Goal: Information Seeking & Learning: Check status

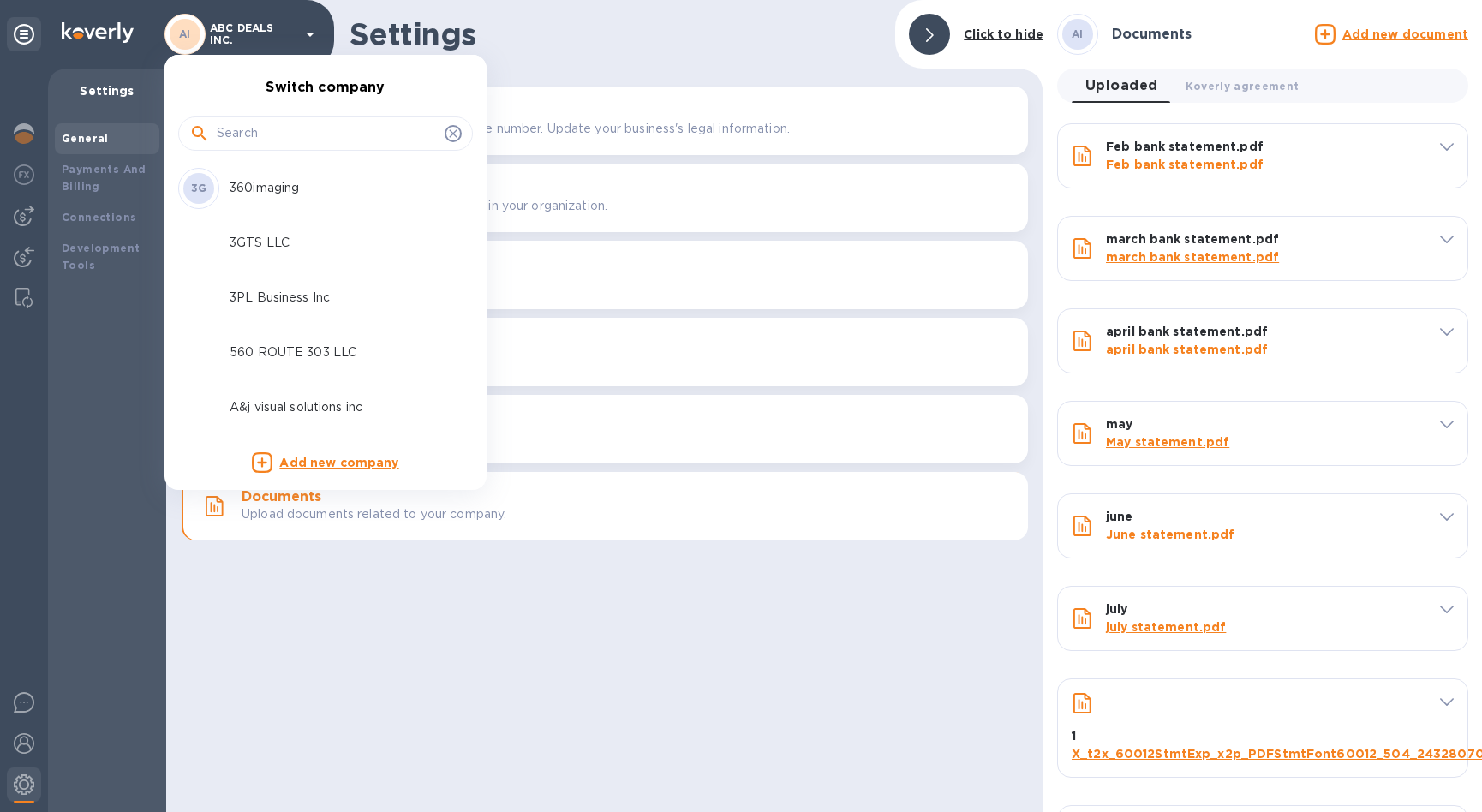
click at [259, 124] on input "text" at bounding box center [328, 133] width 221 height 26
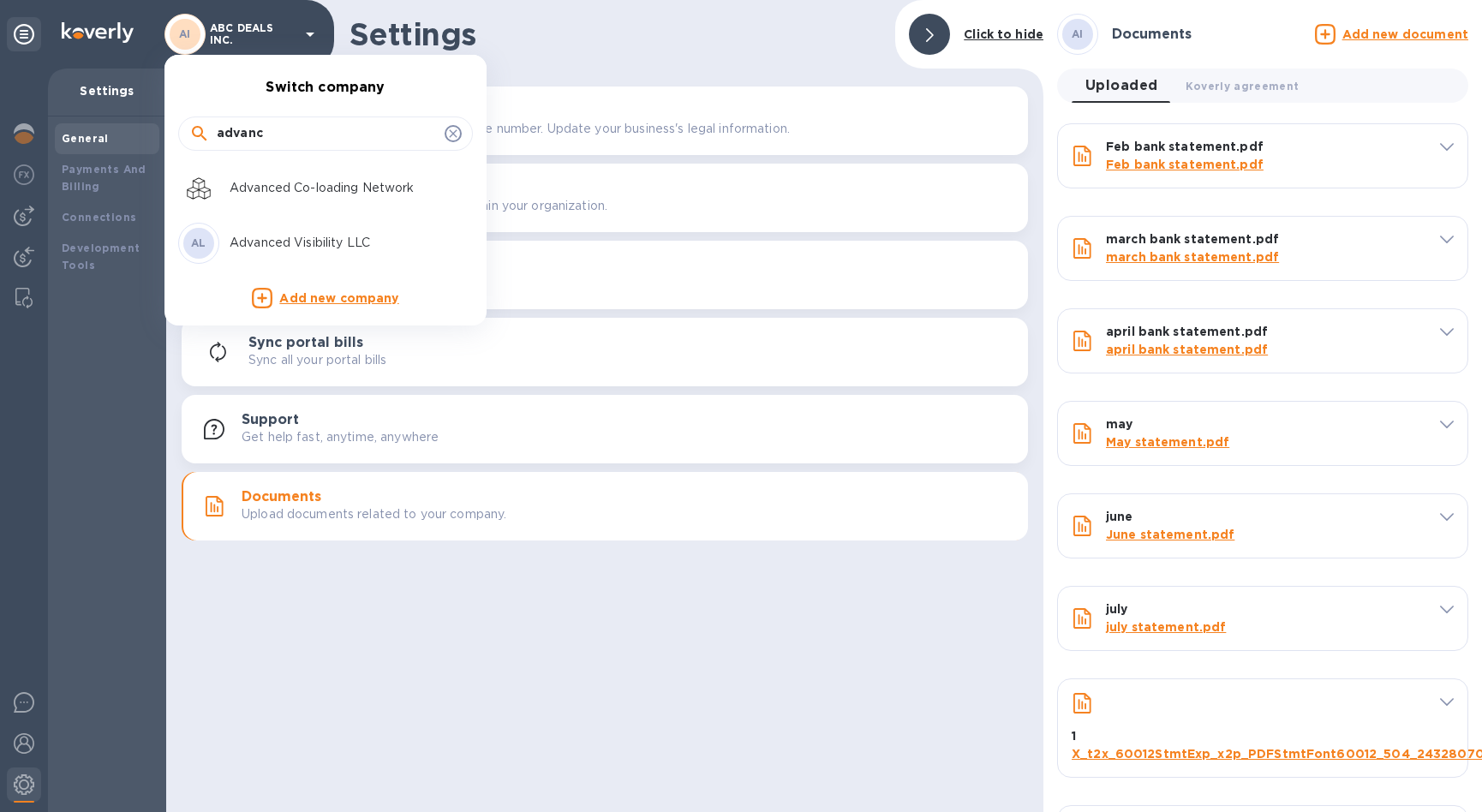
type input "advanc"
click at [306, 240] on p "Advanced Visibility LLC" at bounding box center [338, 243] width 216 height 18
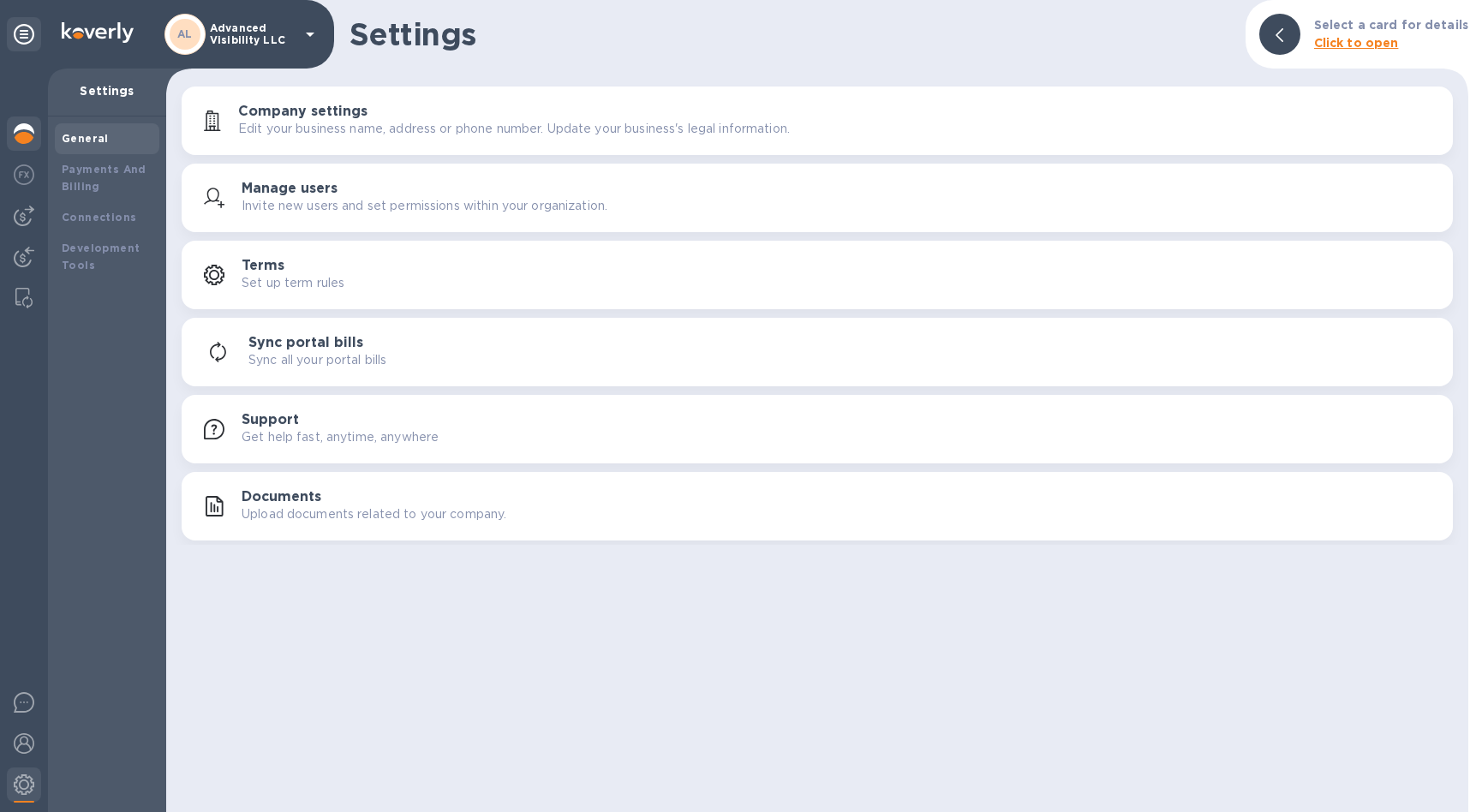
click at [9, 139] on div at bounding box center [24, 135] width 34 height 38
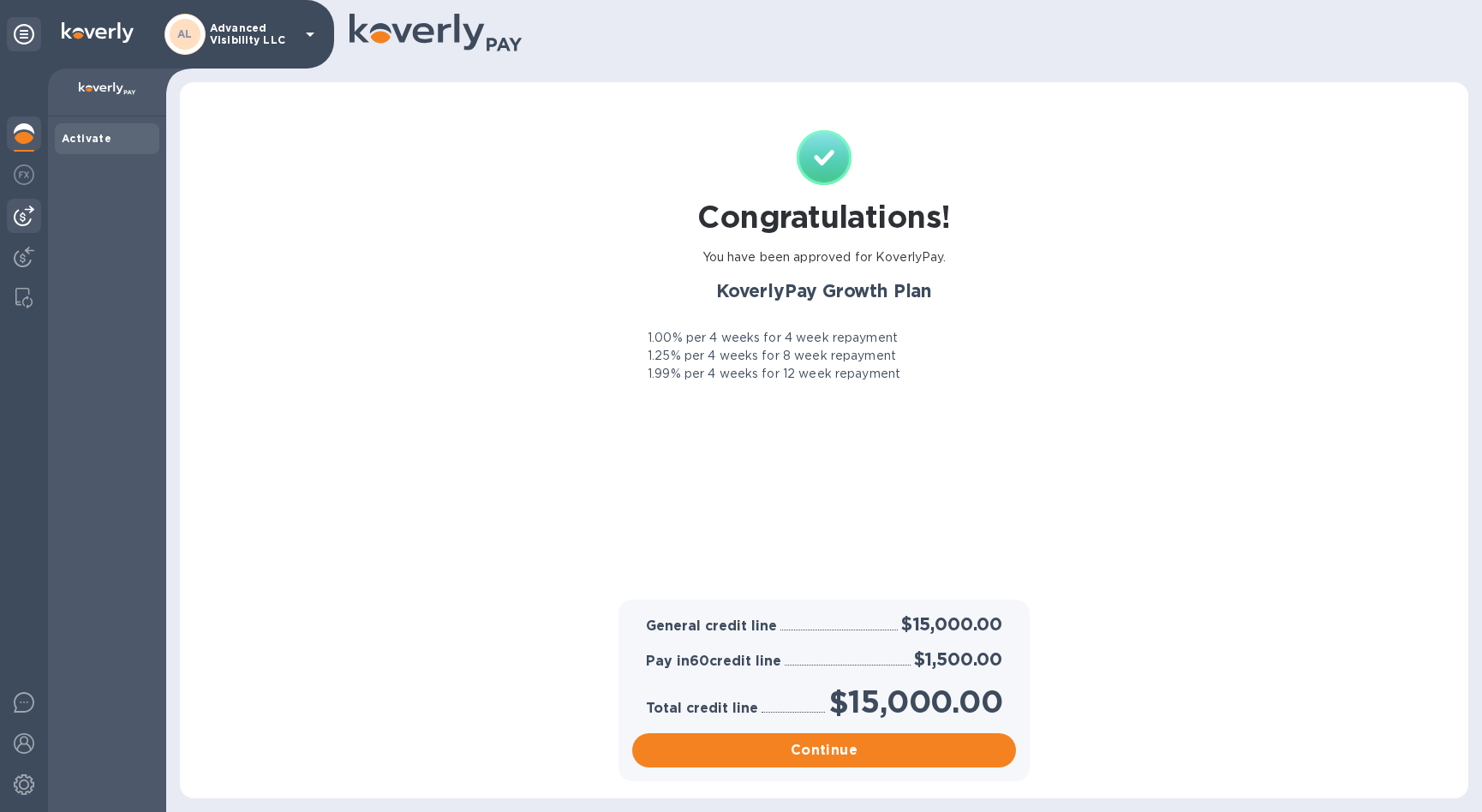
click at [31, 212] on img at bounding box center [23, 215] width 21 height 21
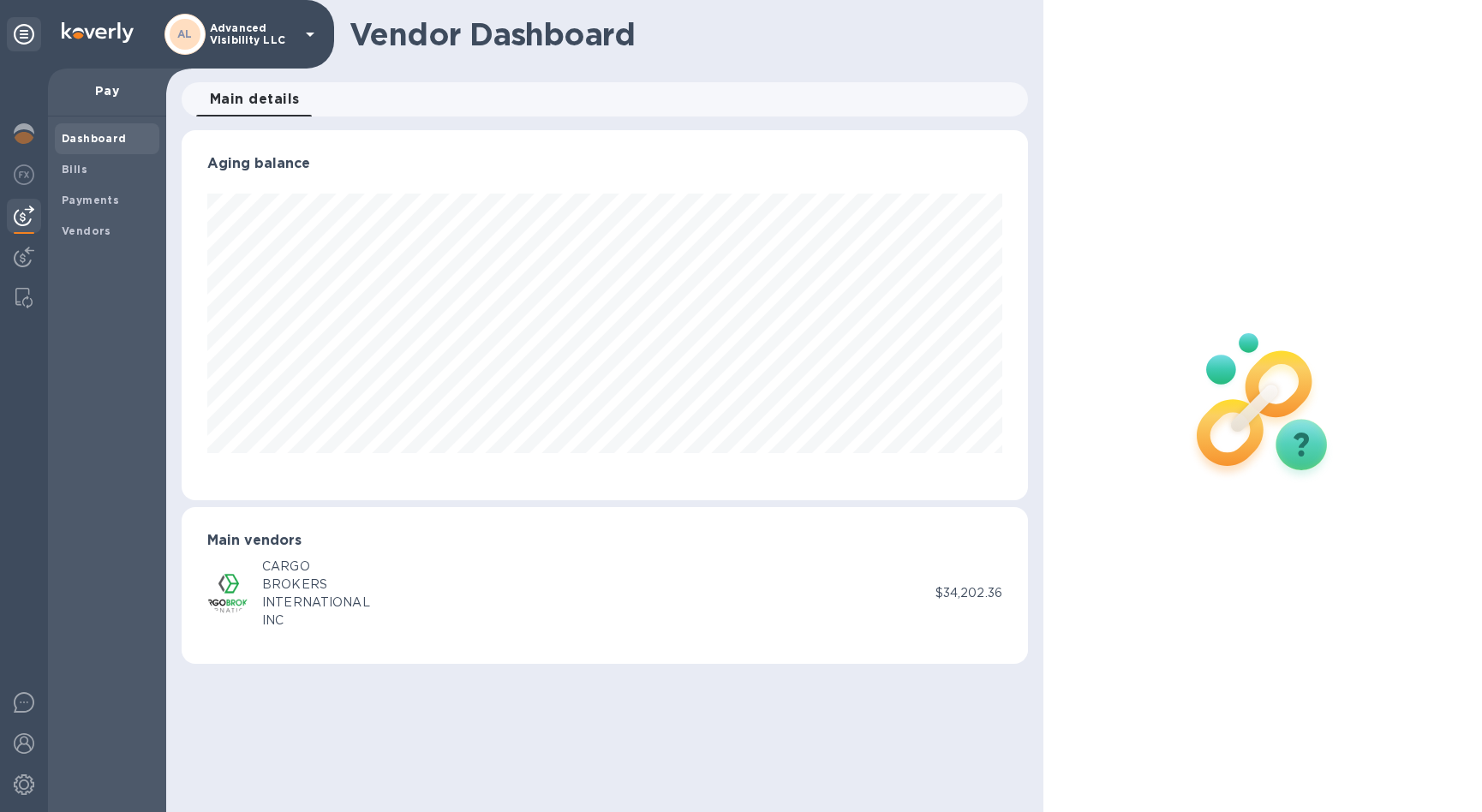
scroll to position [369, 846]
click at [82, 229] on b "Vendors" at bounding box center [86, 230] width 50 height 13
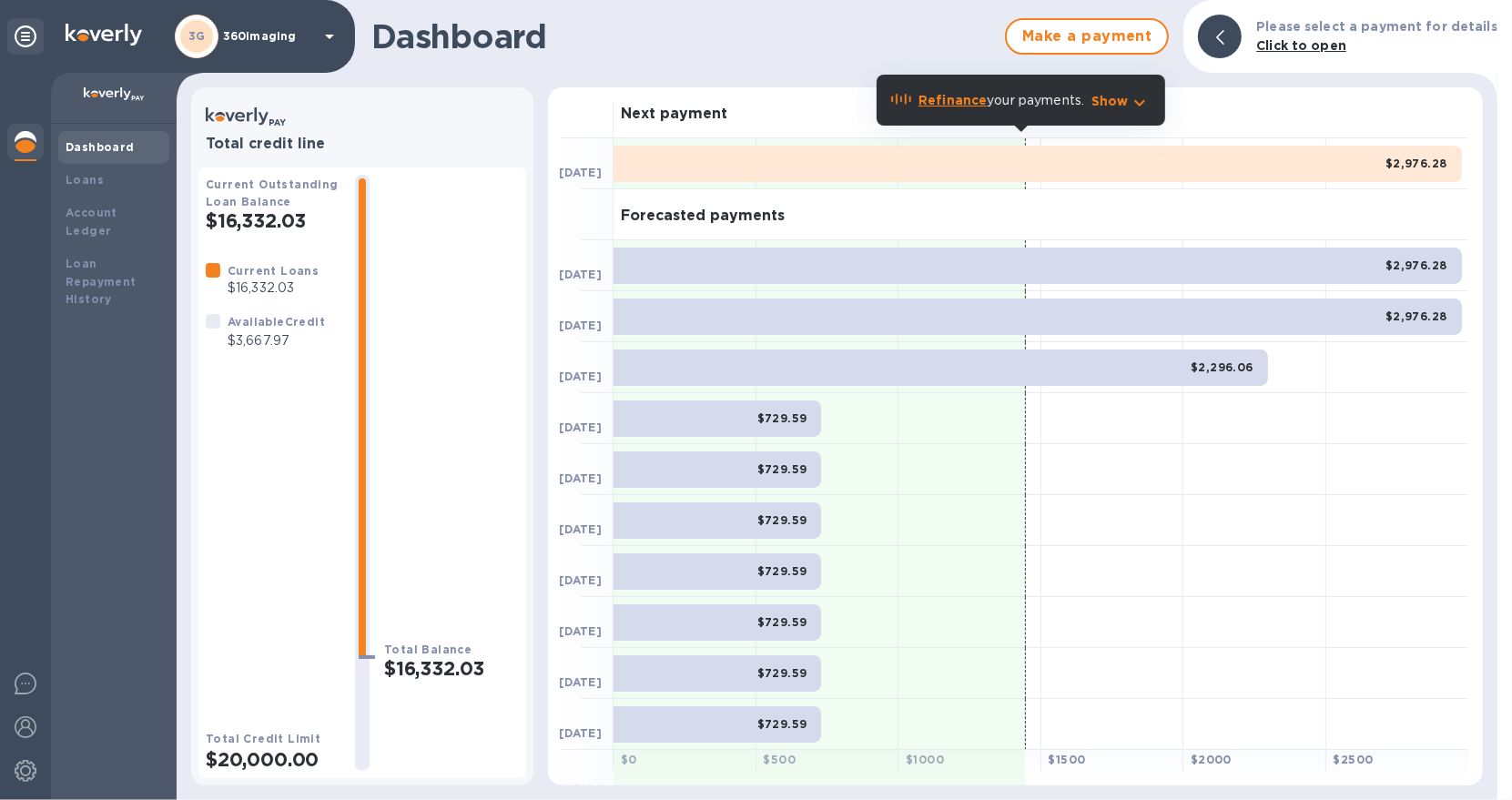
click at [277, 45] on div "3G 360imaging" at bounding box center [257, 36] width 165 height 44
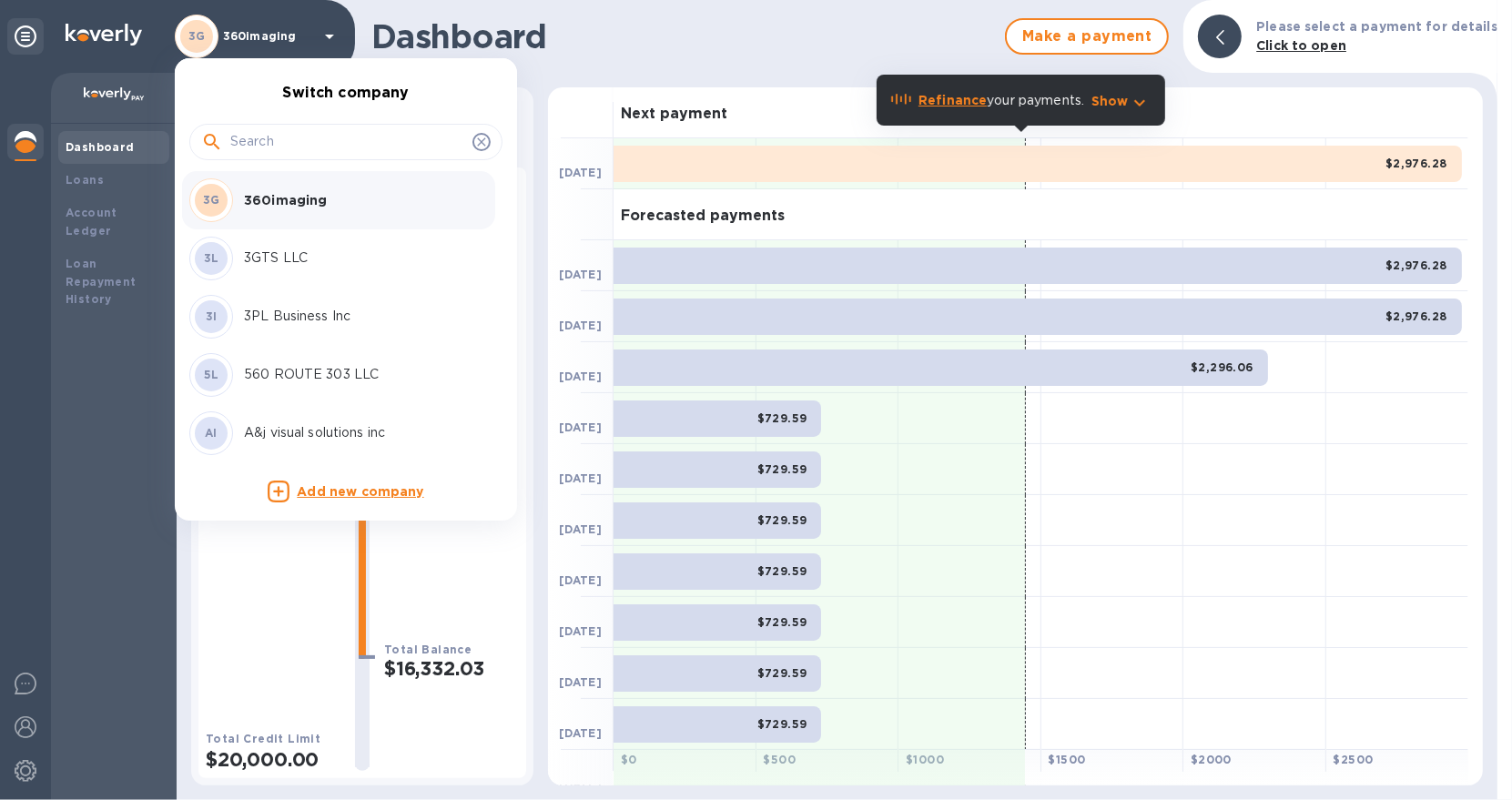
click at [265, 140] on input "text" at bounding box center [348, 141] width 235 height 28
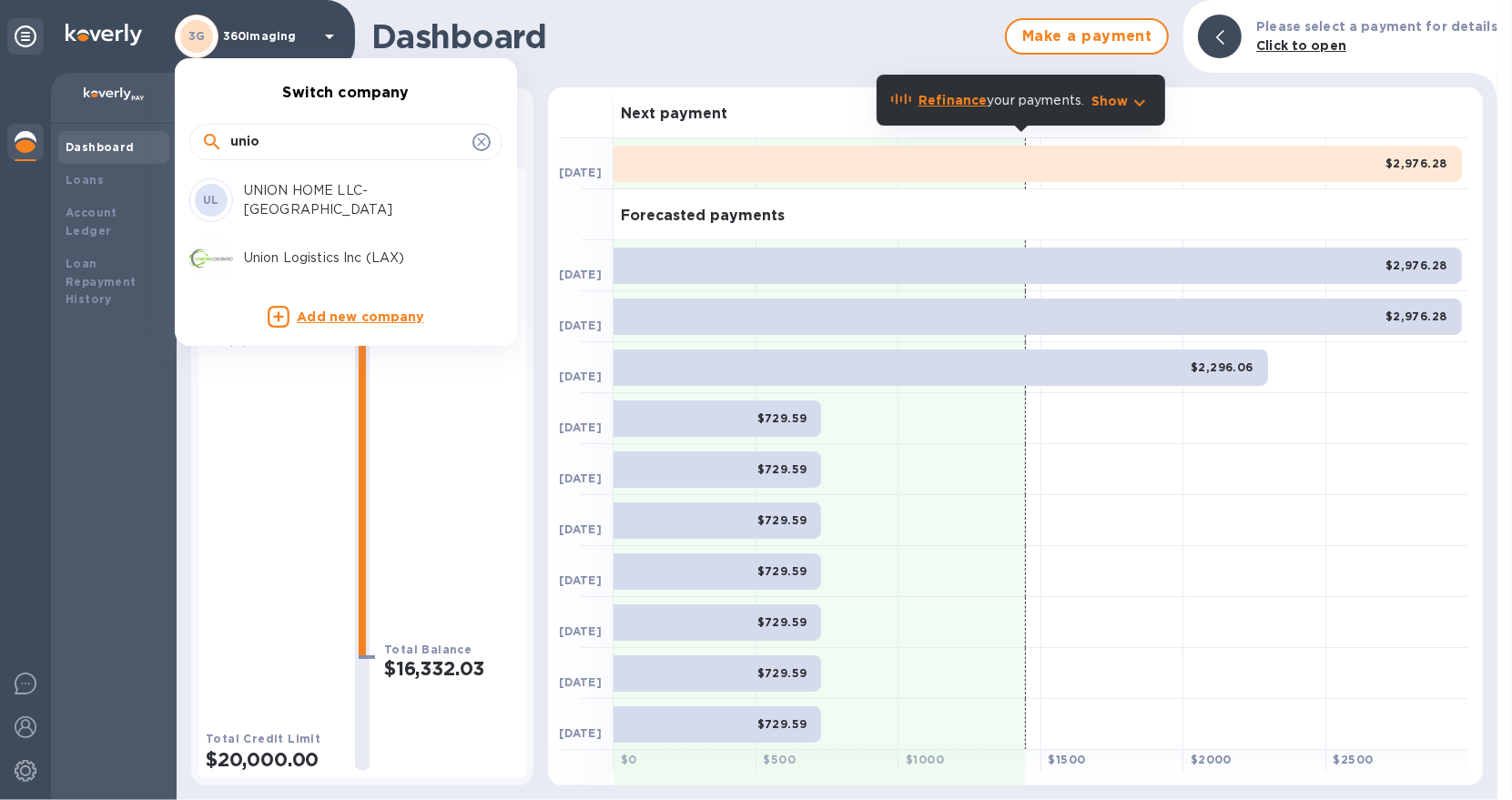
type input "unio"
click at [327, 254] on p "Union Logistics Inc (LAX)" at bounding box center [359, 258] width 230 height 19
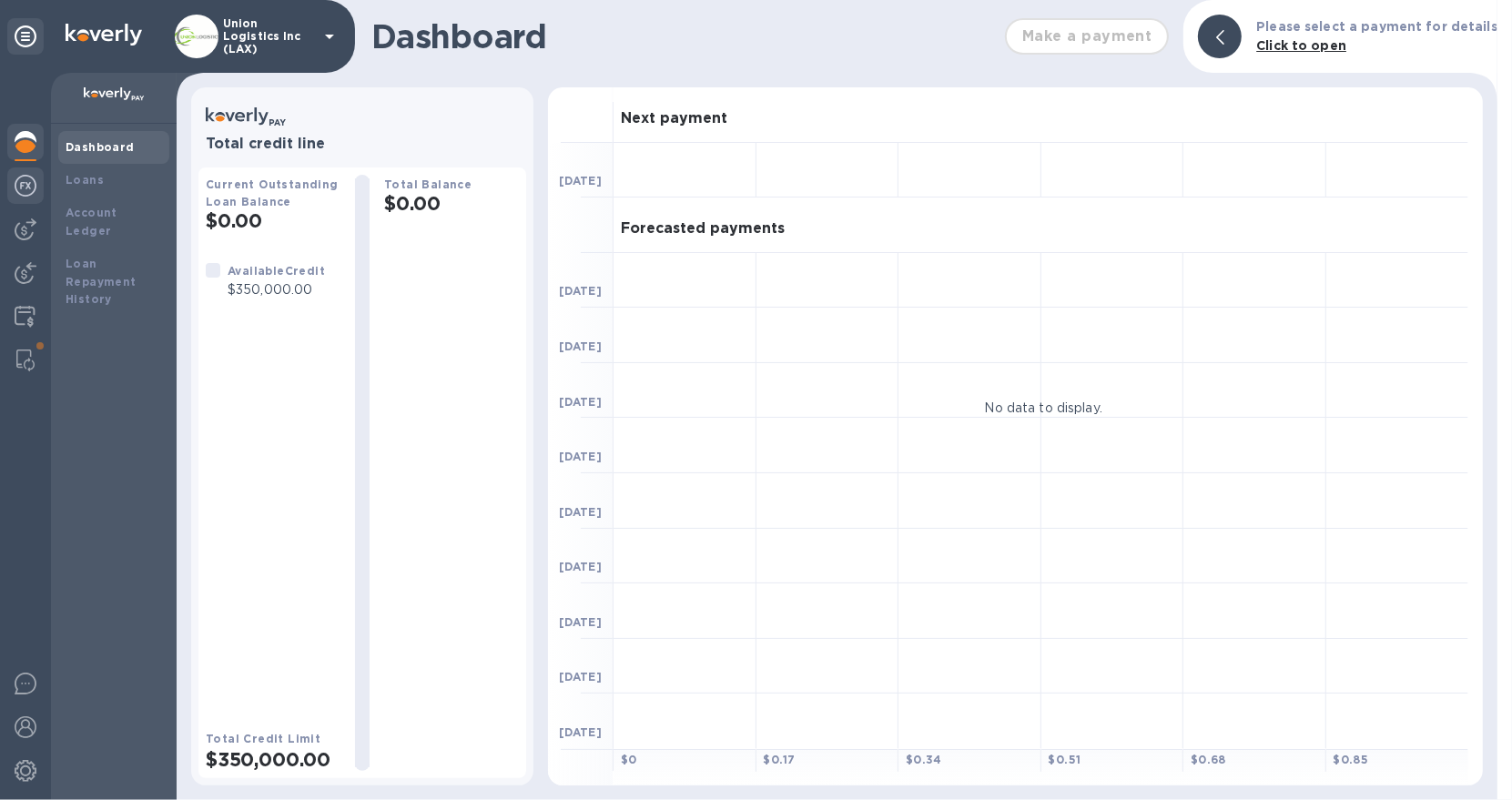
click at [27, 188] on img at bounding box center [25, 185] width 22 height 22
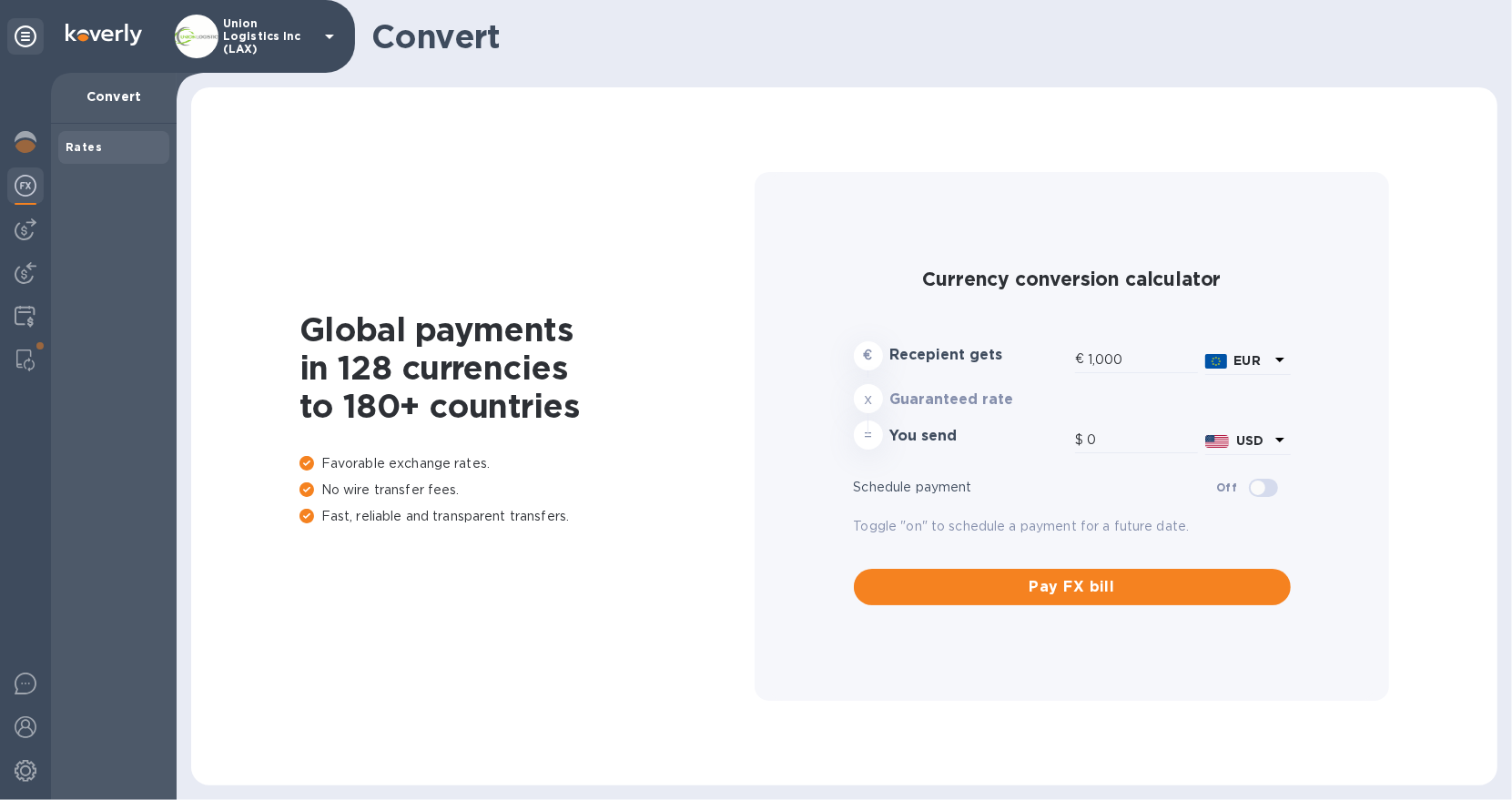
type input "1,176.27"
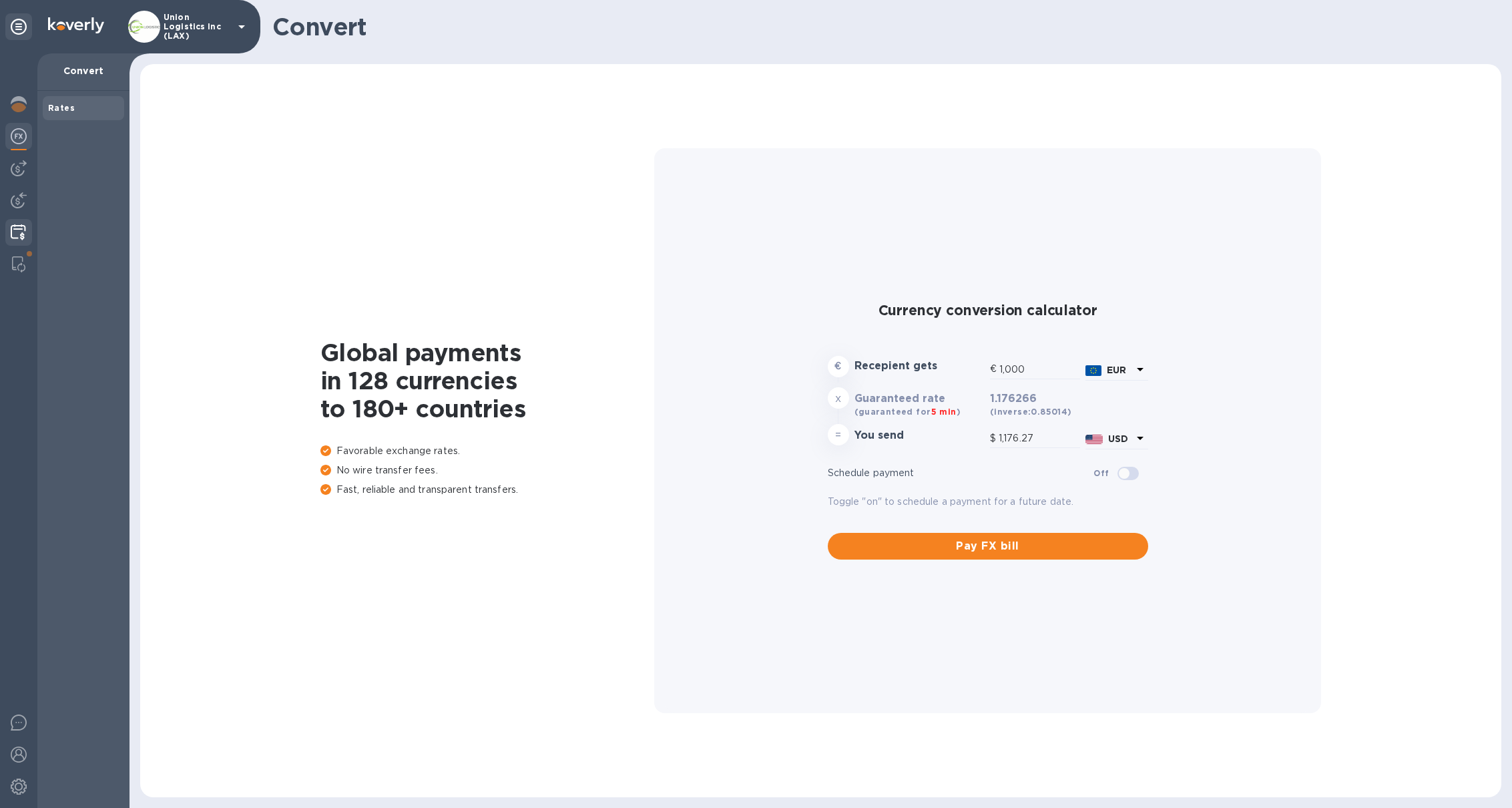
click at [20, 230] on img at bounding box center [18, 232] width 15 height 16
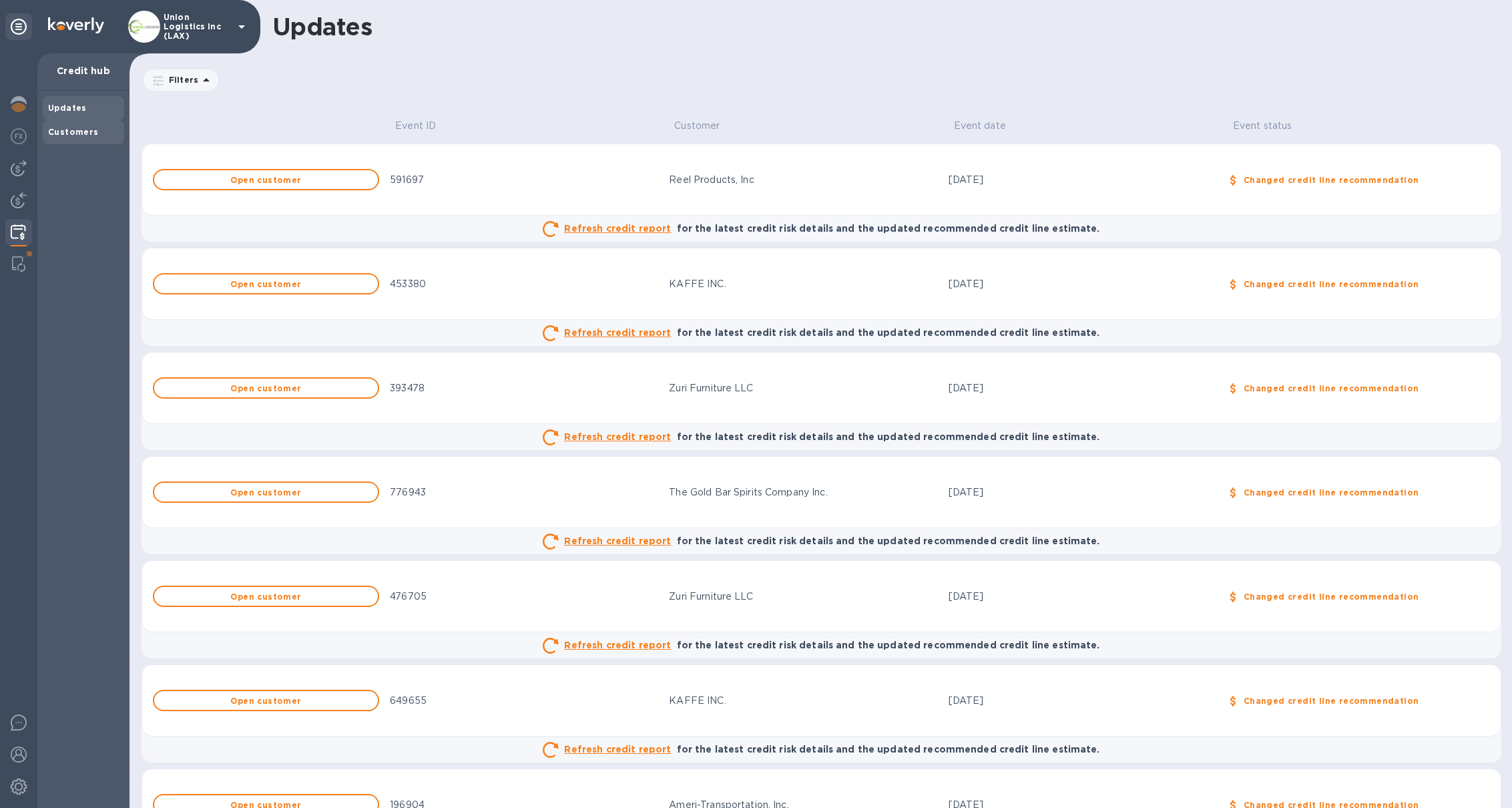
click at [58, 139] on div "Customers" at bounding box center [83, 132] width 81 height 24
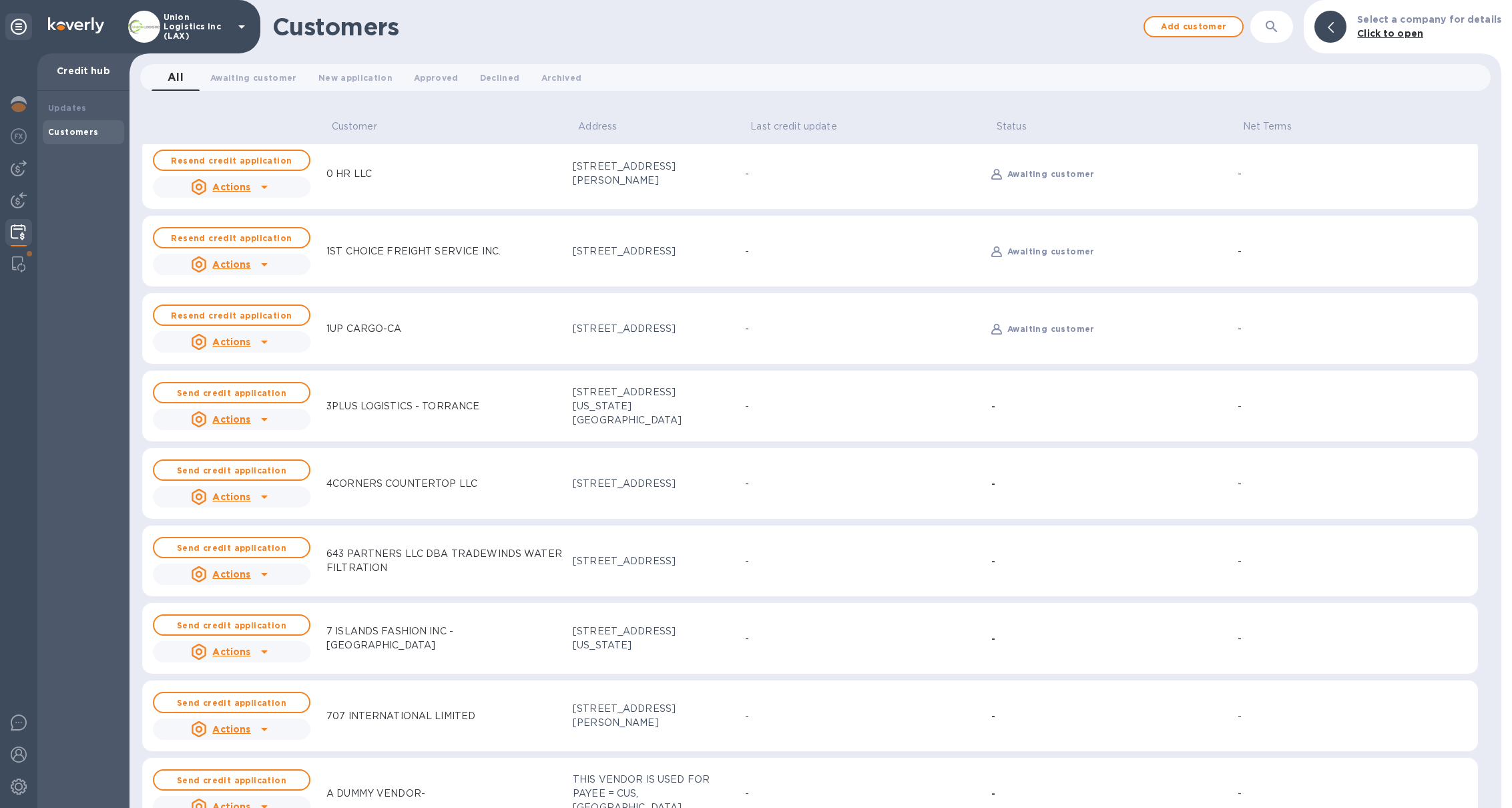
scroll to position [19, 0]
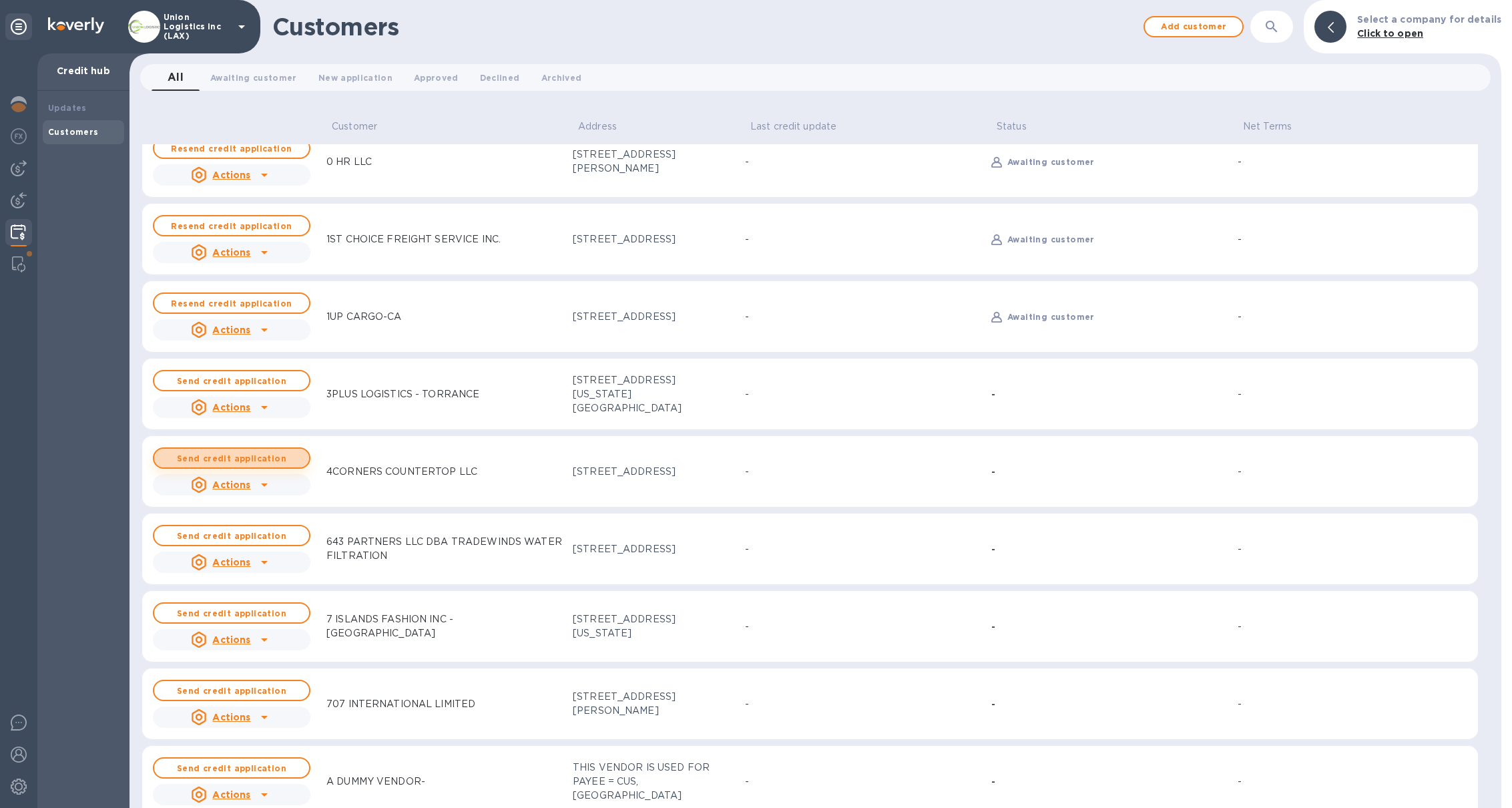
click at [248, 454] on b "Send credit application" at bounding box center [231, 458] width 109 height 10
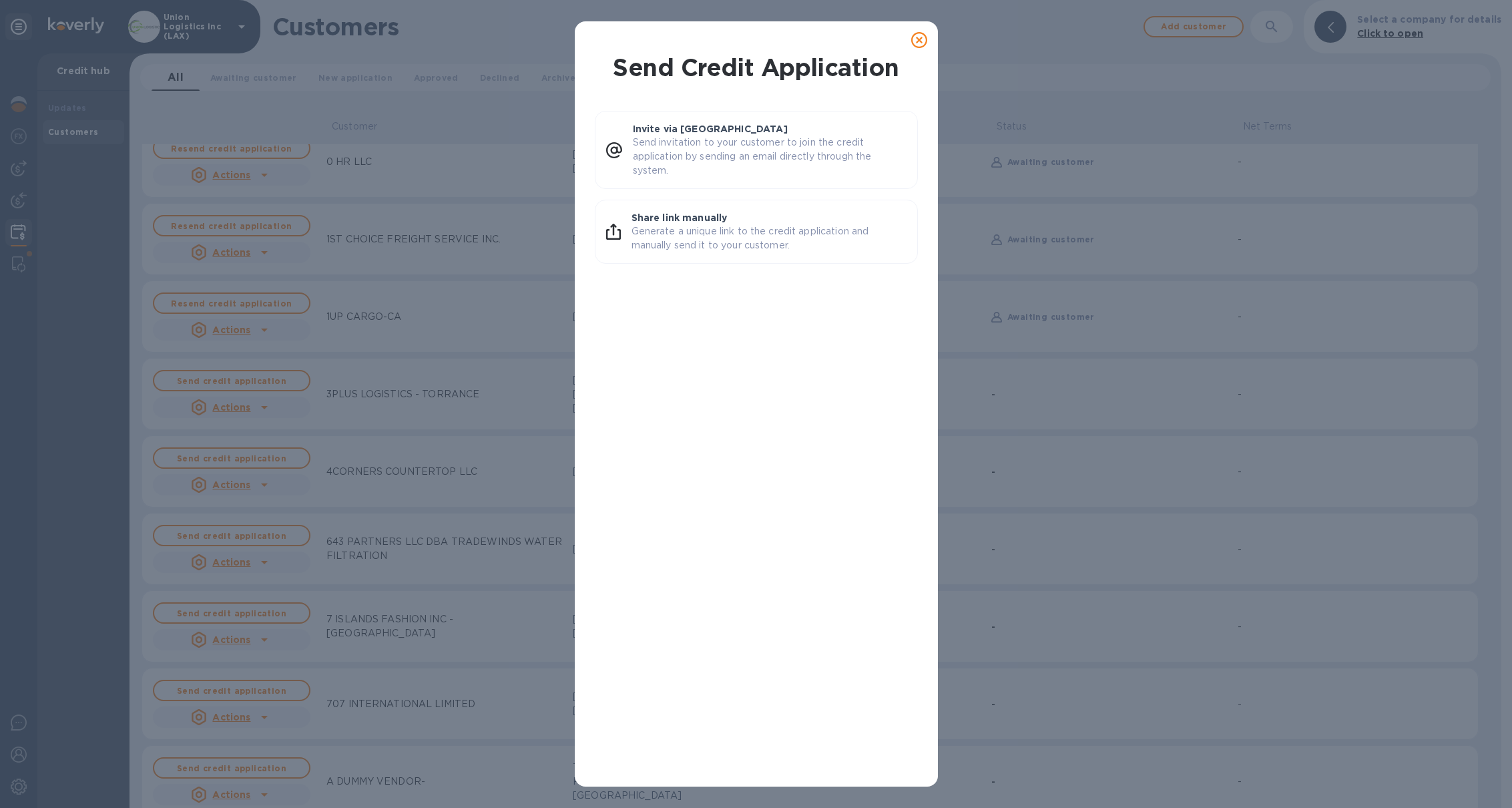
click at [914, 43] on icon at bounding box center [919, 40] width 16 height 16
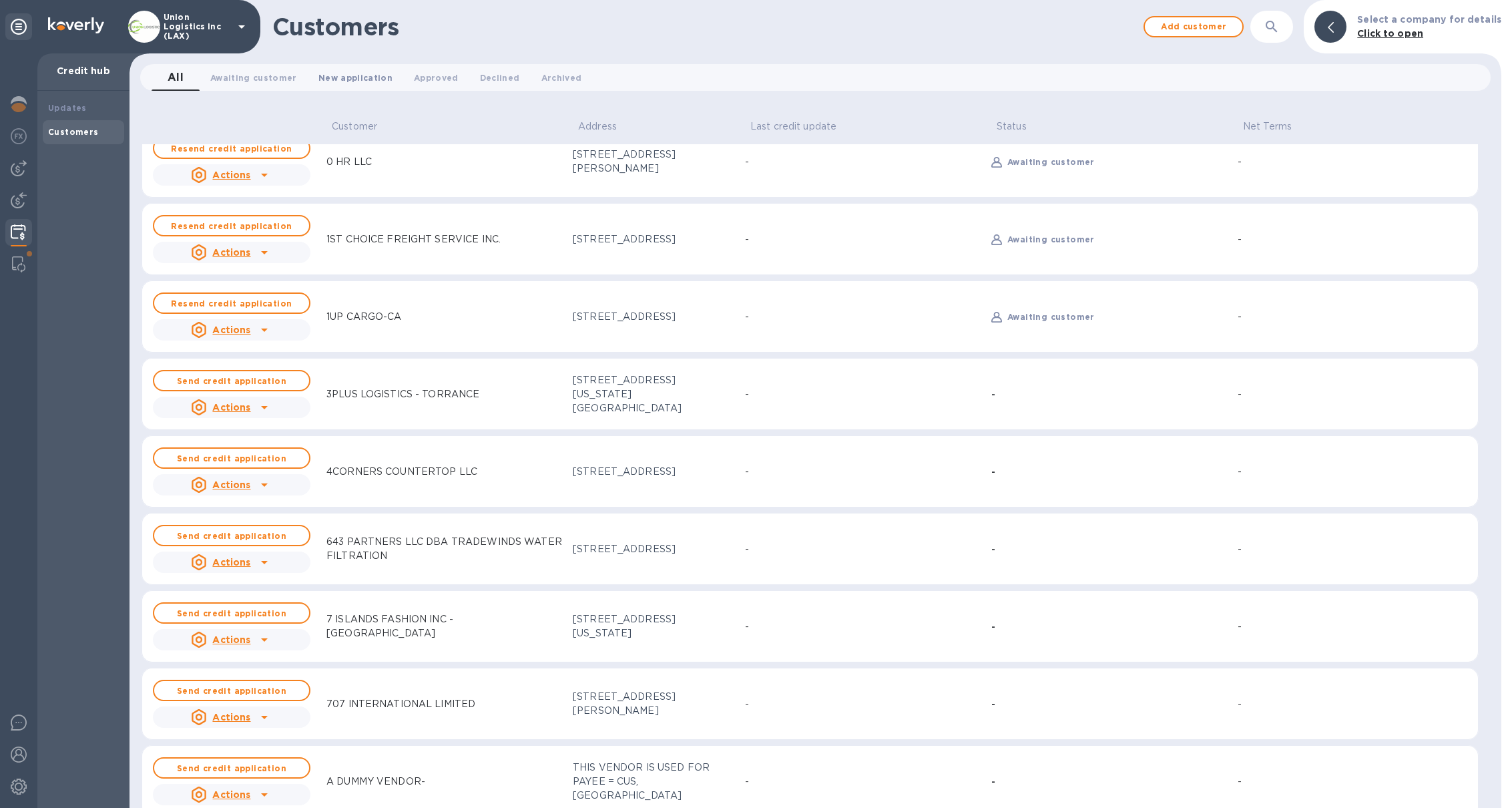
click at [339, 78] on span "New application 0" at bounding box center [356, 78] width 74 height 14
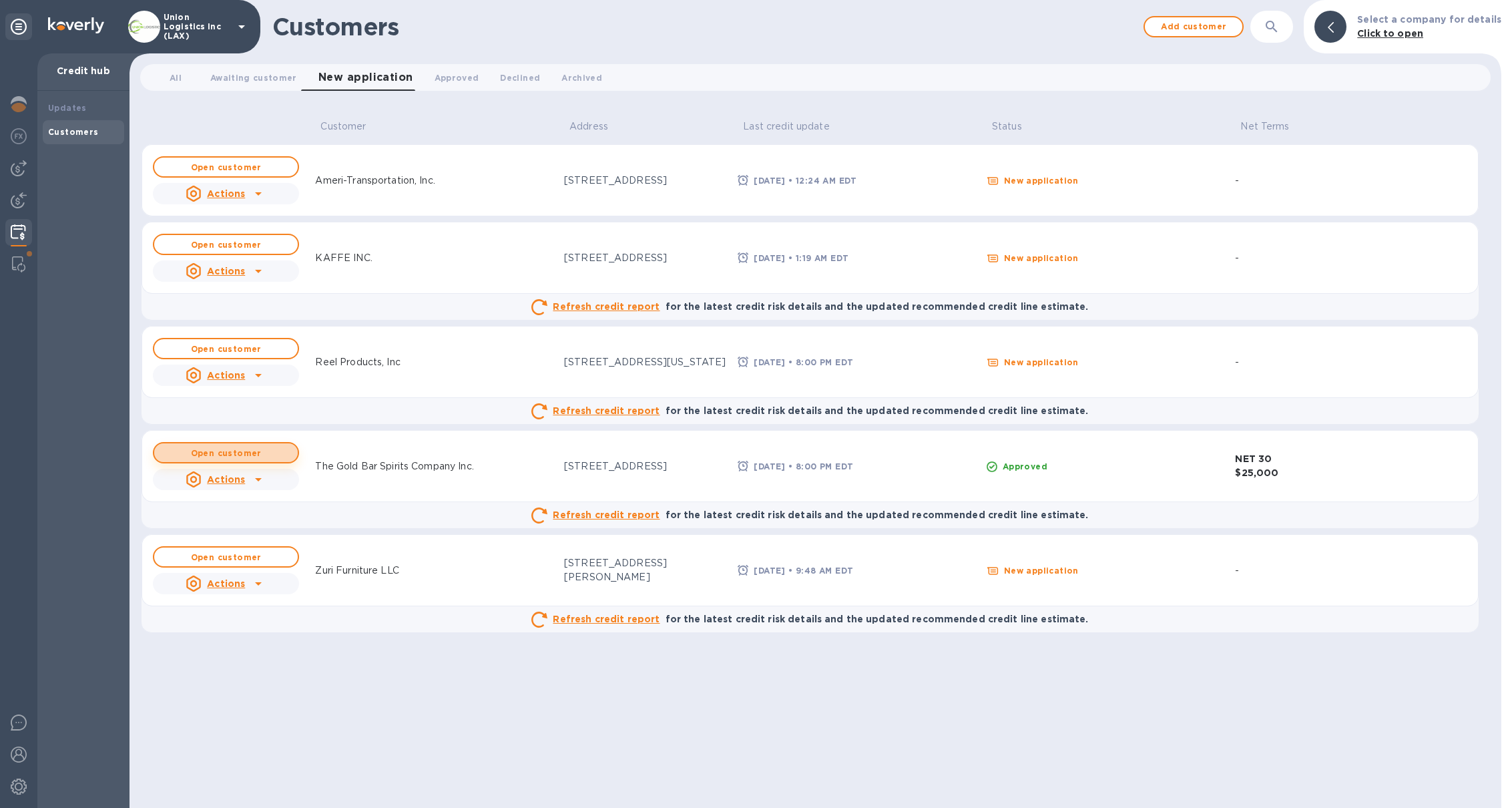
click at [236, 452] on b "Open customer" at bounding box center [226, 453] width 71 height 10
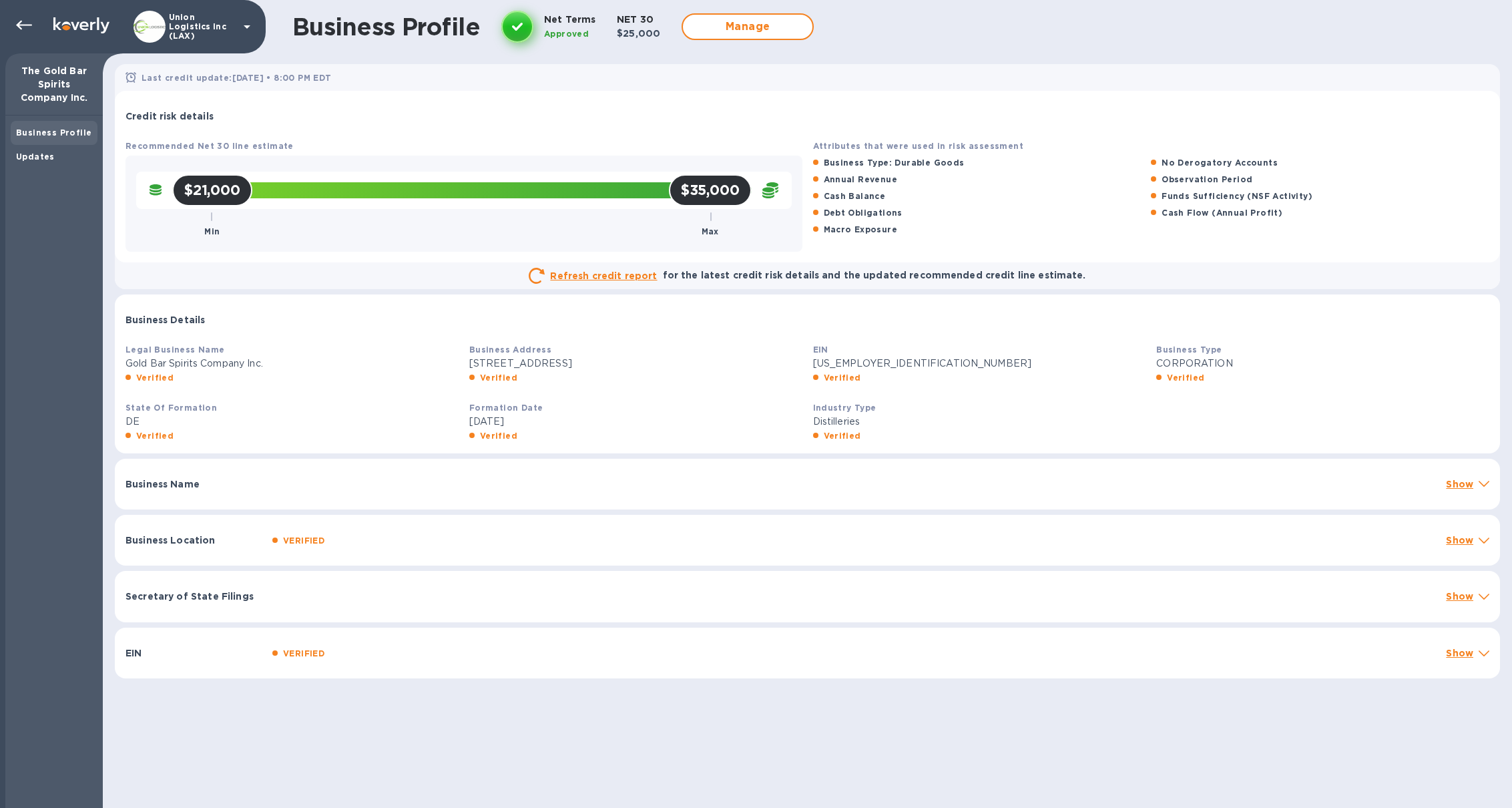
click at [206, 497] on div "Business Name Show" at bounding box center [807, 484] width 1385 height 50
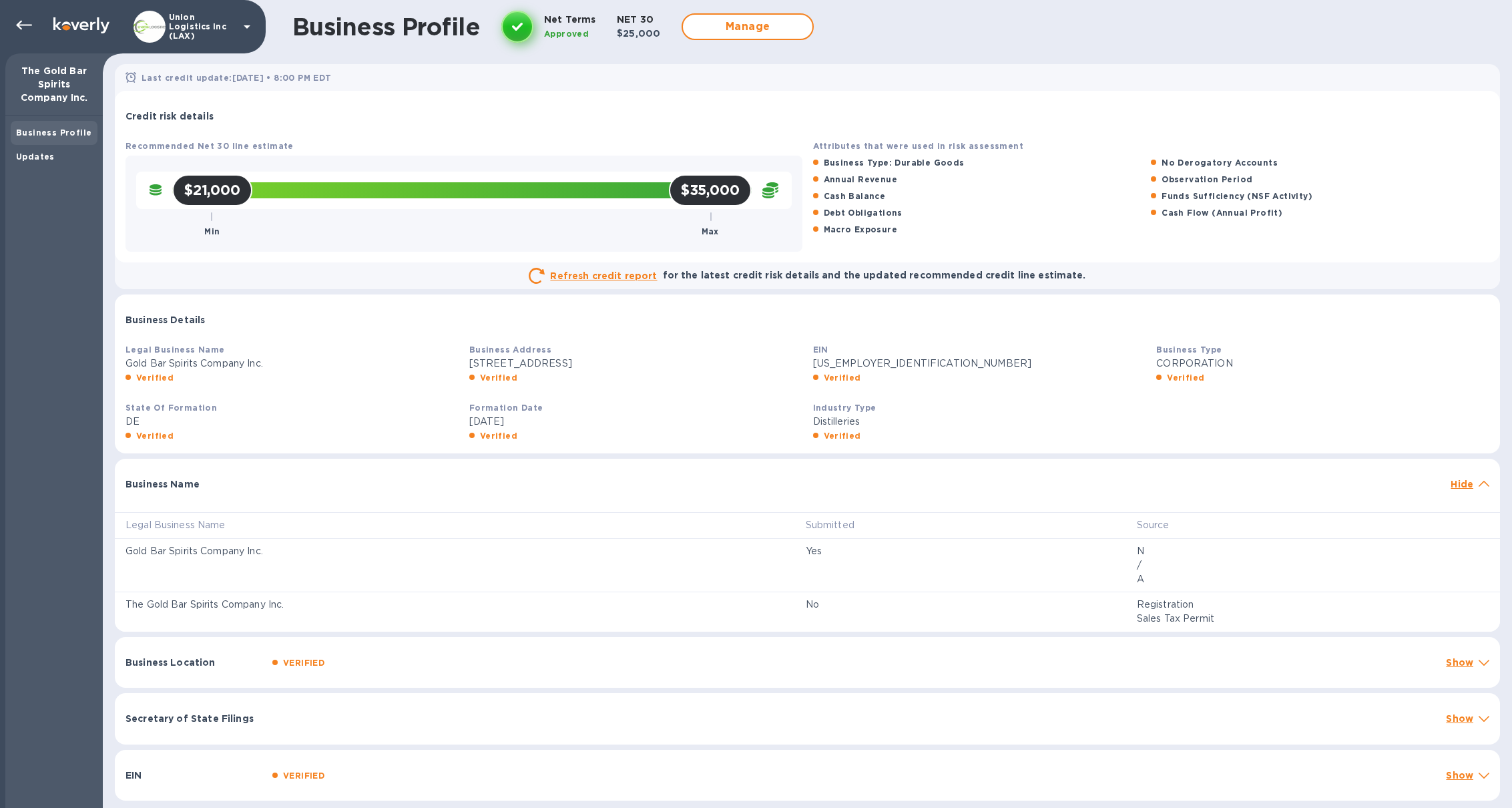
scroll to position [2, 0]
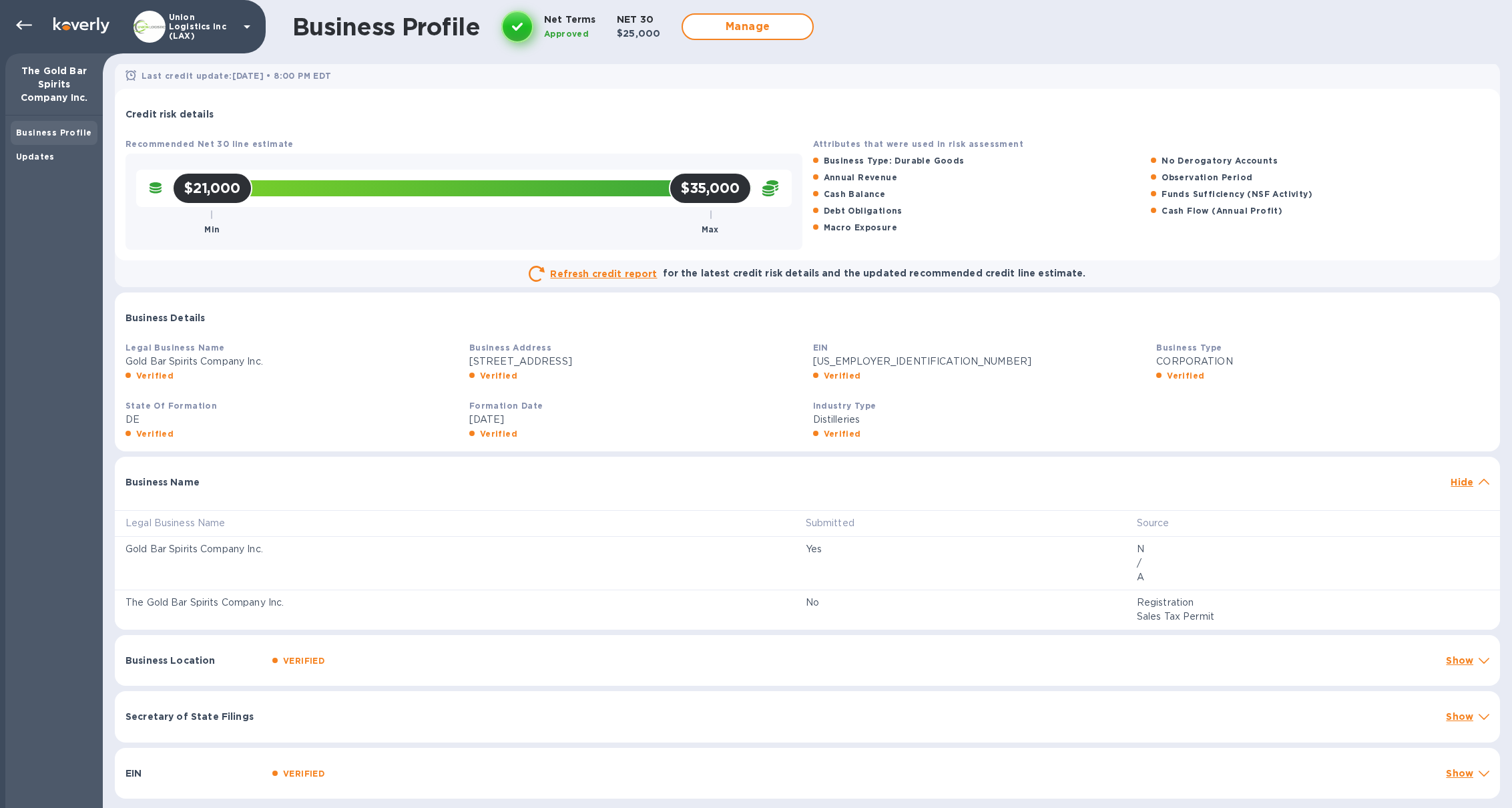
click at [1108, 586] on p "Show" at bounding box center [1459, 660] width 27 height 13
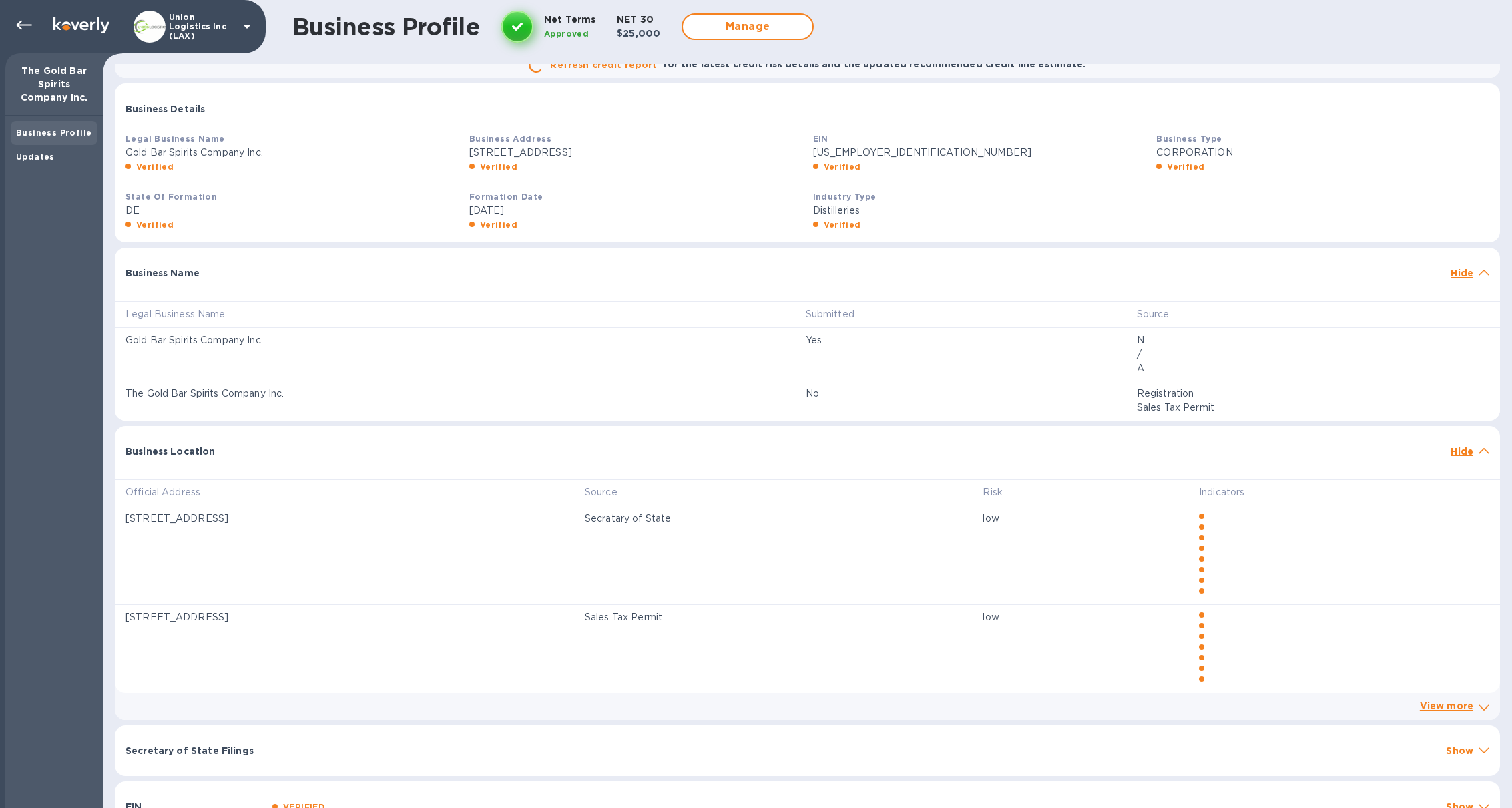
scroll to position [239, 0]
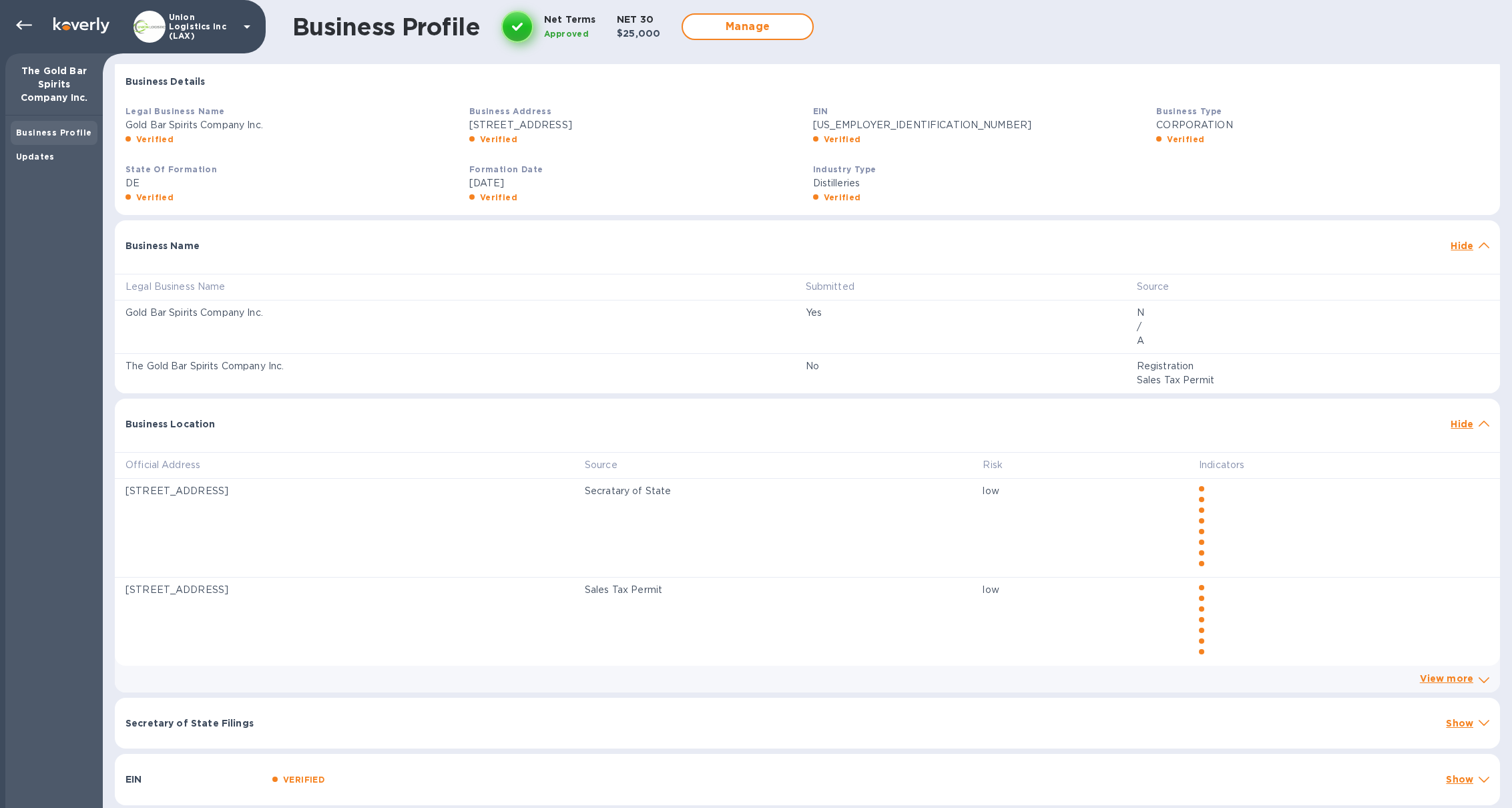
click at [1108, 586] on p "Show" at bounding box center [1459, 722] width 27 height 13
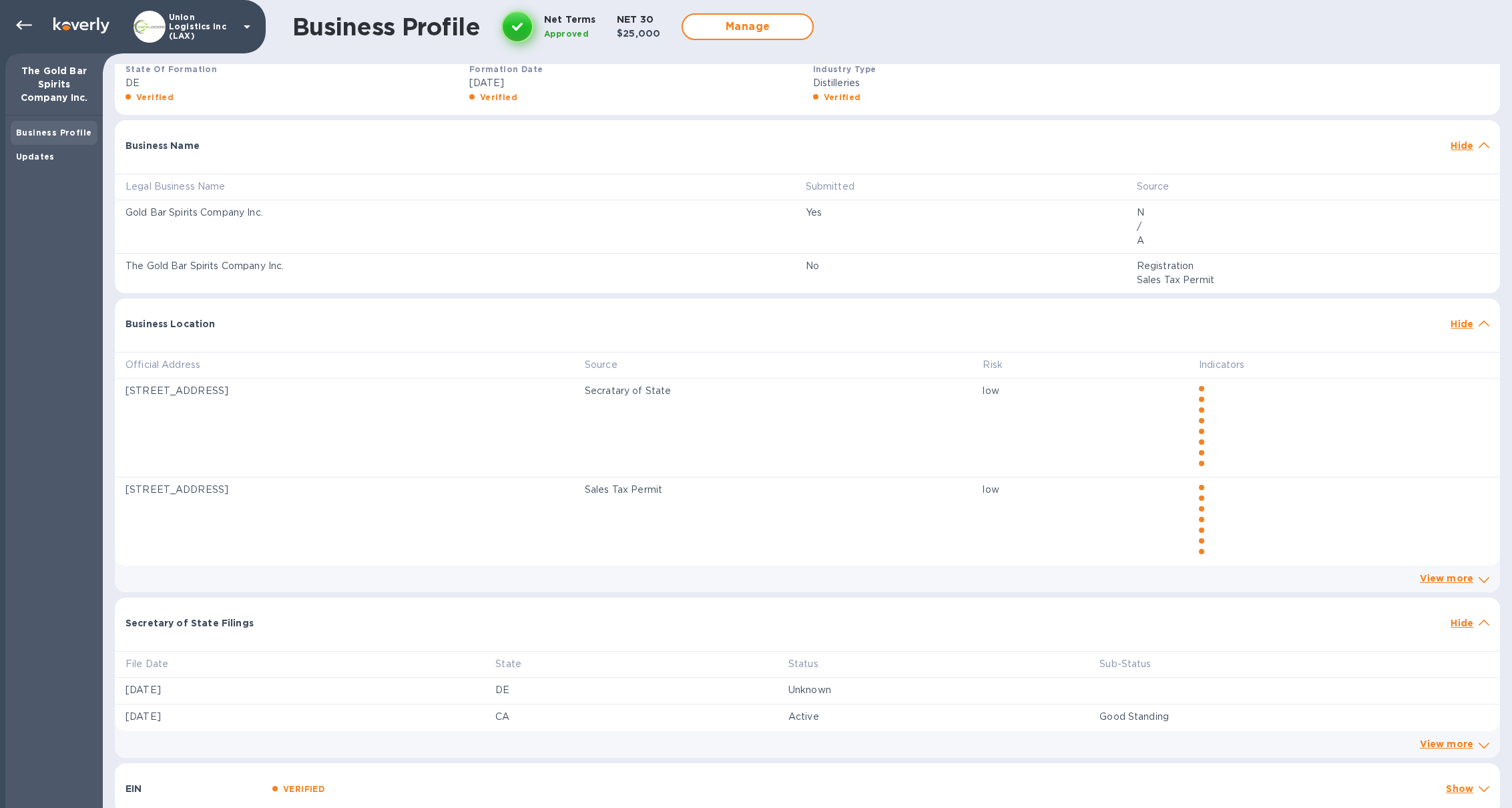
scroll to position [349, 0]
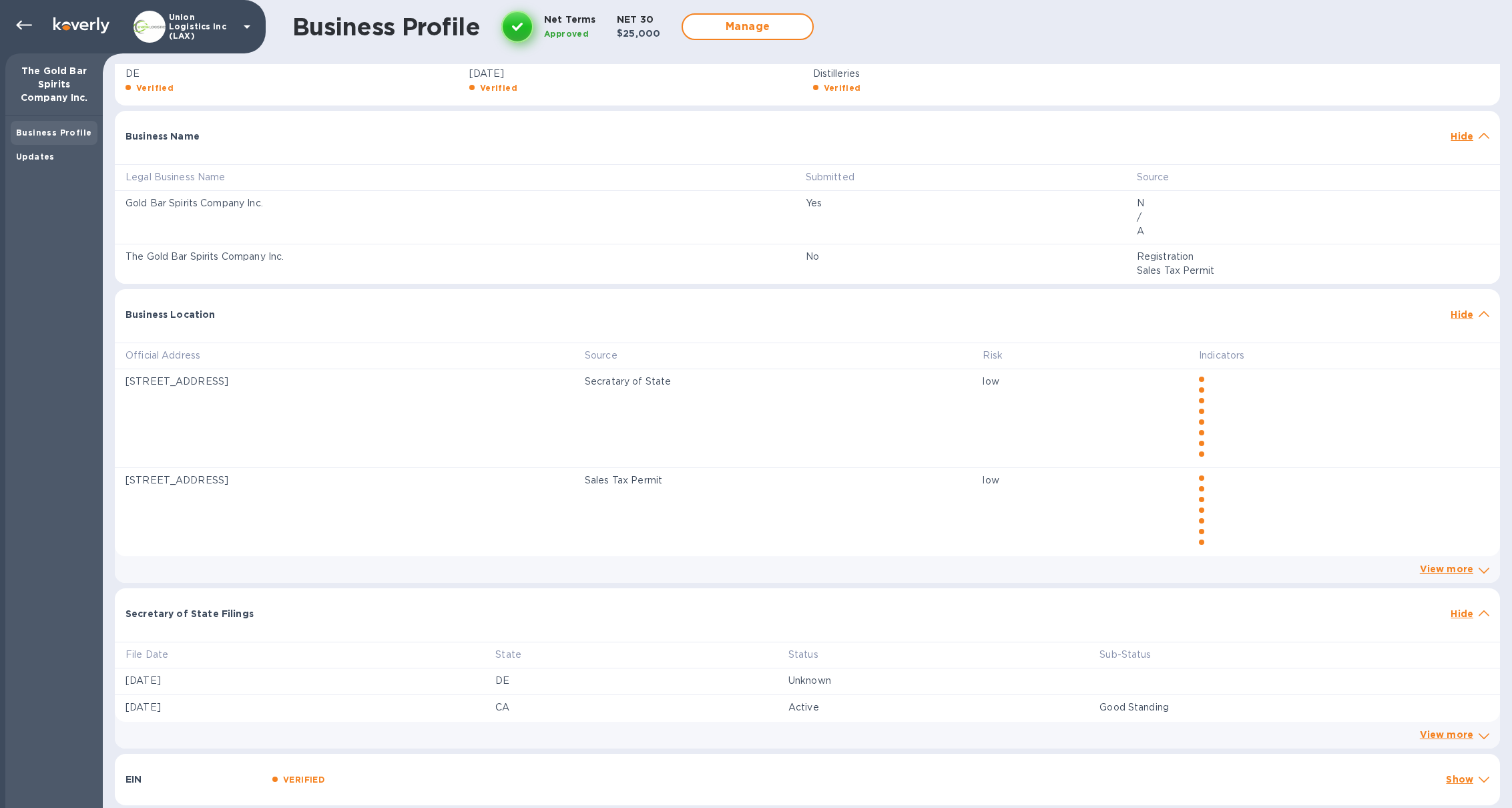
click at [1108, 586] on p "Show" at bounding box center [1459, 779] width 27 height 13
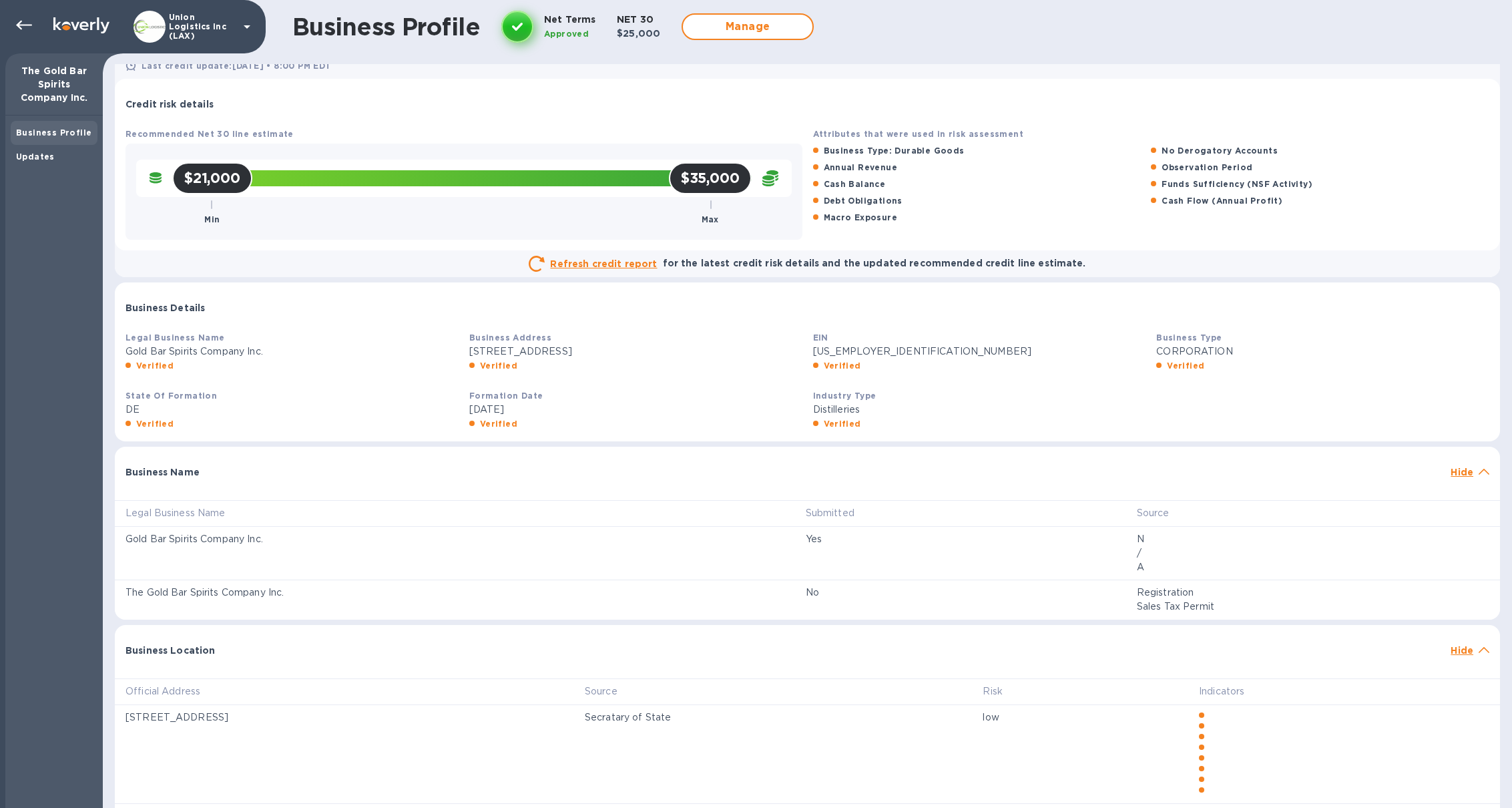
scroll to position [0, 0]
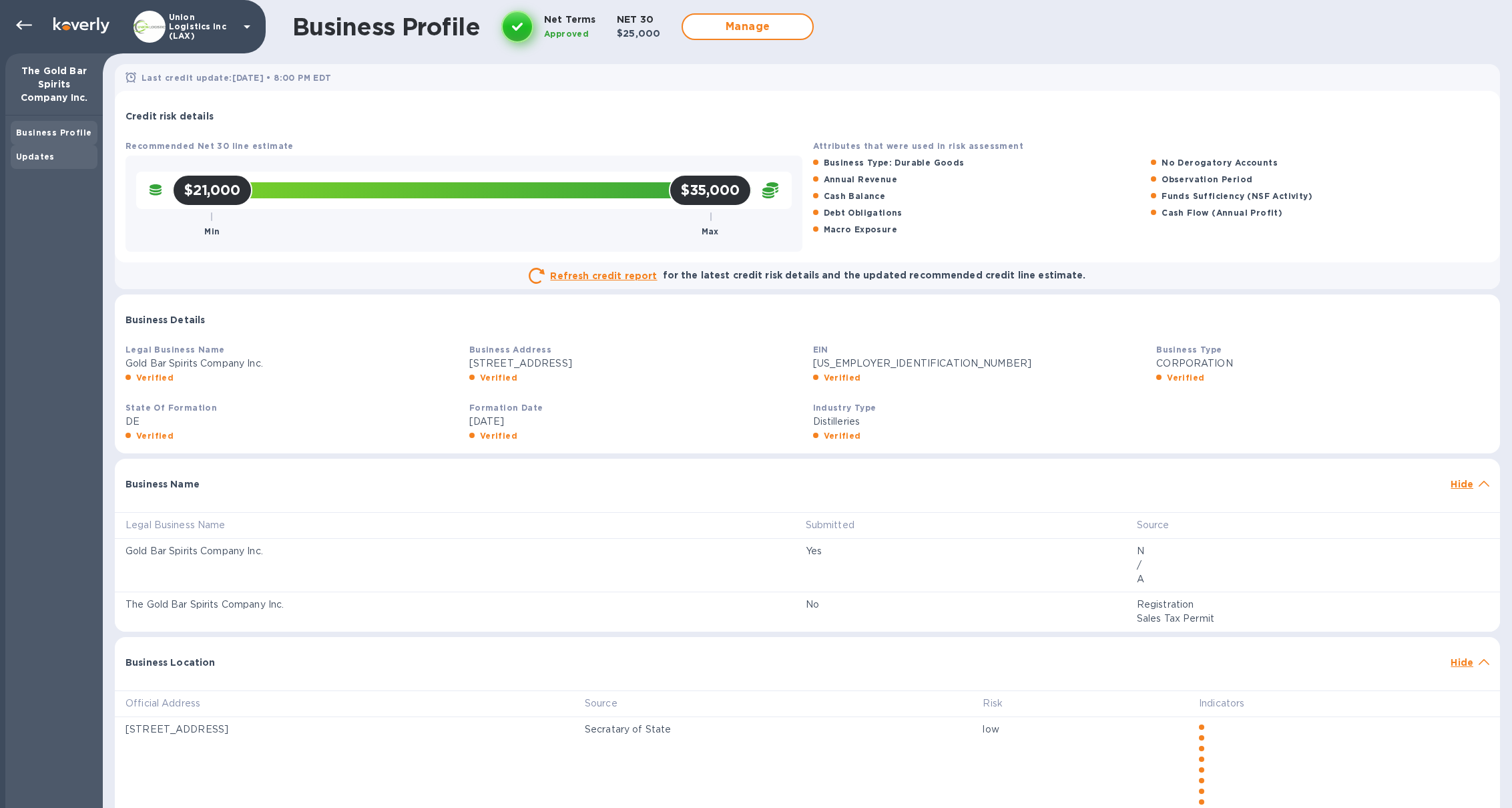
click at [59, 160] on div "Updates" at bounding box center [54, 156] width 76 height 13
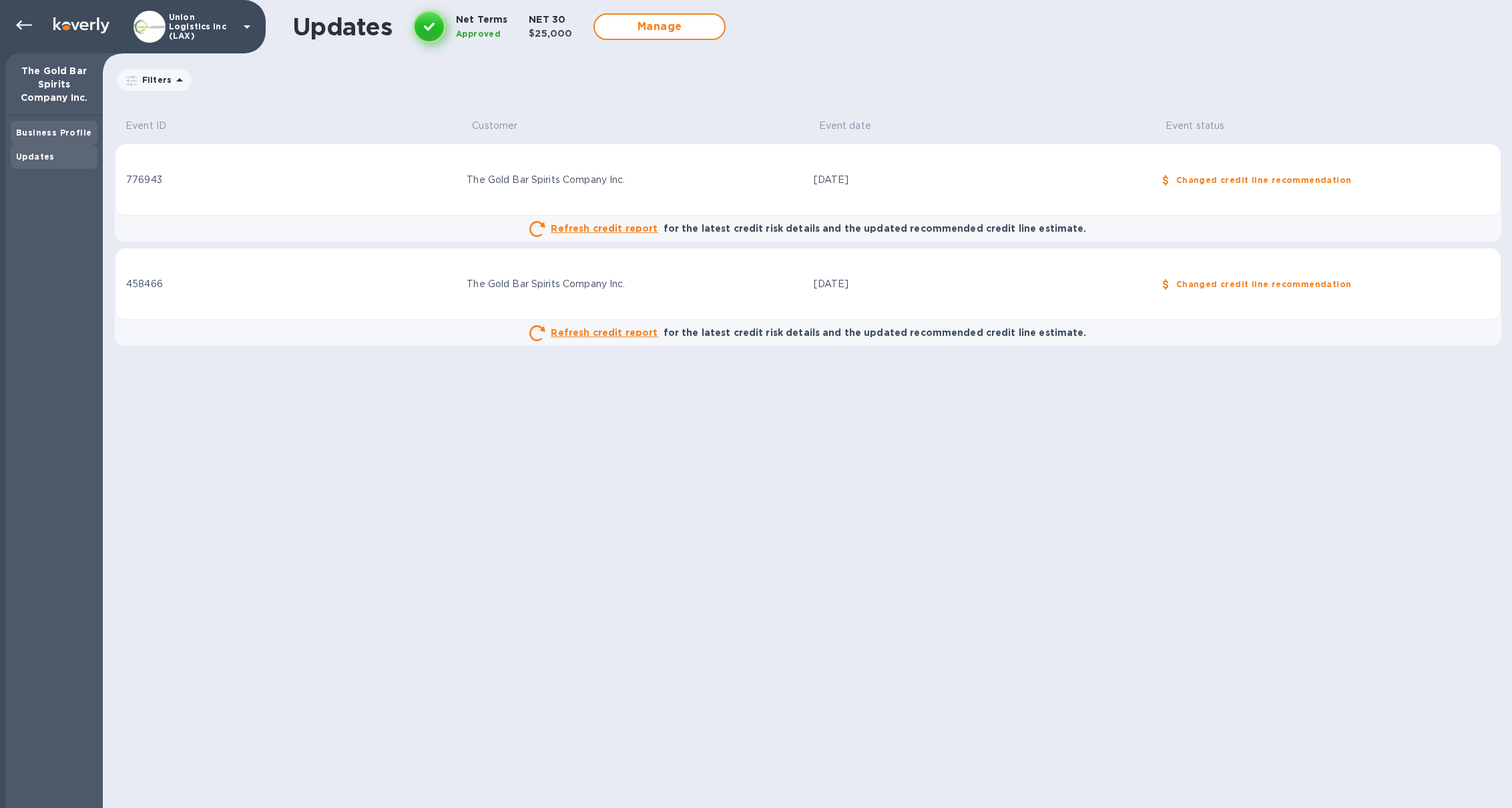
click at [48, 140] on div "Business Profile" at bounding box center [54, 133] width 87 height 24
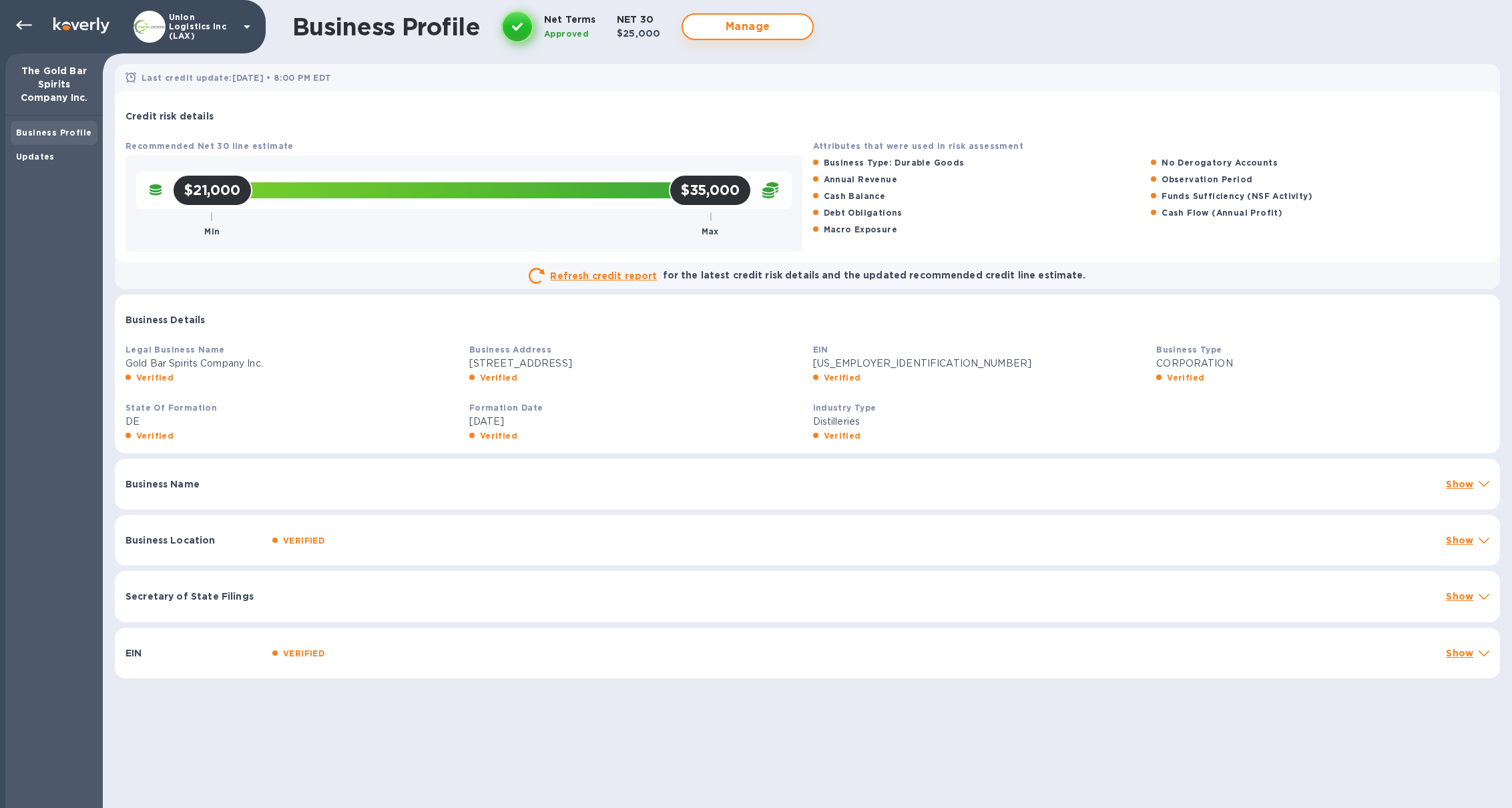
click at [740, 33] on span "Manage" at bounding box center [748, 27] width 108 height 16
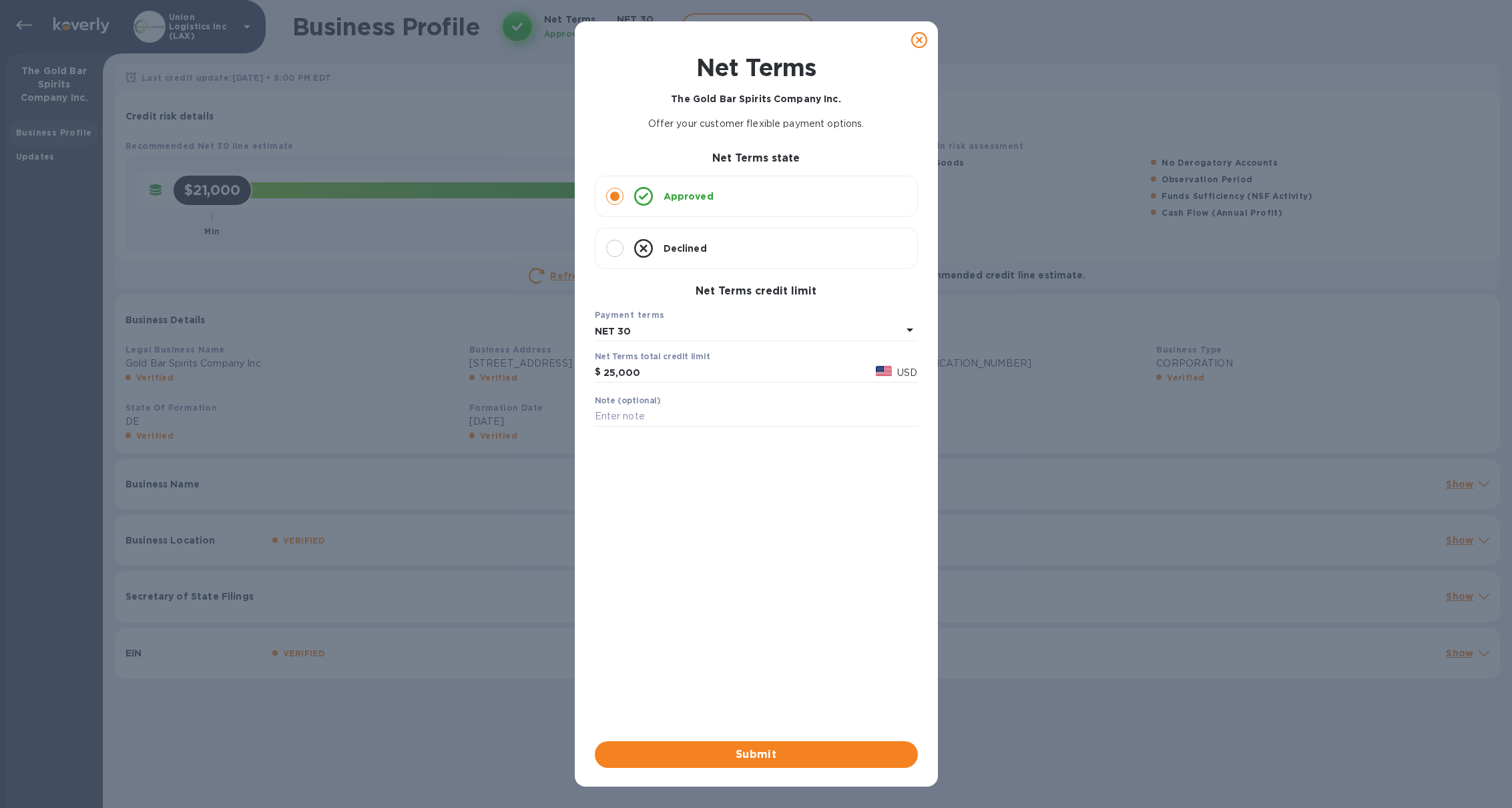
click at [926, 41] on icon at bounding box center [919, 40] width 16 height 16
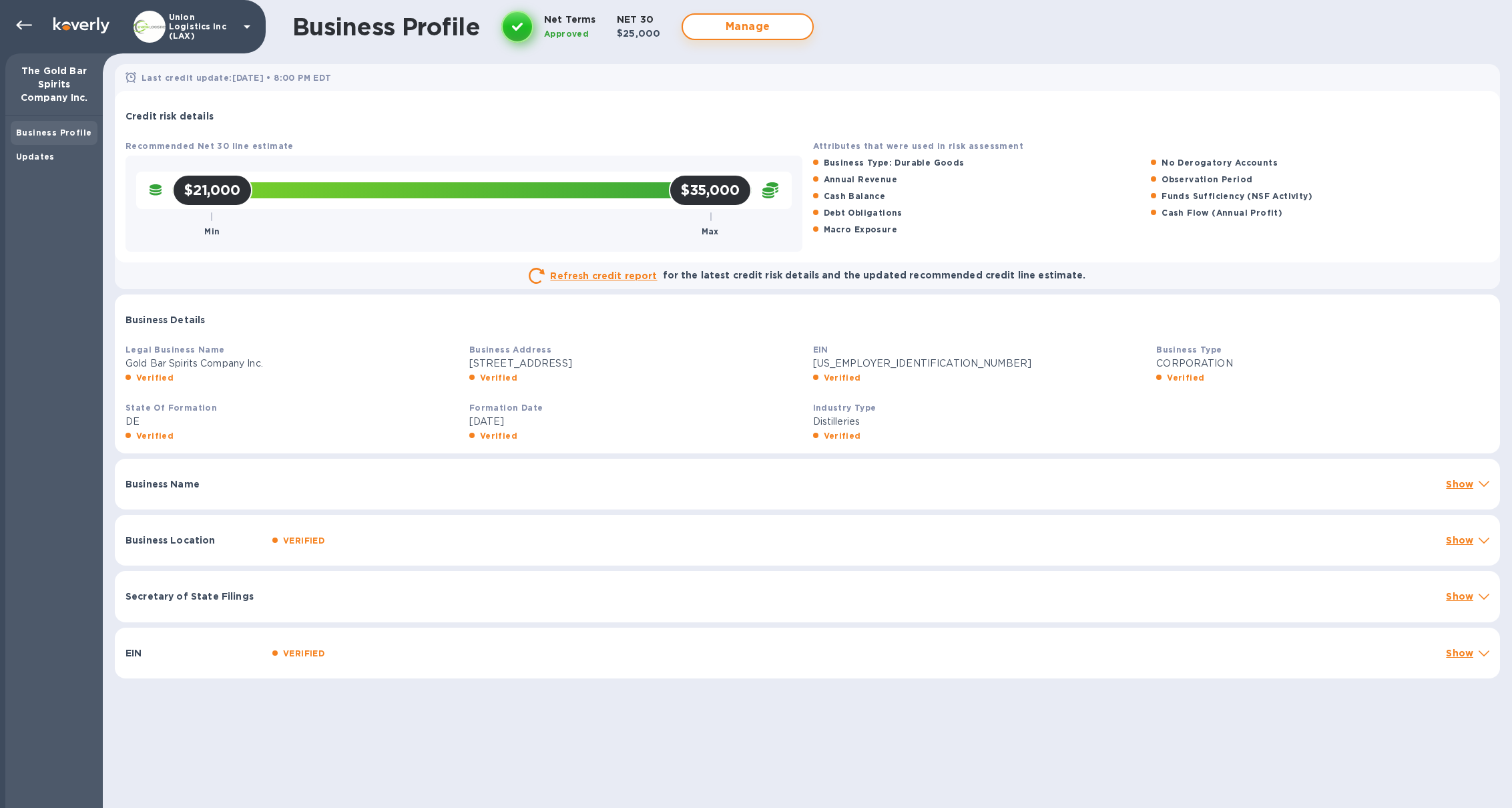
click at [758, 19] on span "Manage" at bounding box center [748, 27] width 108 height 16
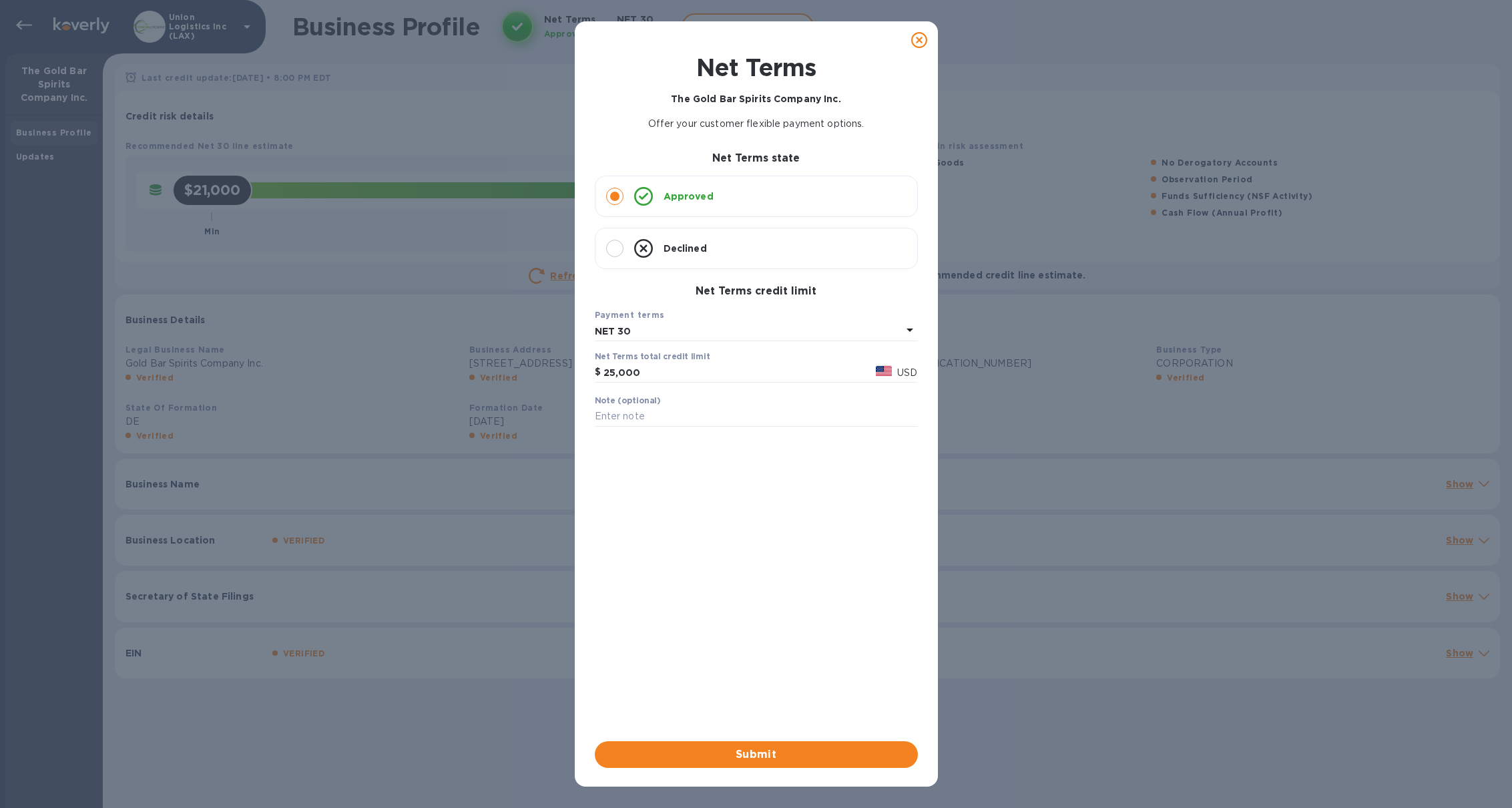
click at [919, 40] on icon at bounding box center [919, 40] width 16 height 16
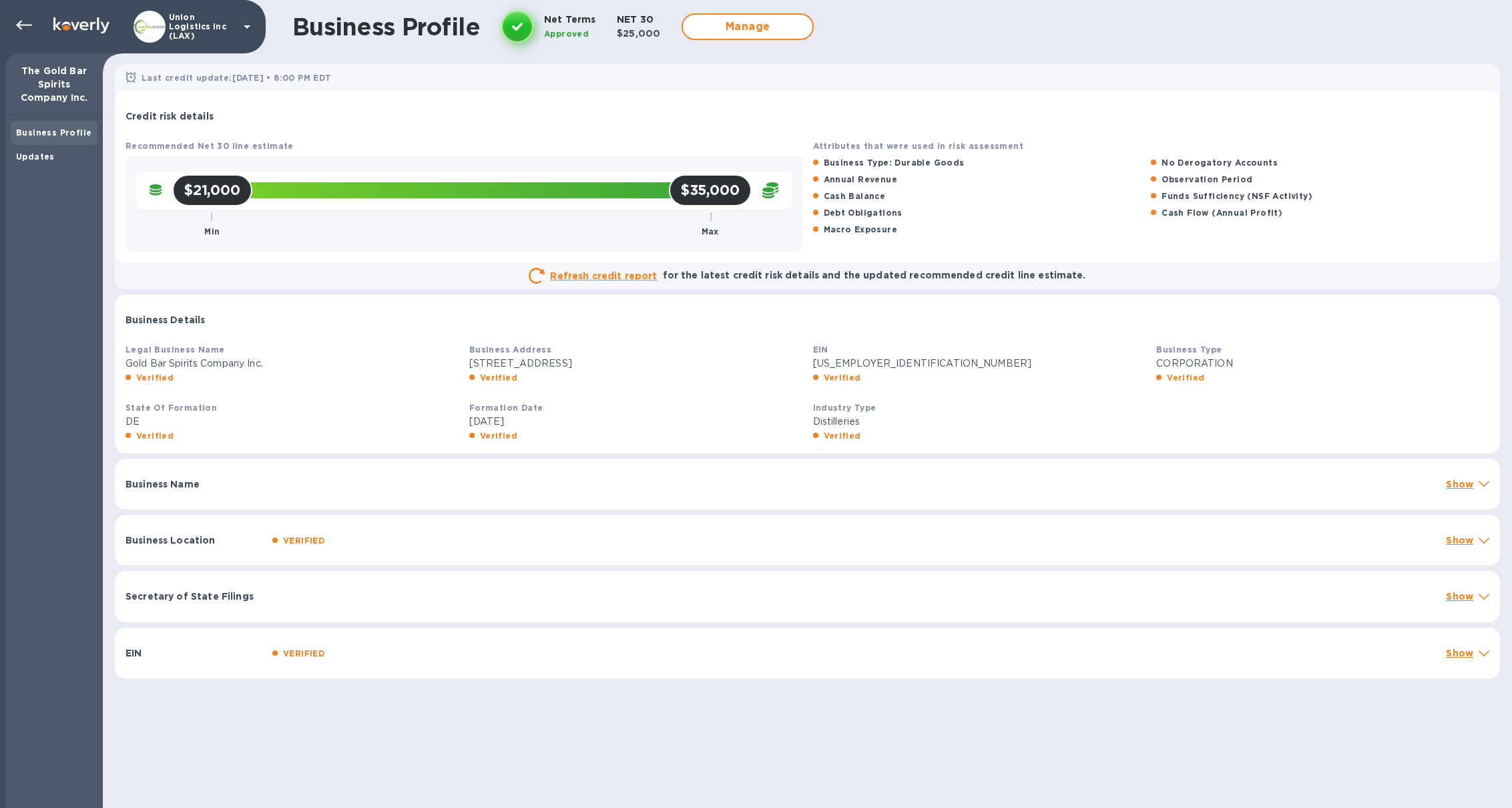
click at [194, 27] on p "Union Logistics Inc (LAX)" at bounding box center [202, 27] width 67 height 28
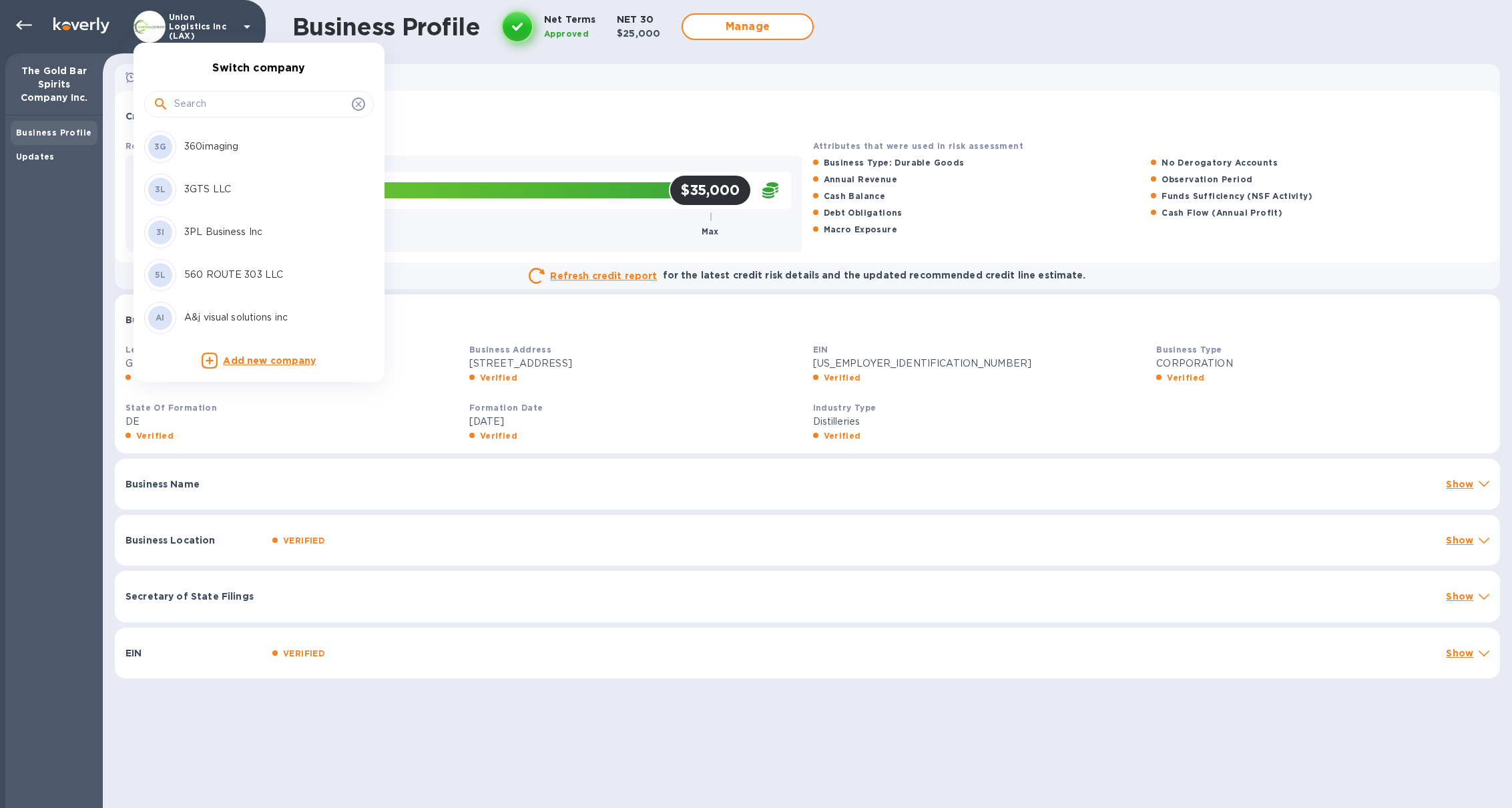
click at [198, 99] on input "text" at bounding box center [260, 104] width 173 height 20
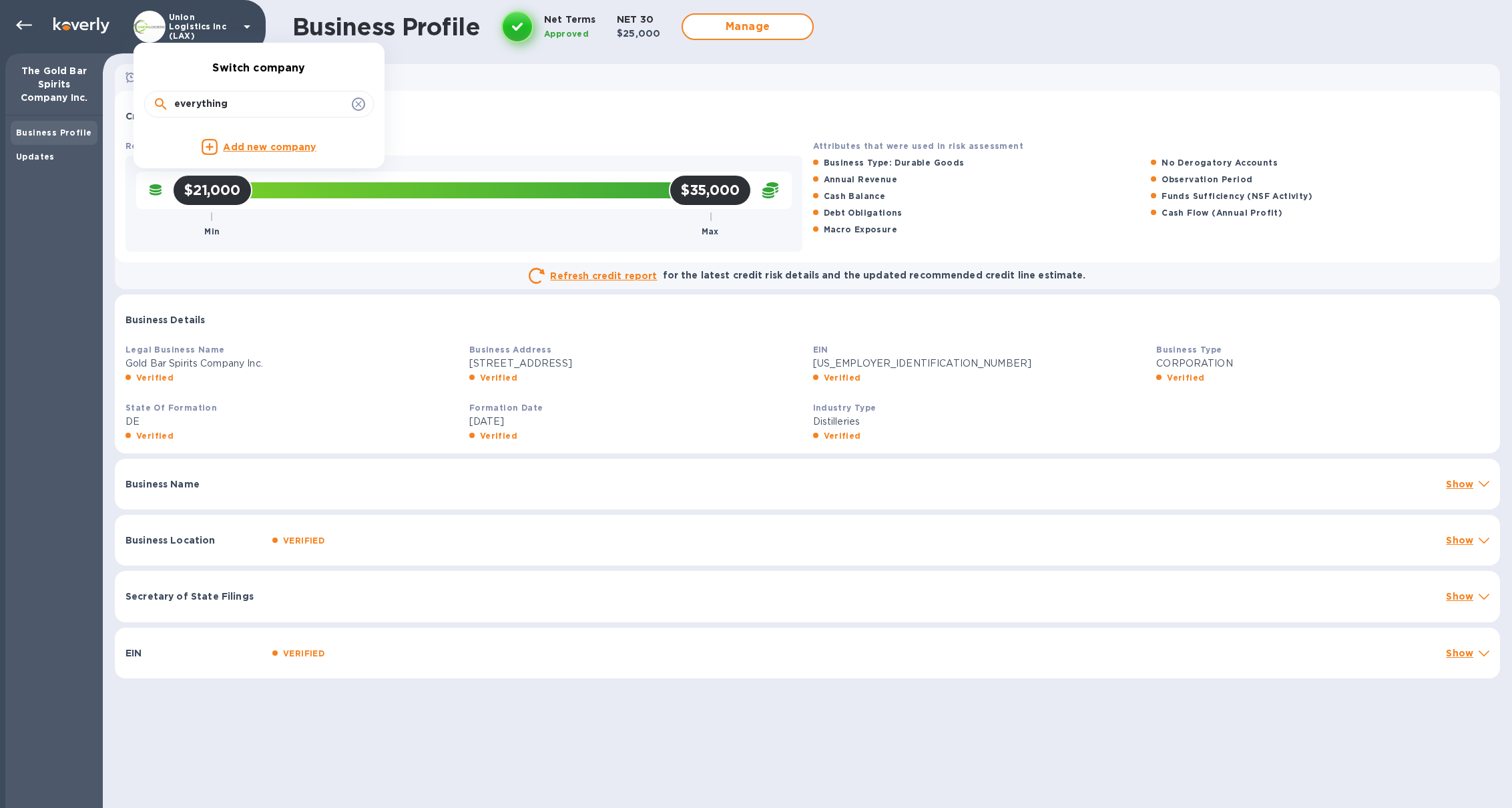
drag, startPoint x: 266, startPoint y: 102, endPoint x: 148, endPoint y: 103, distance: 118.0
click at [148, 103] on div "everything" at bounding box center [259, 104] width 229 height 27
type input "apex"
click at [179, 142] on div "Apex Ventures Group LLC" at bounding box center [265, 147] width 173 height 14
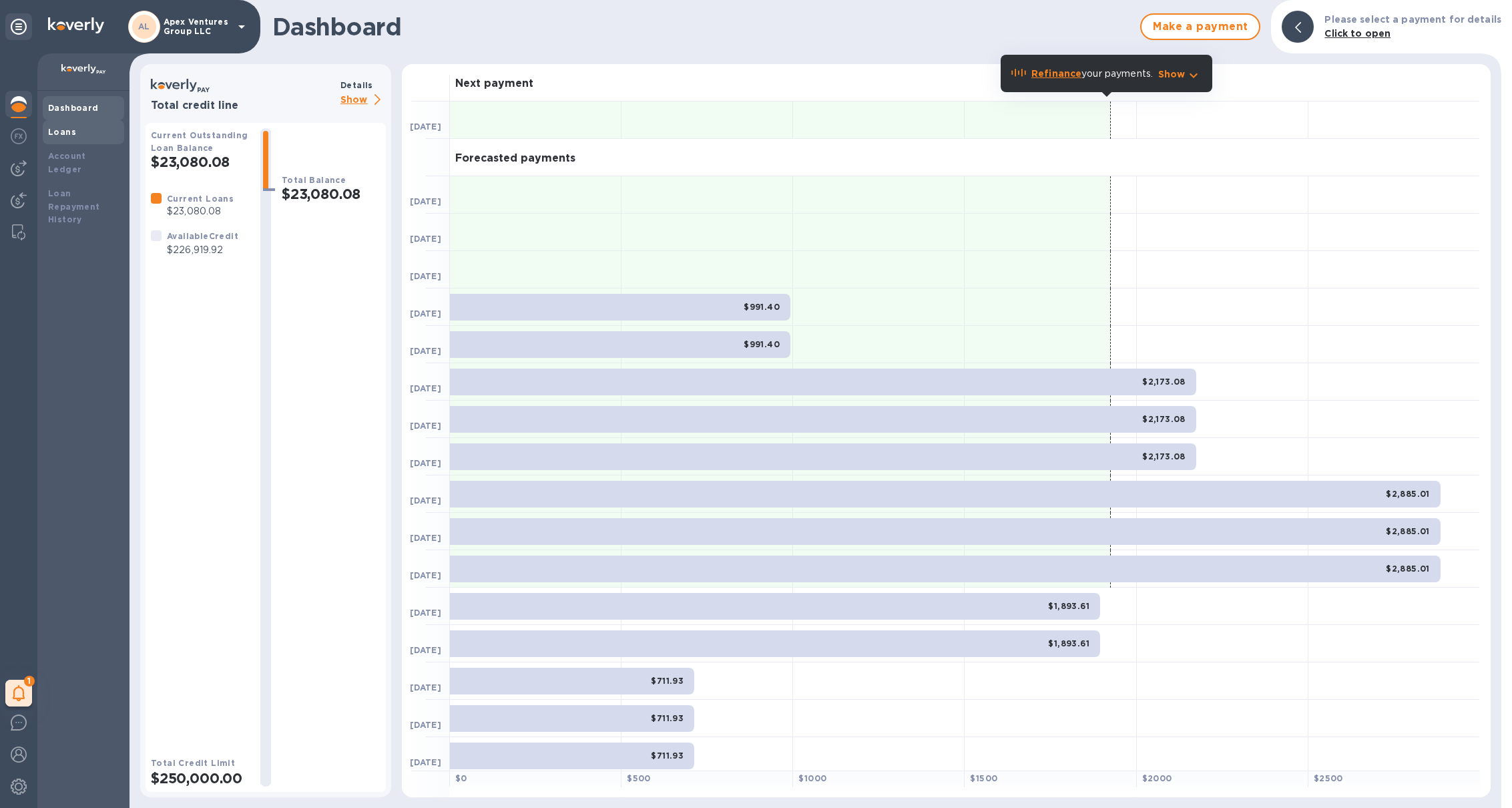
click at [59, 126] on div "Loans" at bounding box center [83, 132] width 71 height 13
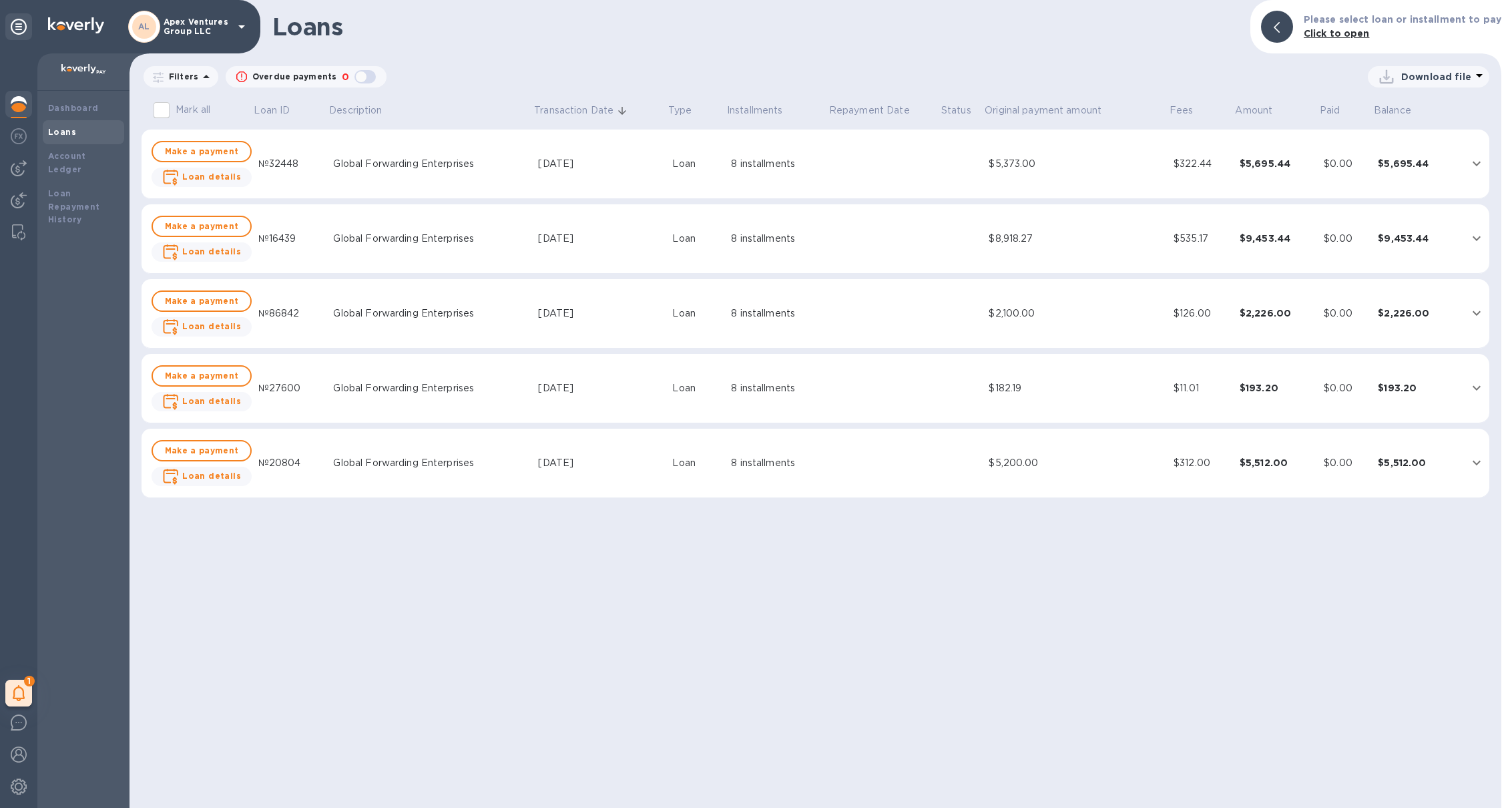
click at [30, 108] on div at bounding box center [19, 105] width 27 height 29
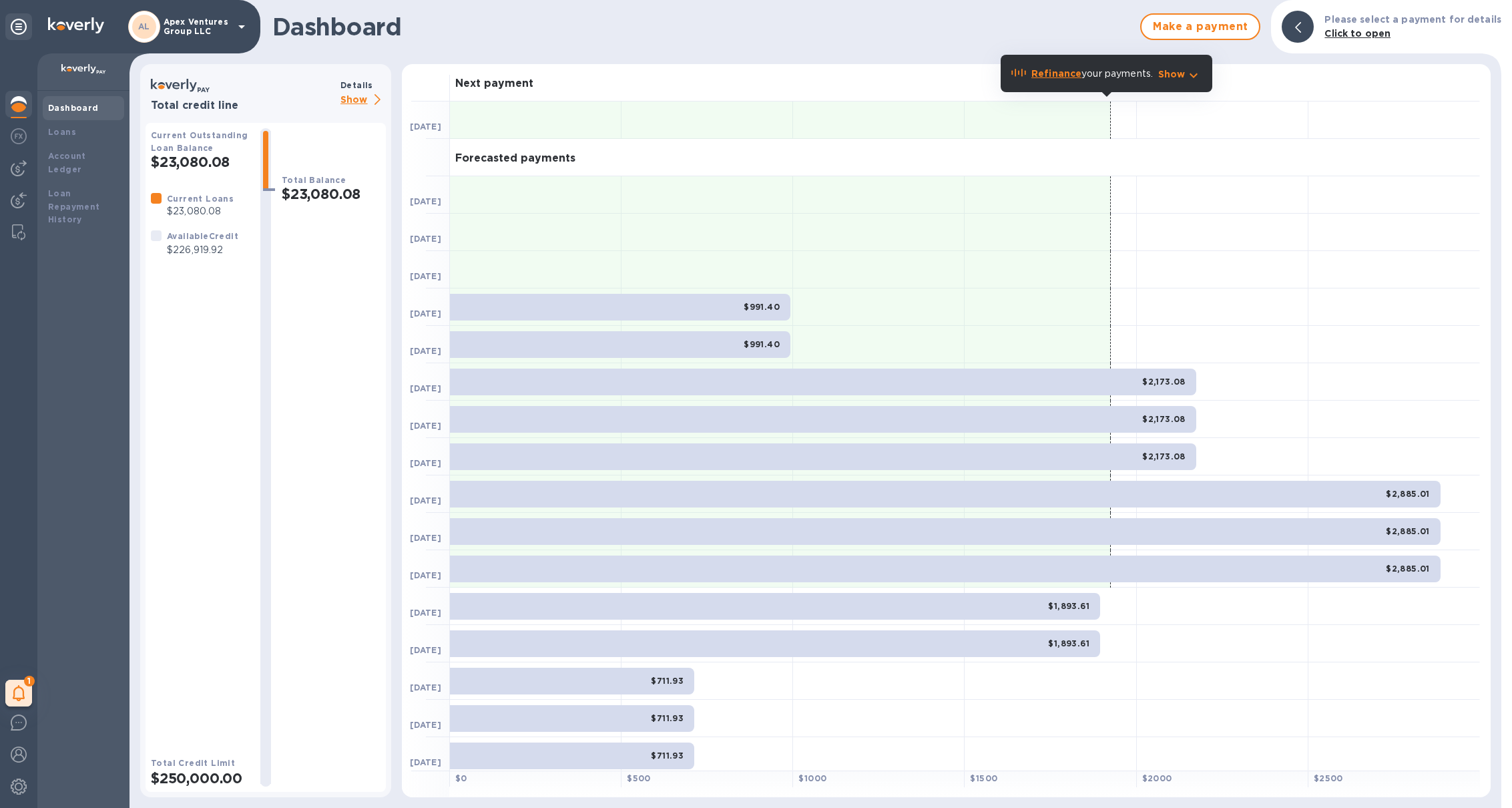
click at [351, 112] on div "Current Outstanding Loan Balance $23,080.08 Current Loans $23,080.08 Available …" at bounding box center [265, 452] width 241 height 680
click at [353, 105] on p "Show" at bounding box center [363, 100] width 46 height 17
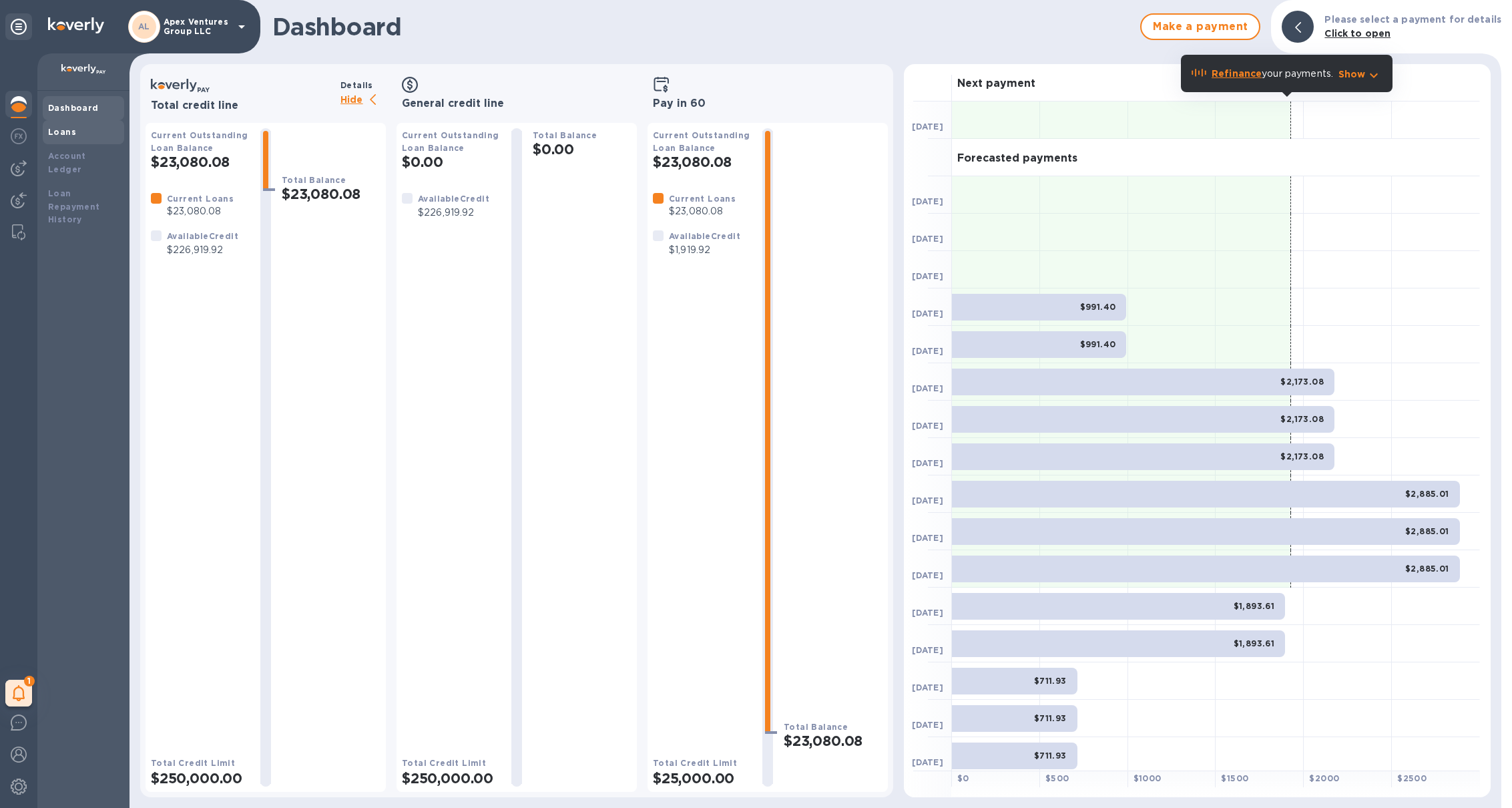
click at [80, 135] on div "Loans" at bounding box center [83, 132] width 71 height 13
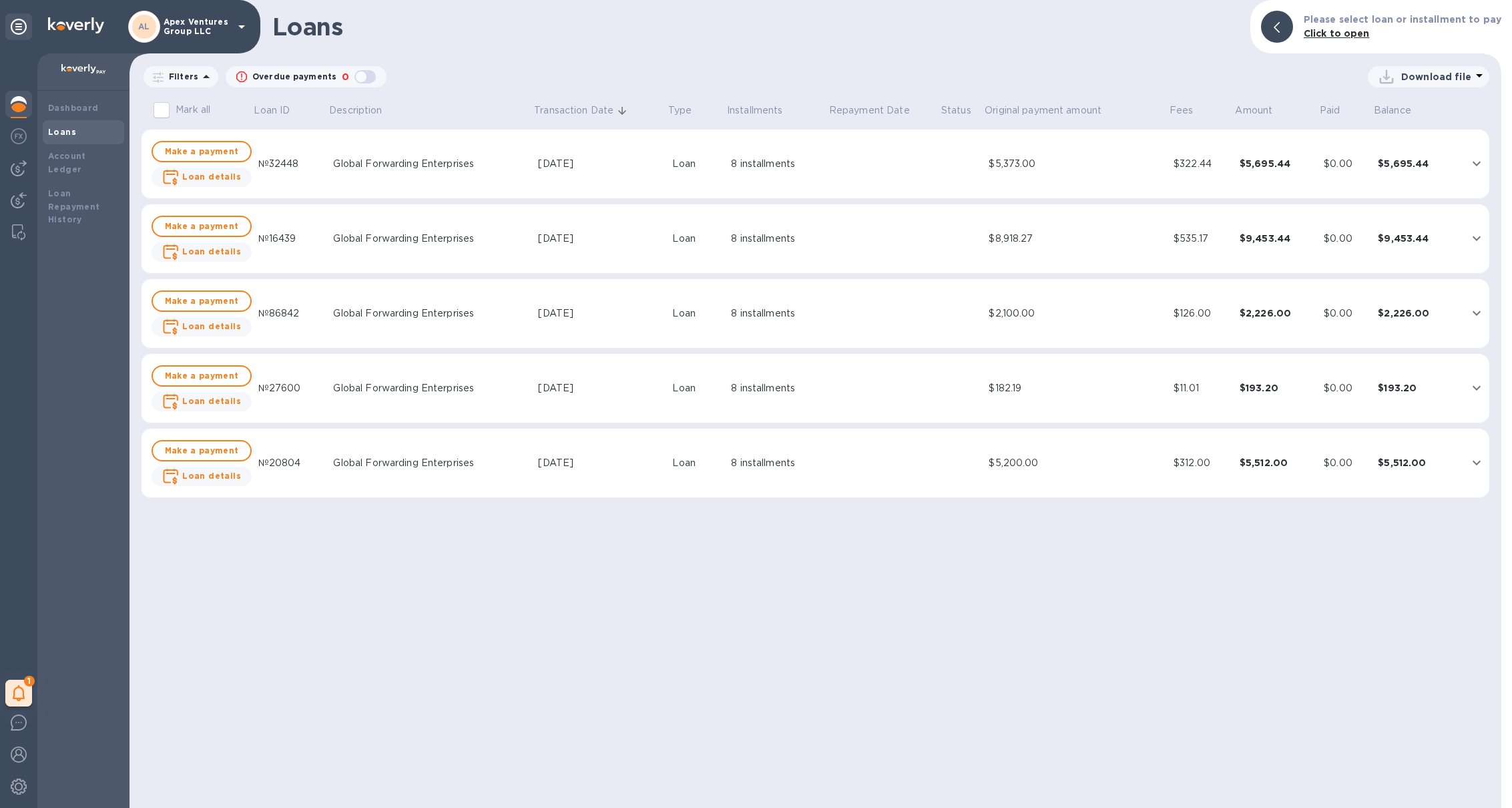
click at [520, 162] on div "Global Forwarding Enterprises" at bounding box center [430, 164] width 194 height 14
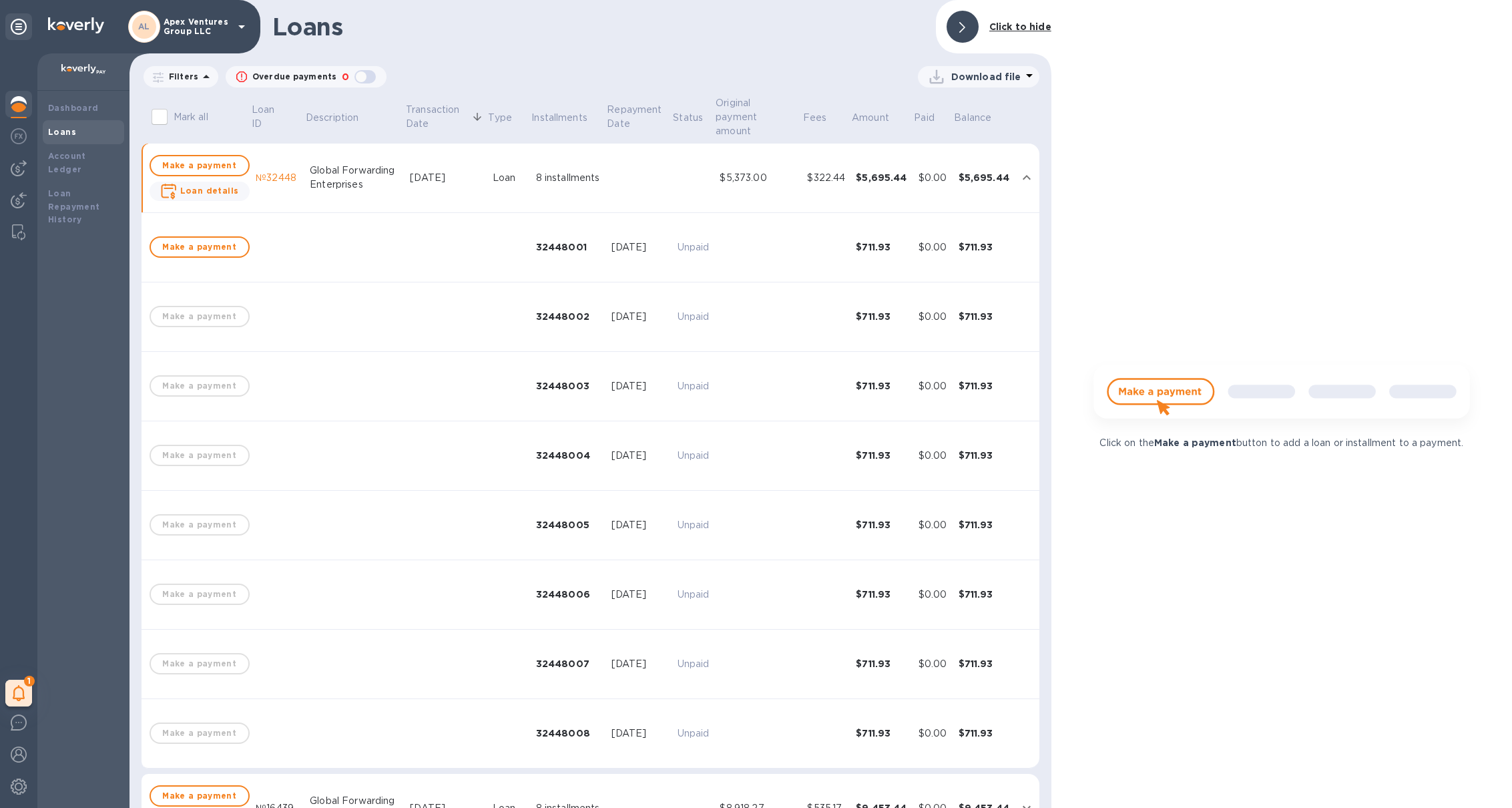
click at [518, 161] on td "Loan" at bounding box center [509, 178] width 43 height 69
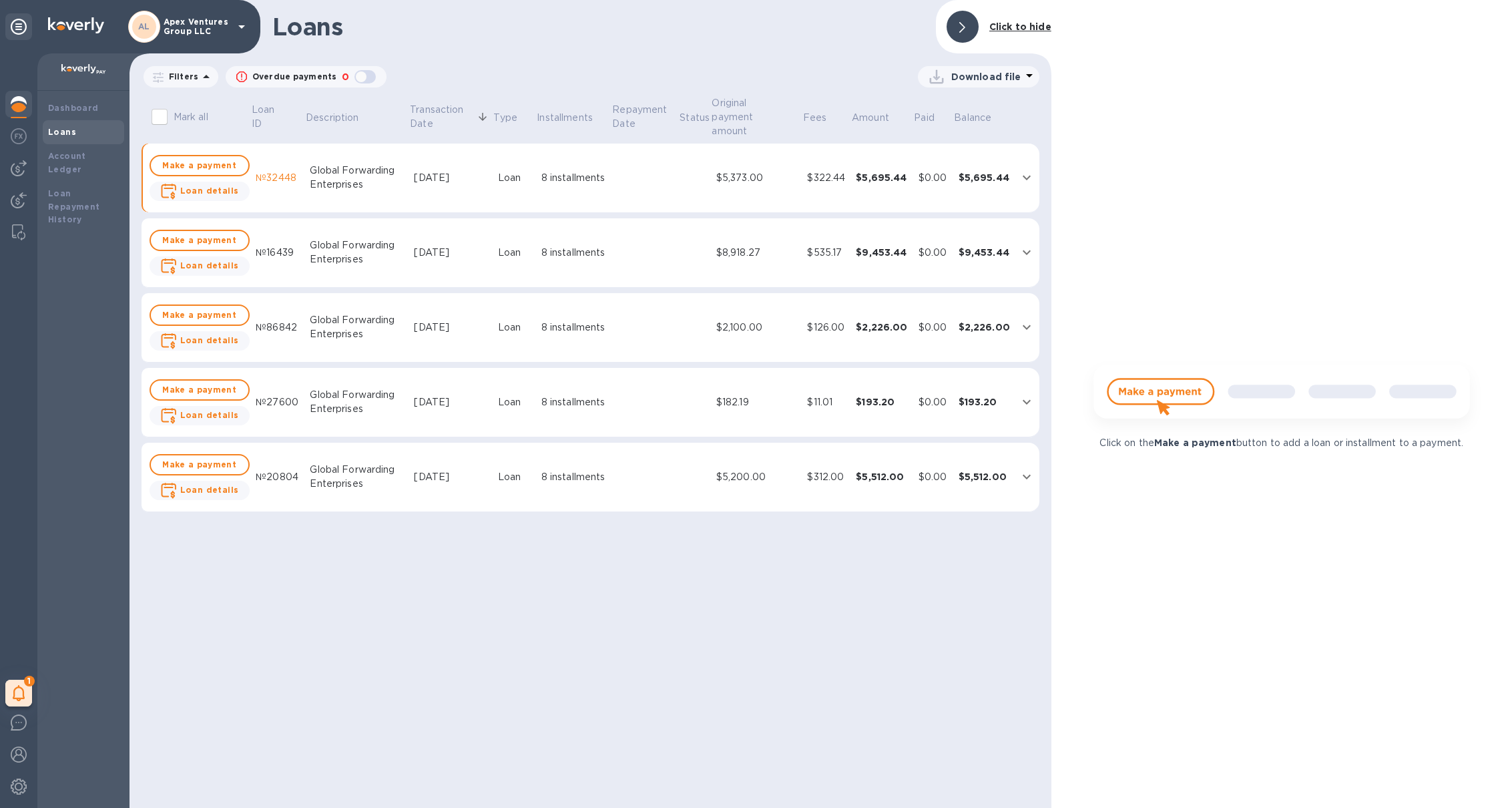
click at [629, 459] on td at bounding box center [645, 477] width 67 height 69
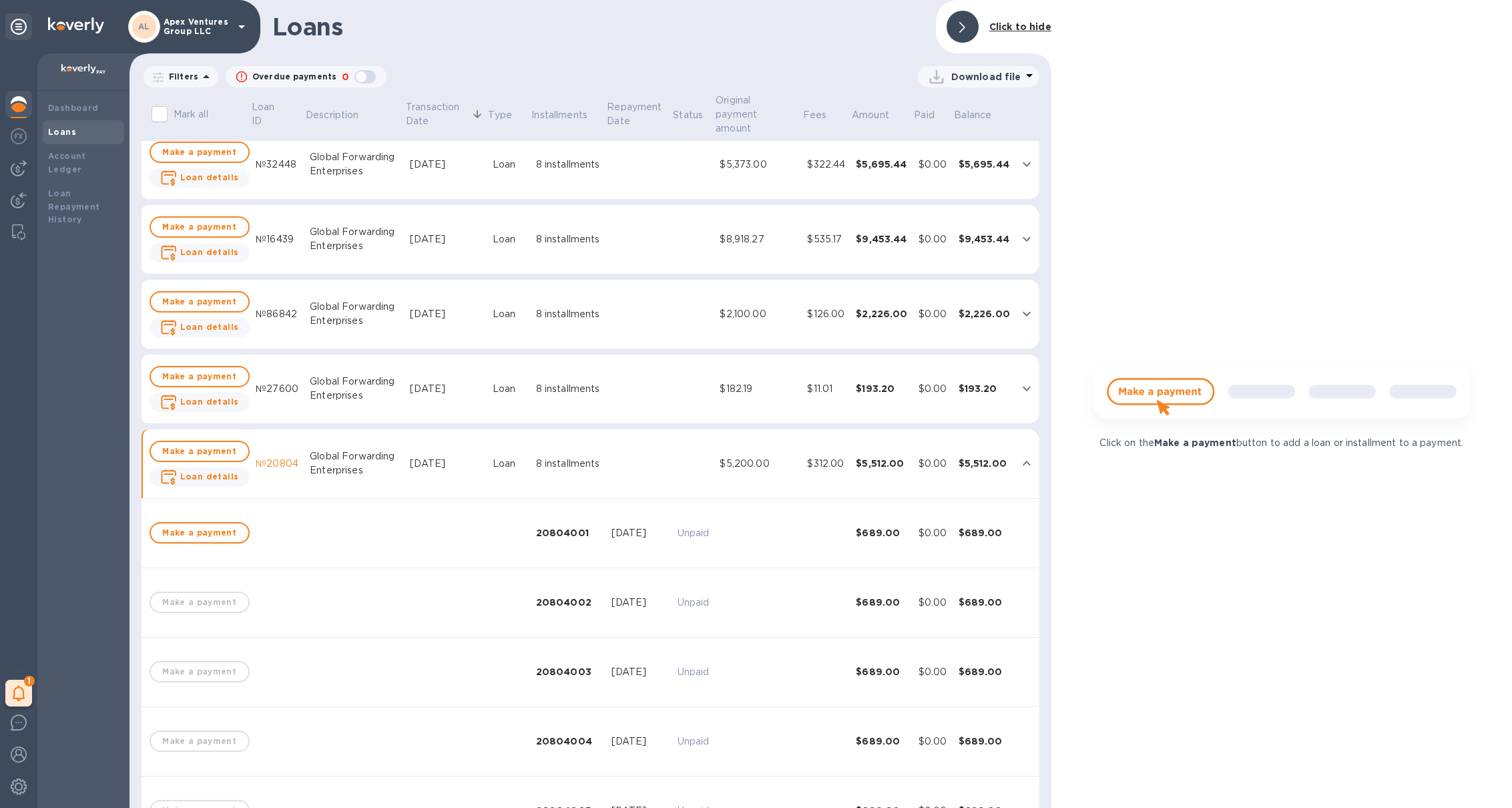
scroll to position [32, 0]
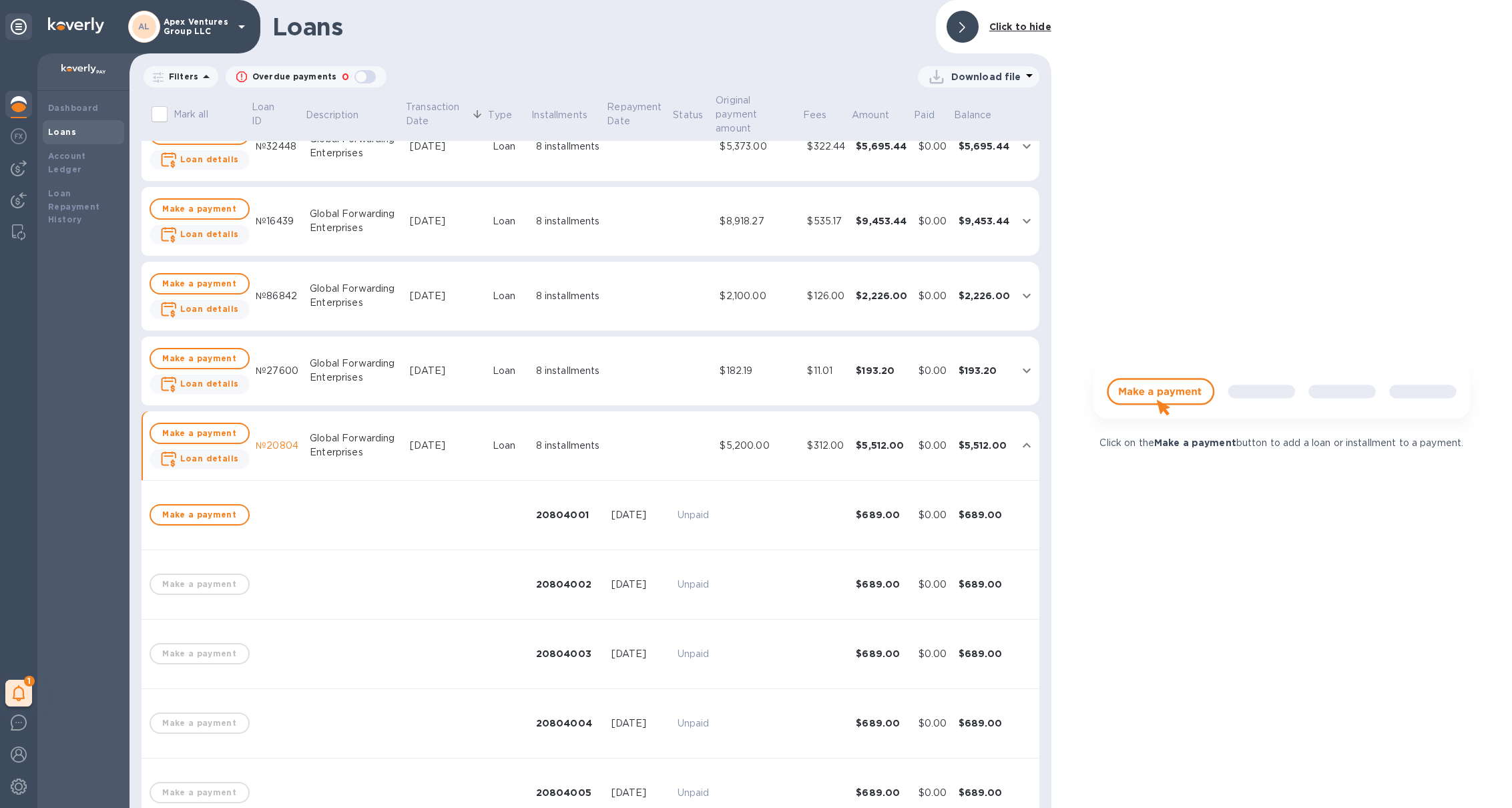
click at [639, 461] on td at bounding box center [639, 445] width 66 height 69
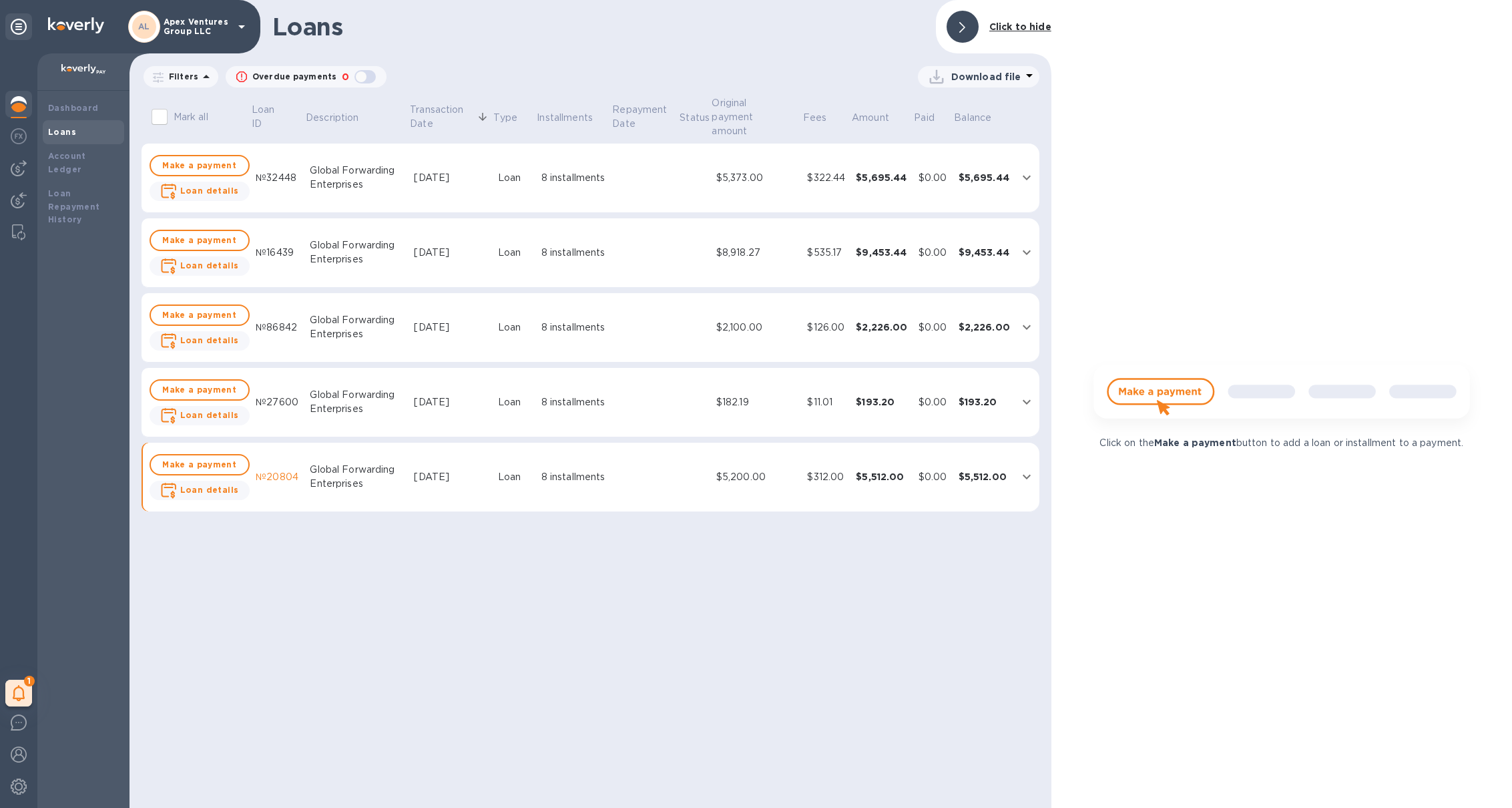
click at [781, 493] on td "$5,200.00" at bounding box center [757, 477] width 91 height 69
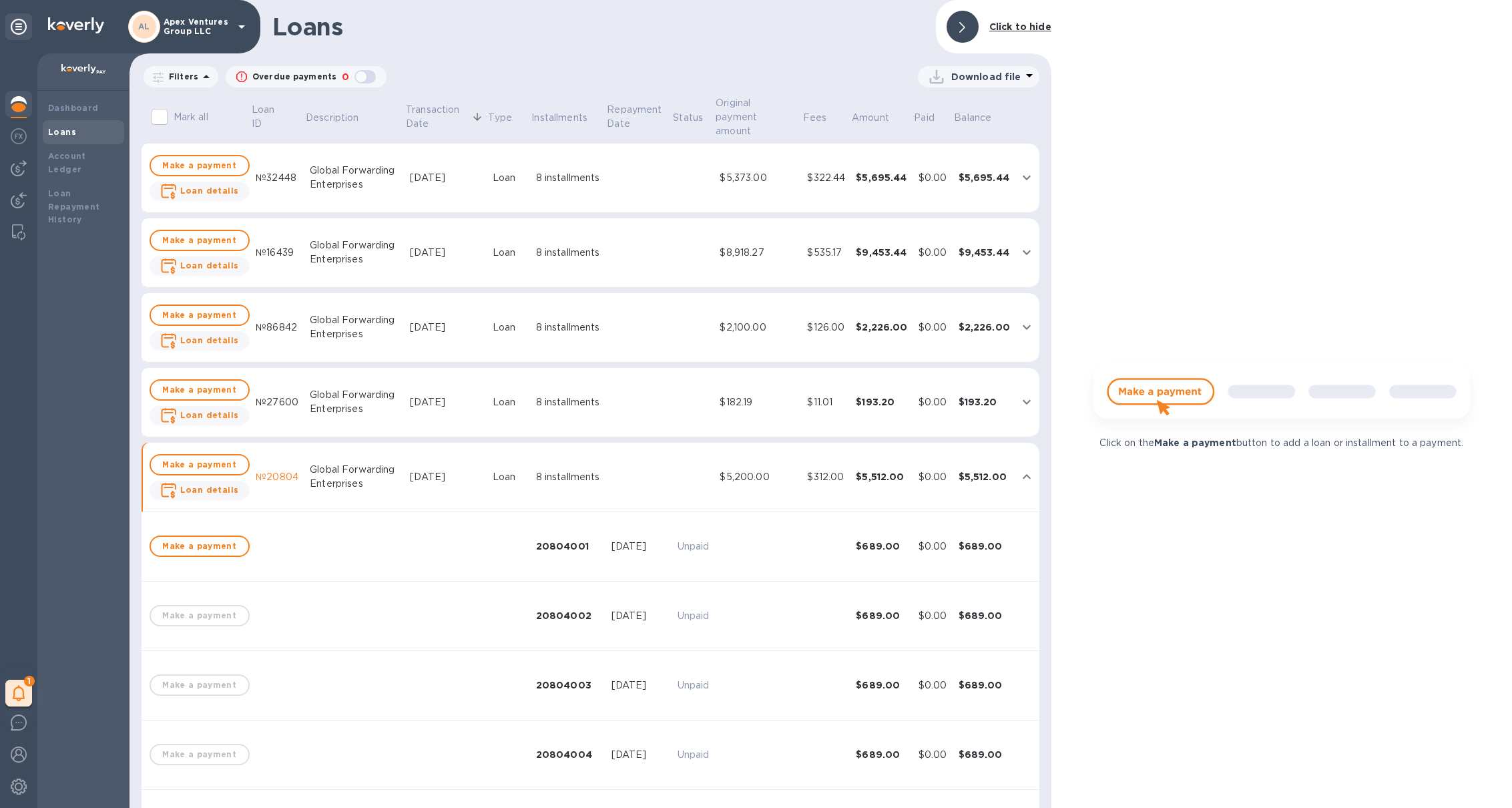
scroll to position [4, 0]
drag, startPoint x: 1358, startPoint y: 157, endPoint x: 182, endPoint y: 21, distance: 1183.8
click at [182, 21] on p "Apex Ventures Group LLC" at bounding box center [196, 27] width 67 height 19
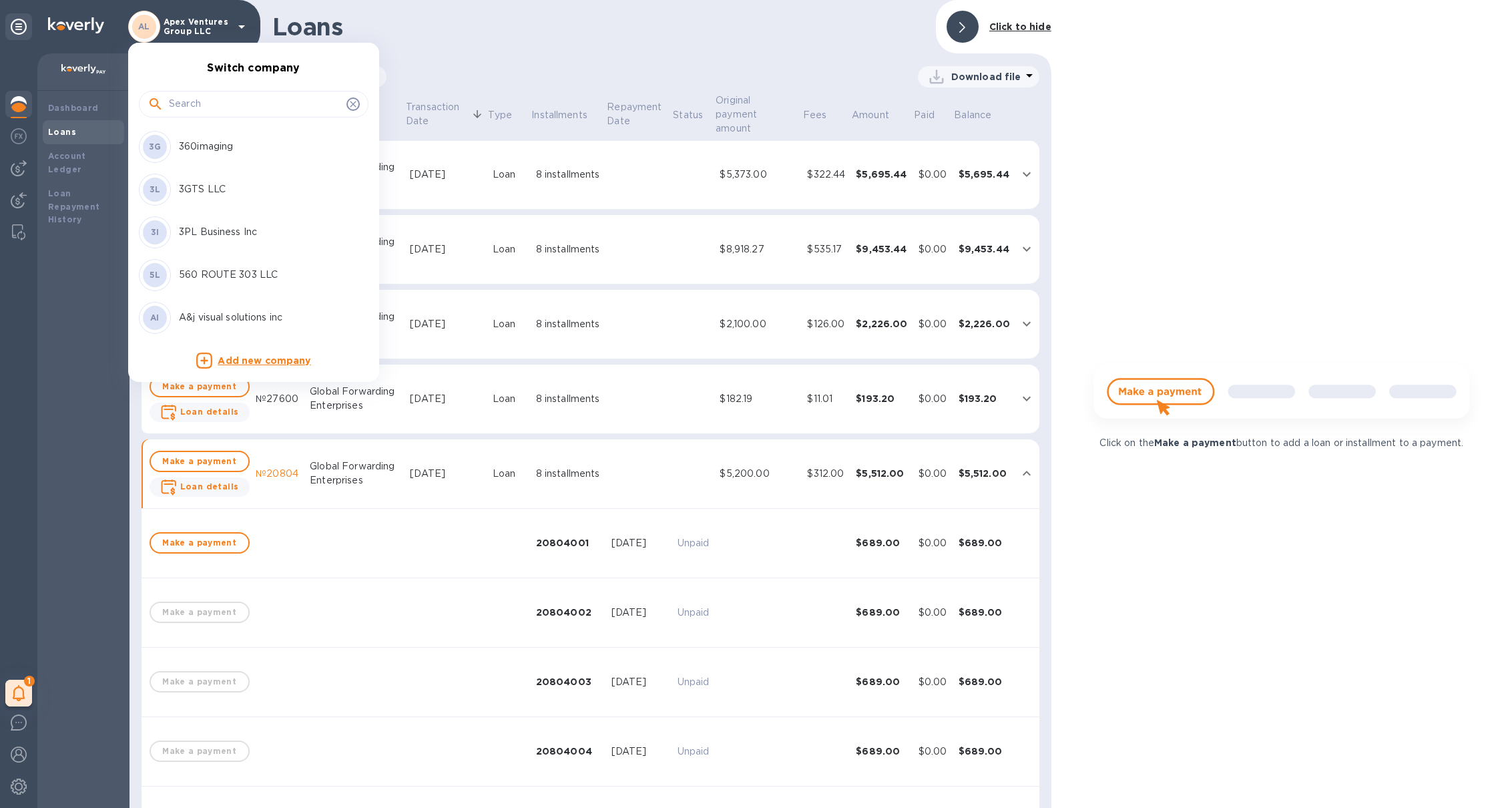
click at [191, 105] on input "text" at bounding box center [255, 104] width 173 height 20
click at [193, 103] on input "text" at bounding box center [255, 104] width 173 height 20
type input "ds i"
click at [229, 145] on p "DS International Traders, LLC" at bounding box center [263, 147] width 168 height 14
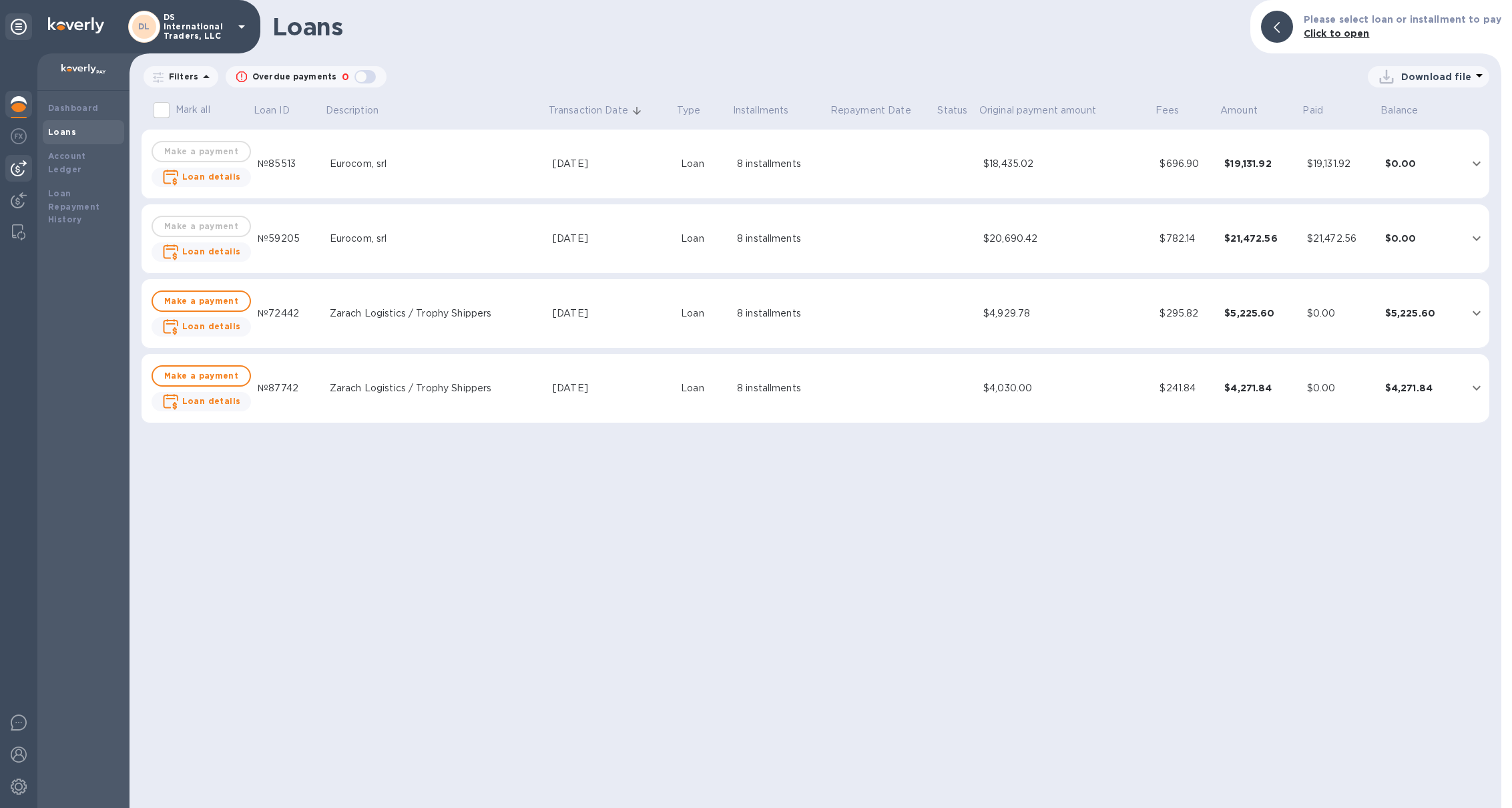
drag, startPoint x: 0, startPoint y: 0, endPoint x: 27, endPoint y: 170, distance: 172.1
click at [27, 170] on div at bounding box center [19, 168] width 27 height 27
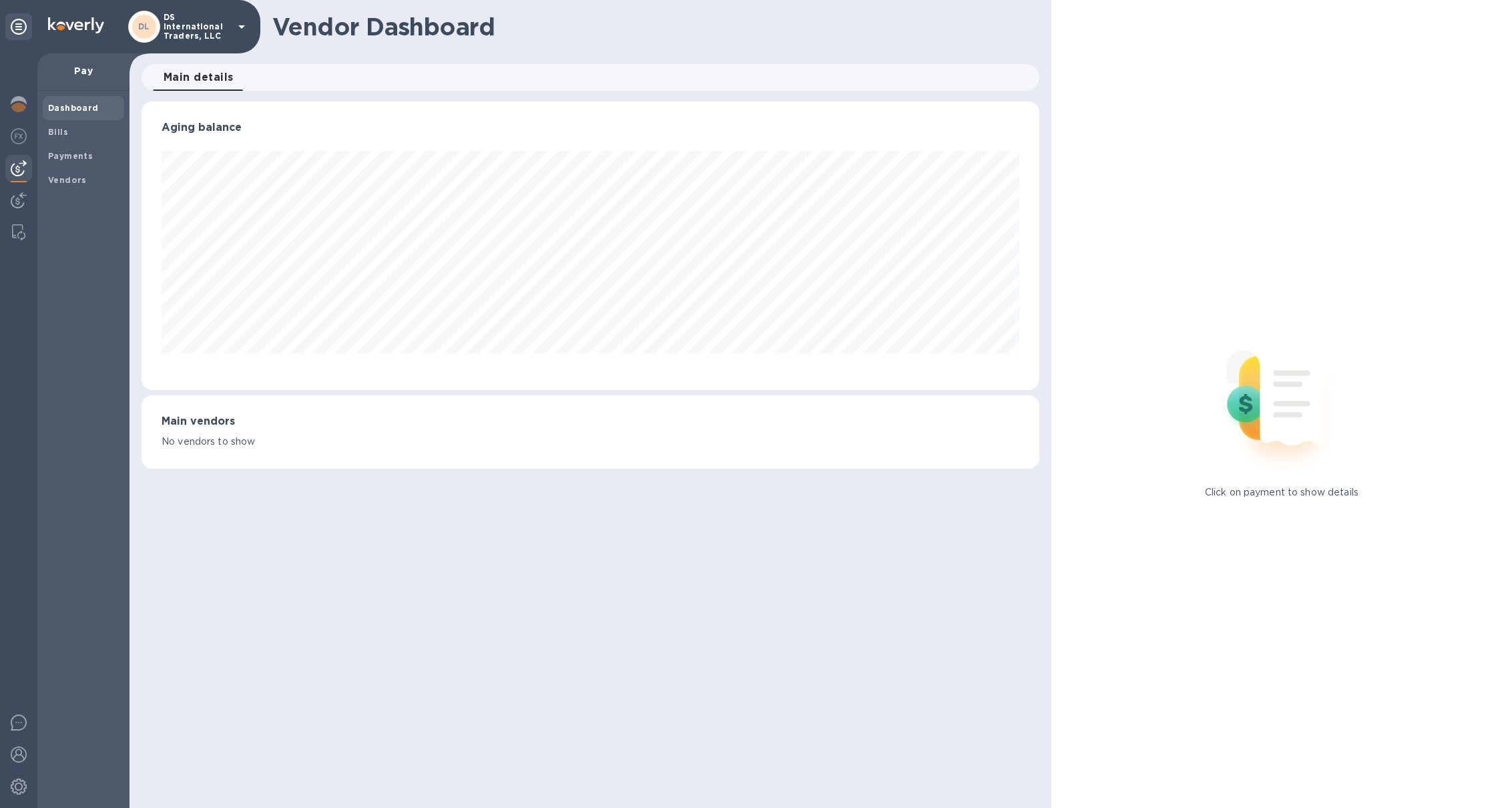
scroll to position [288, 898]
click at [71, 159] on b "Payments" at bounding box center [71, 156] width 45 height 10
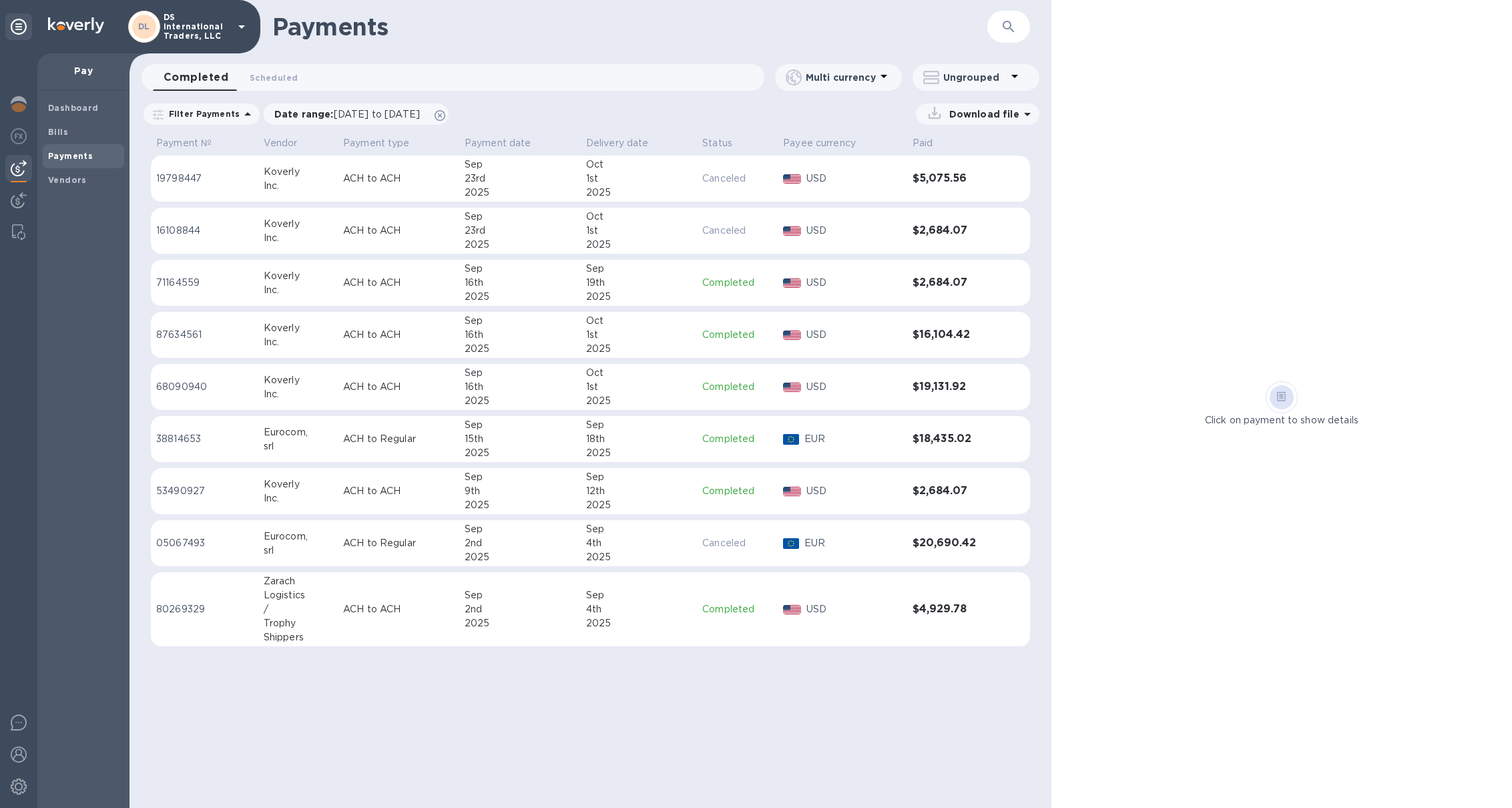
click at [27, 101] on div at bounding box center [19, 105] width 27 height 29
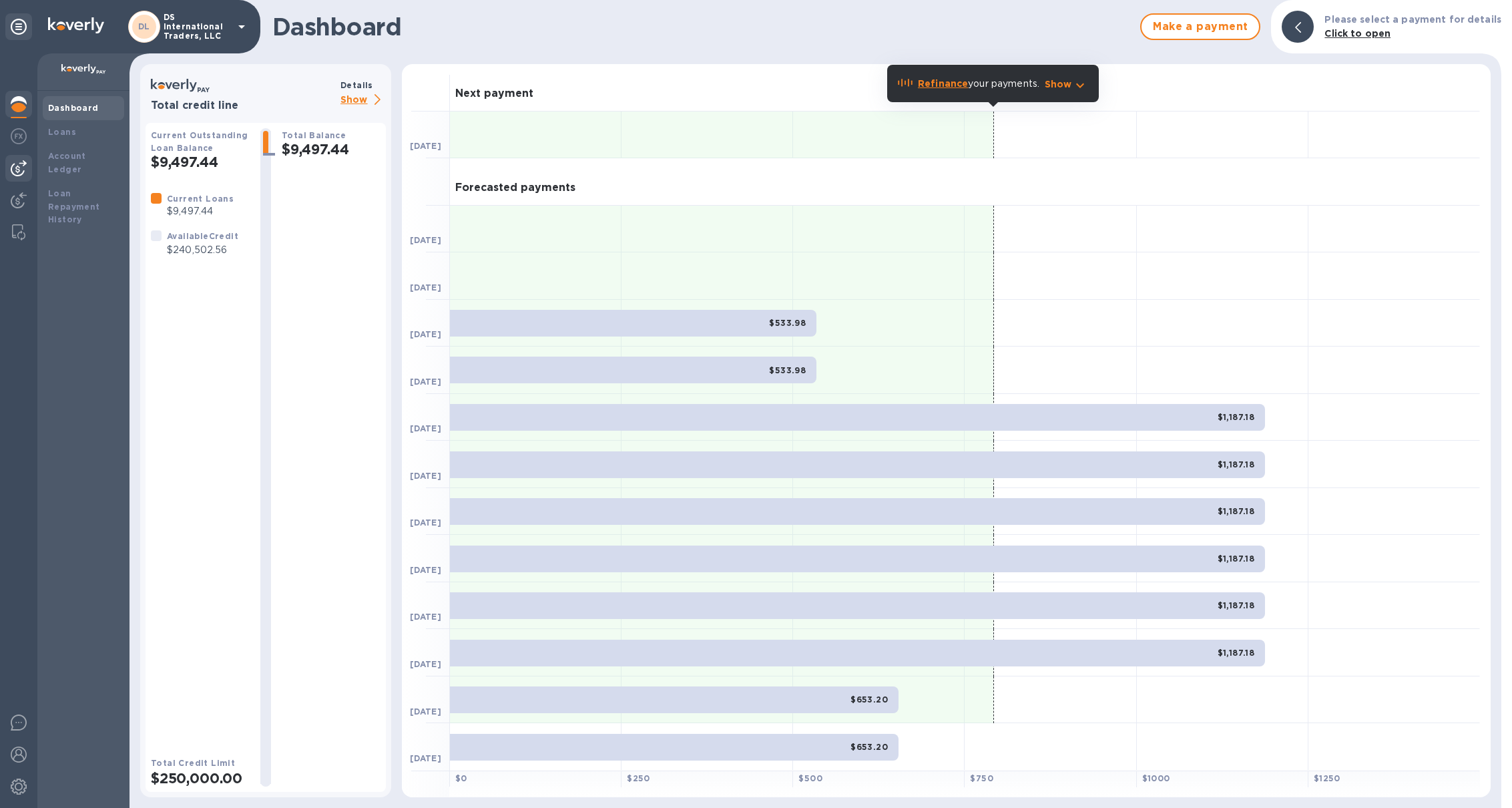
click at [346, 104] on p "Show" at bounding box center [363, 100] width 46 height 17
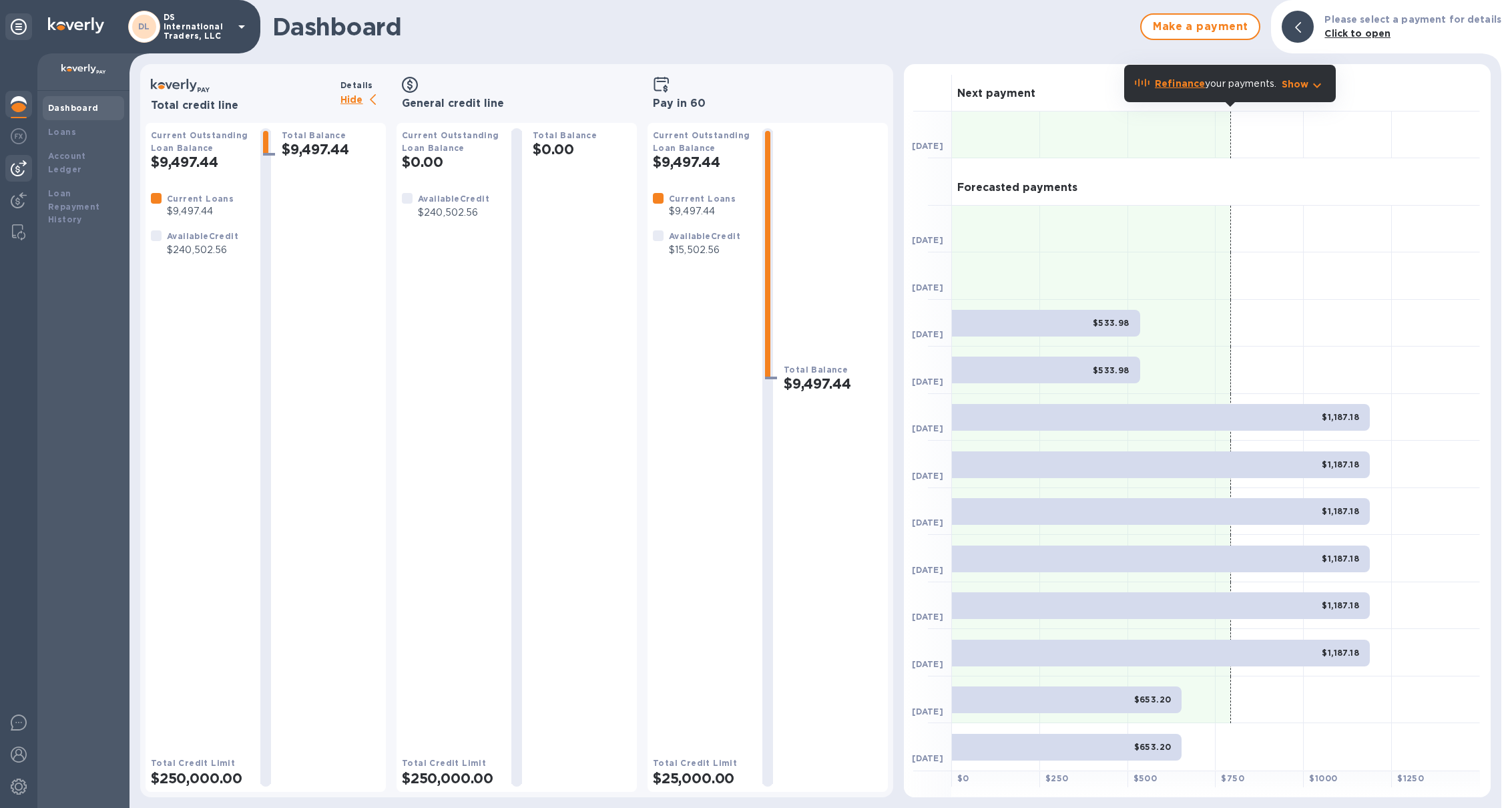
click at [78, 137] on div "Loans" at bounding box center [83, 132] width 71 height 13
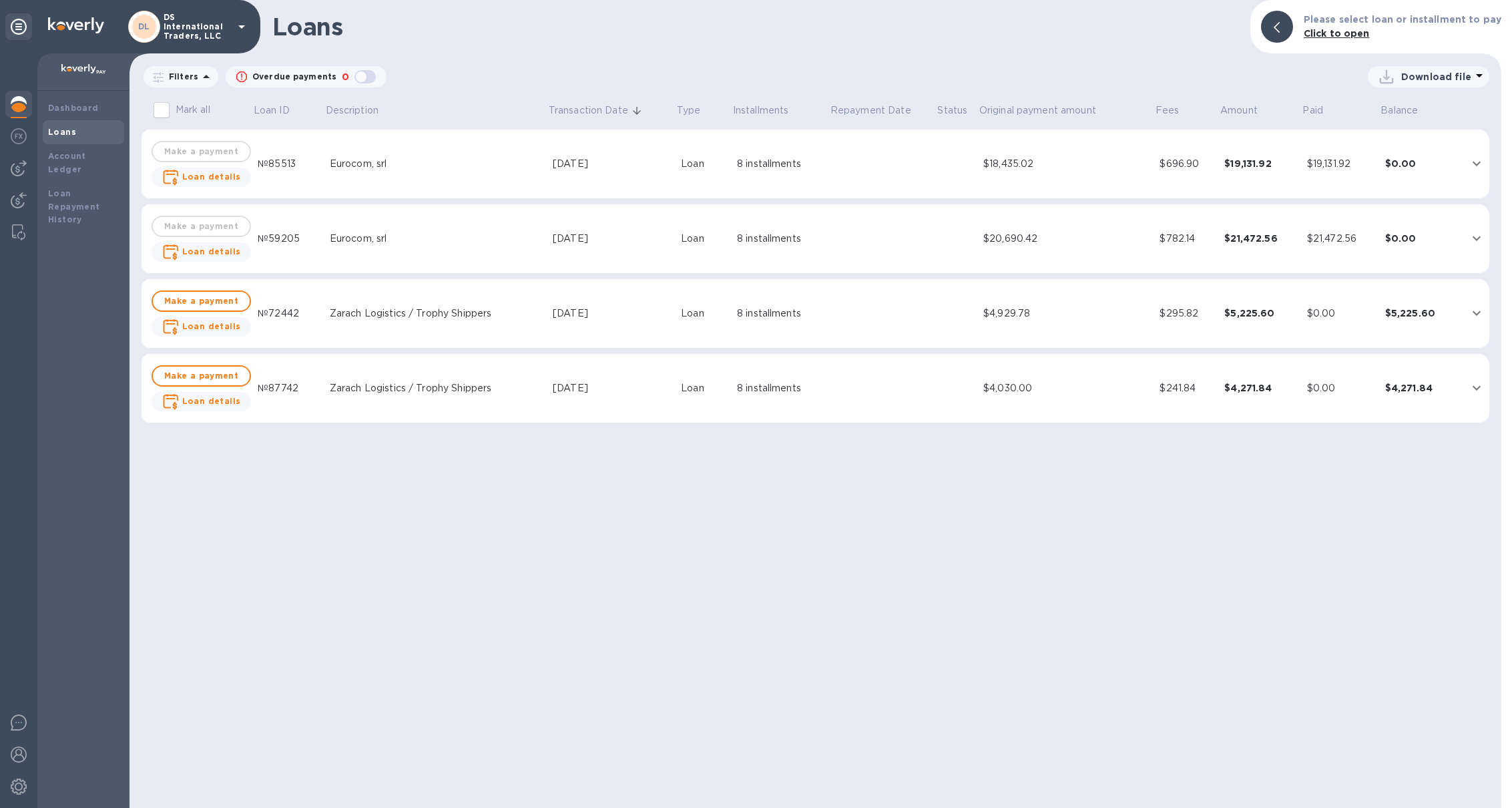
click at [24, 107] on img at bounding box center [18, 104] width 16 height 16
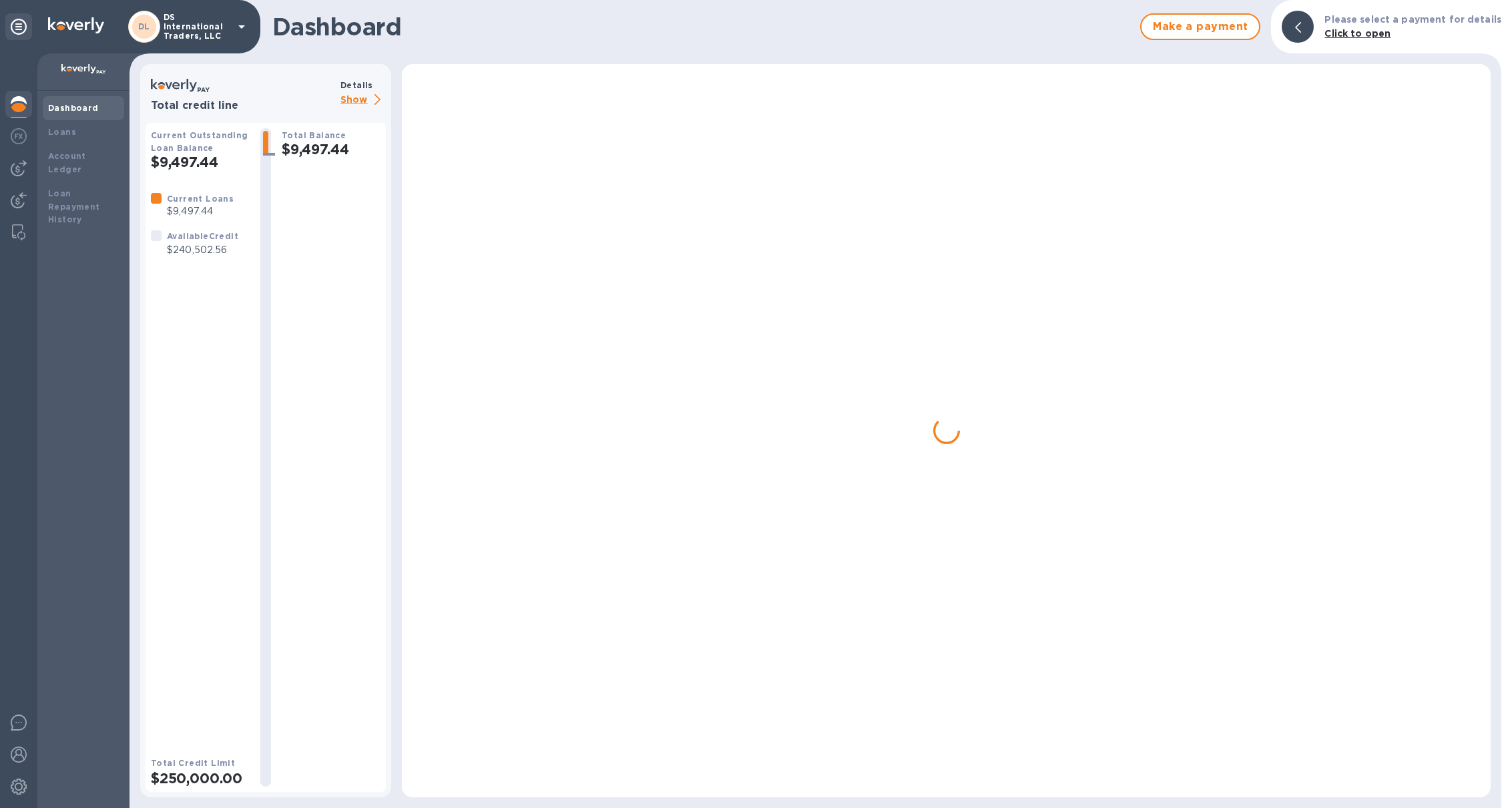
click at [24, 107] on img at bounding box center [18, 104] width 16 height 16
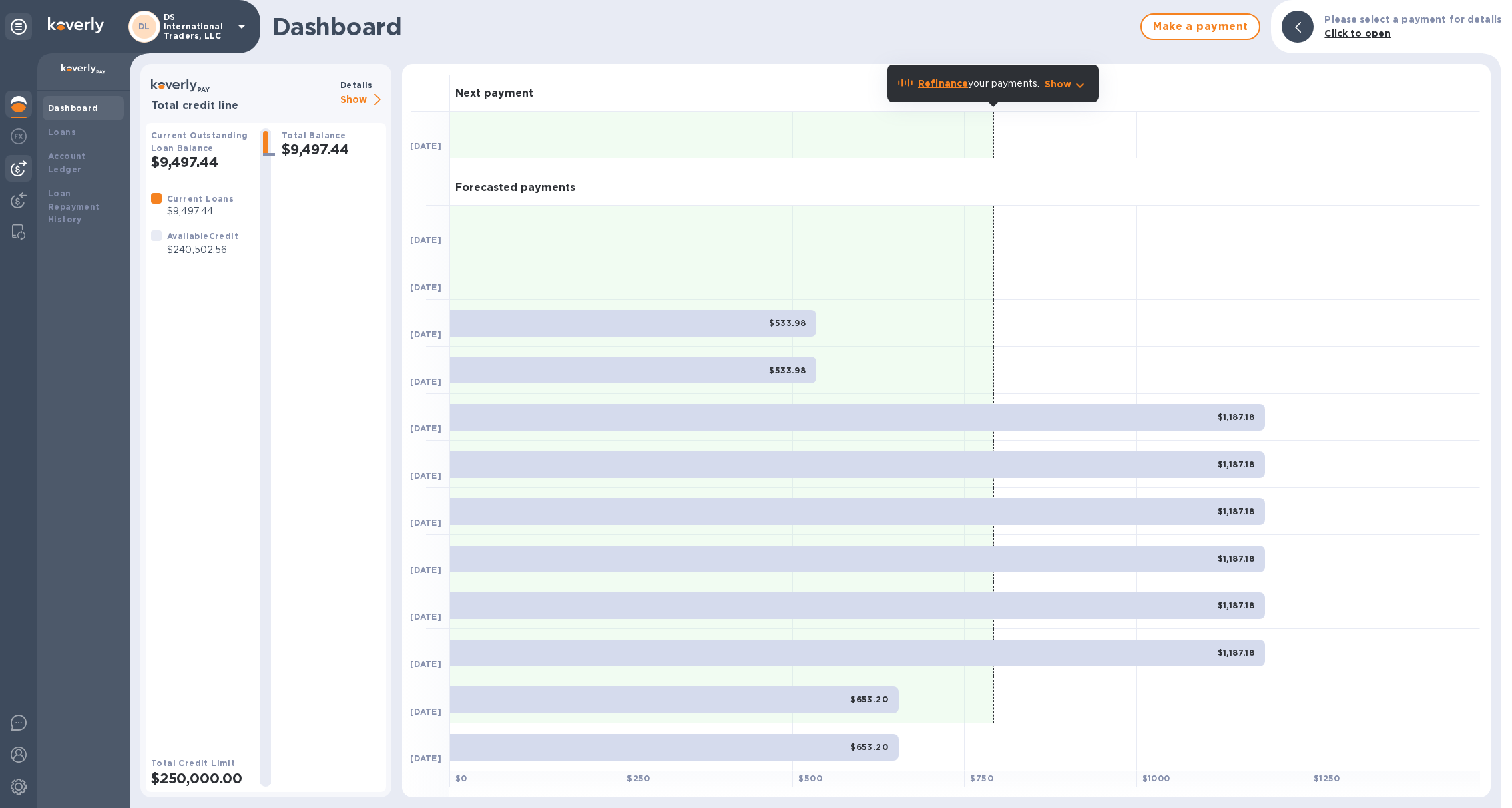
click at [8, 175] on div at bounding box center [19, 168] width 27 height 27
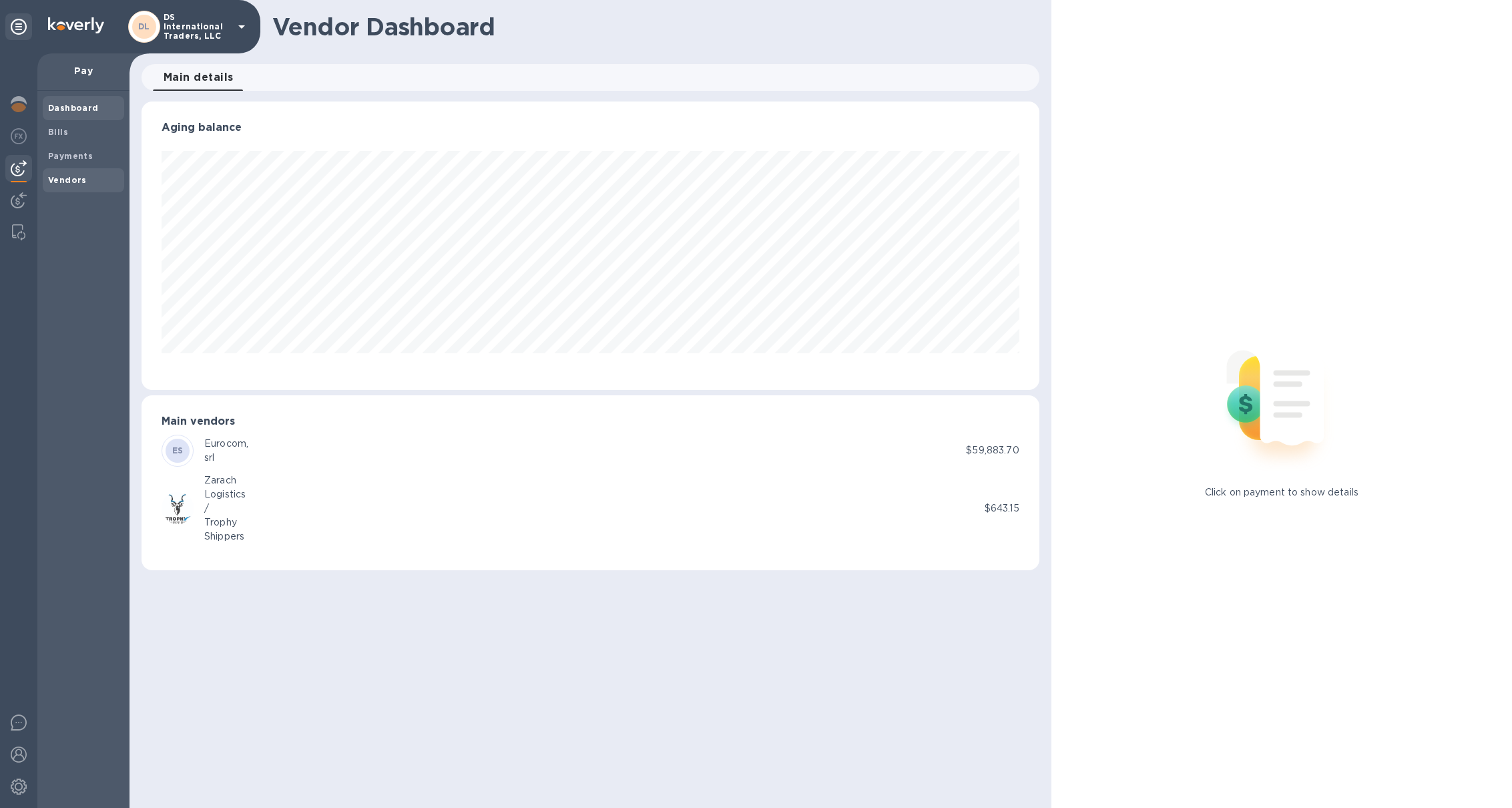
scroll to position [288, 898]
click at [32, 112] on div at bounding box center [19, 105] width 27 height 29
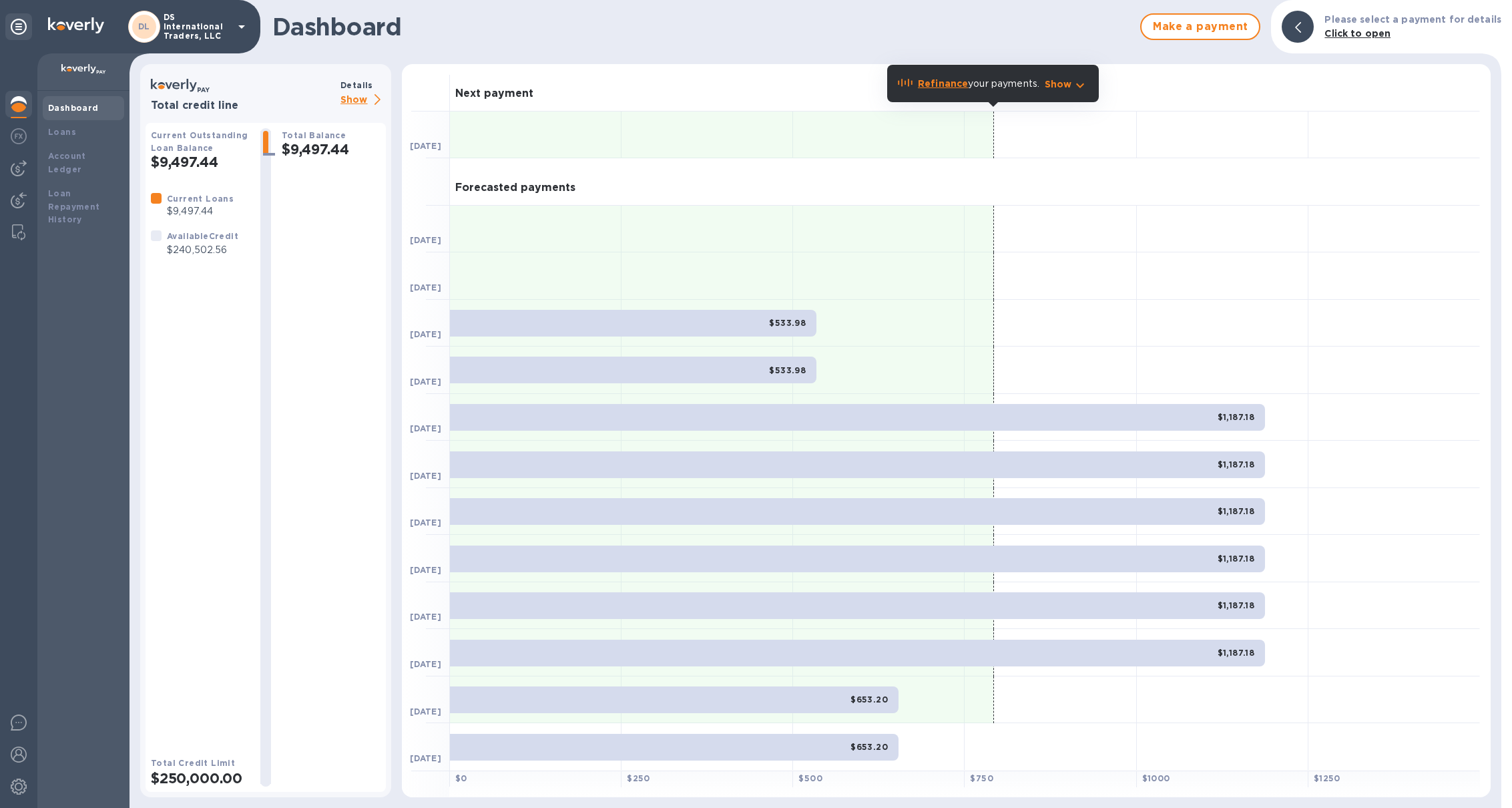
click at [360, 100] on p "Show" at bounding box center [363, 100] width 46 height 17
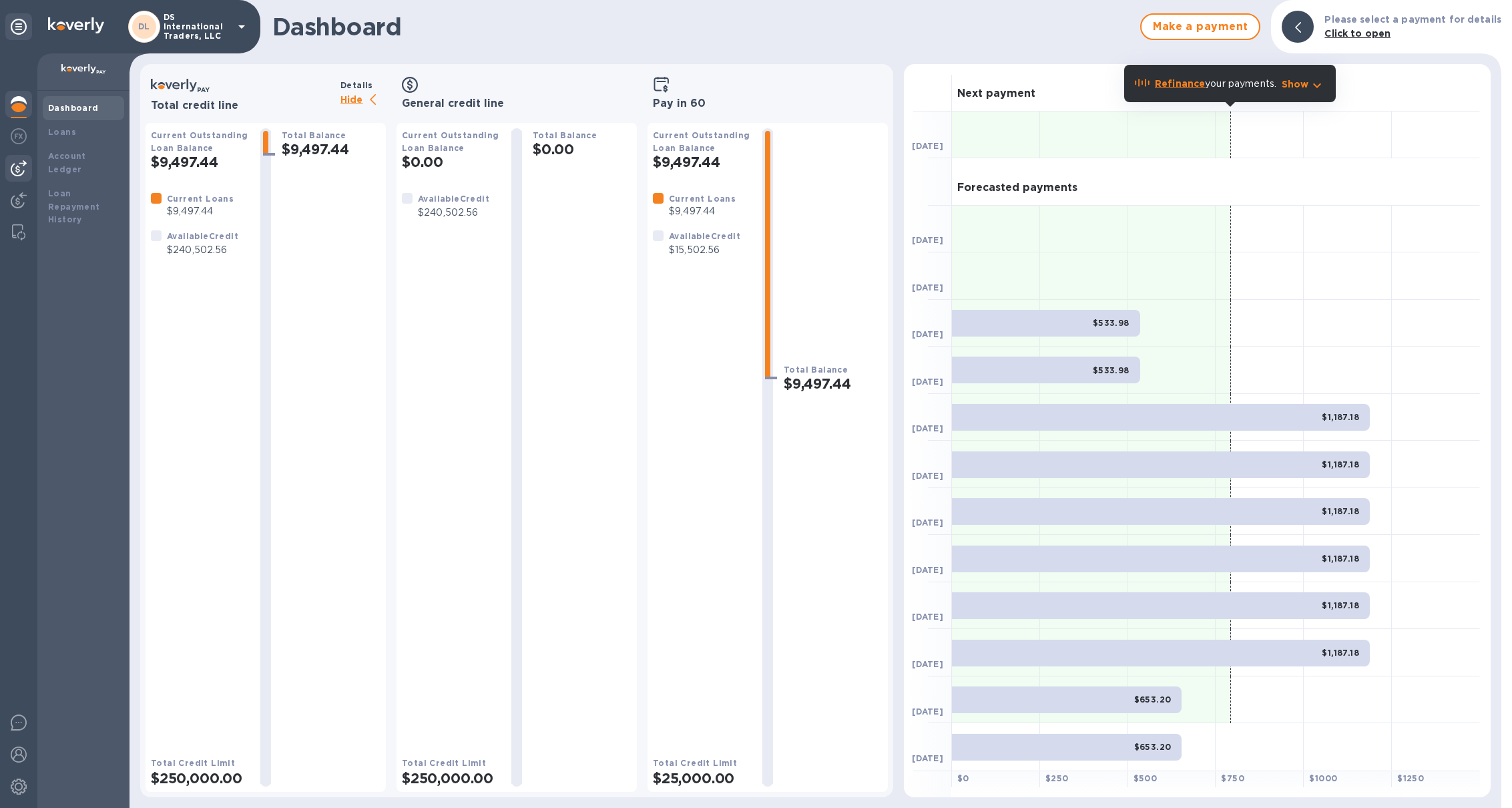
click at [24, 166] on img at bounding box center [18, 168] width 16 height 16
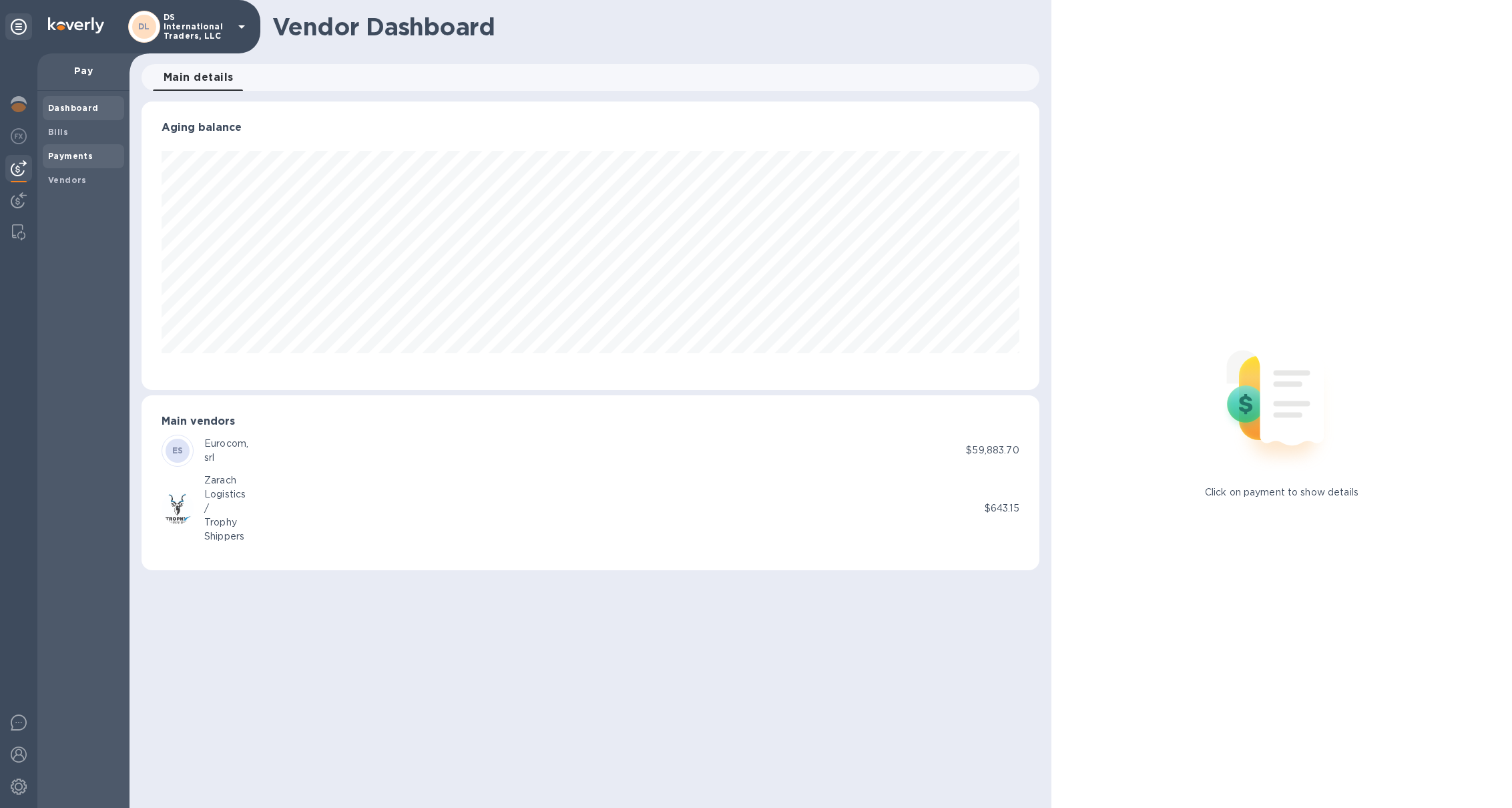
scroll to position [288, 898]
click at [79, 178] on b "Vendors" at bounding box center [67, 180] width 39 height 10
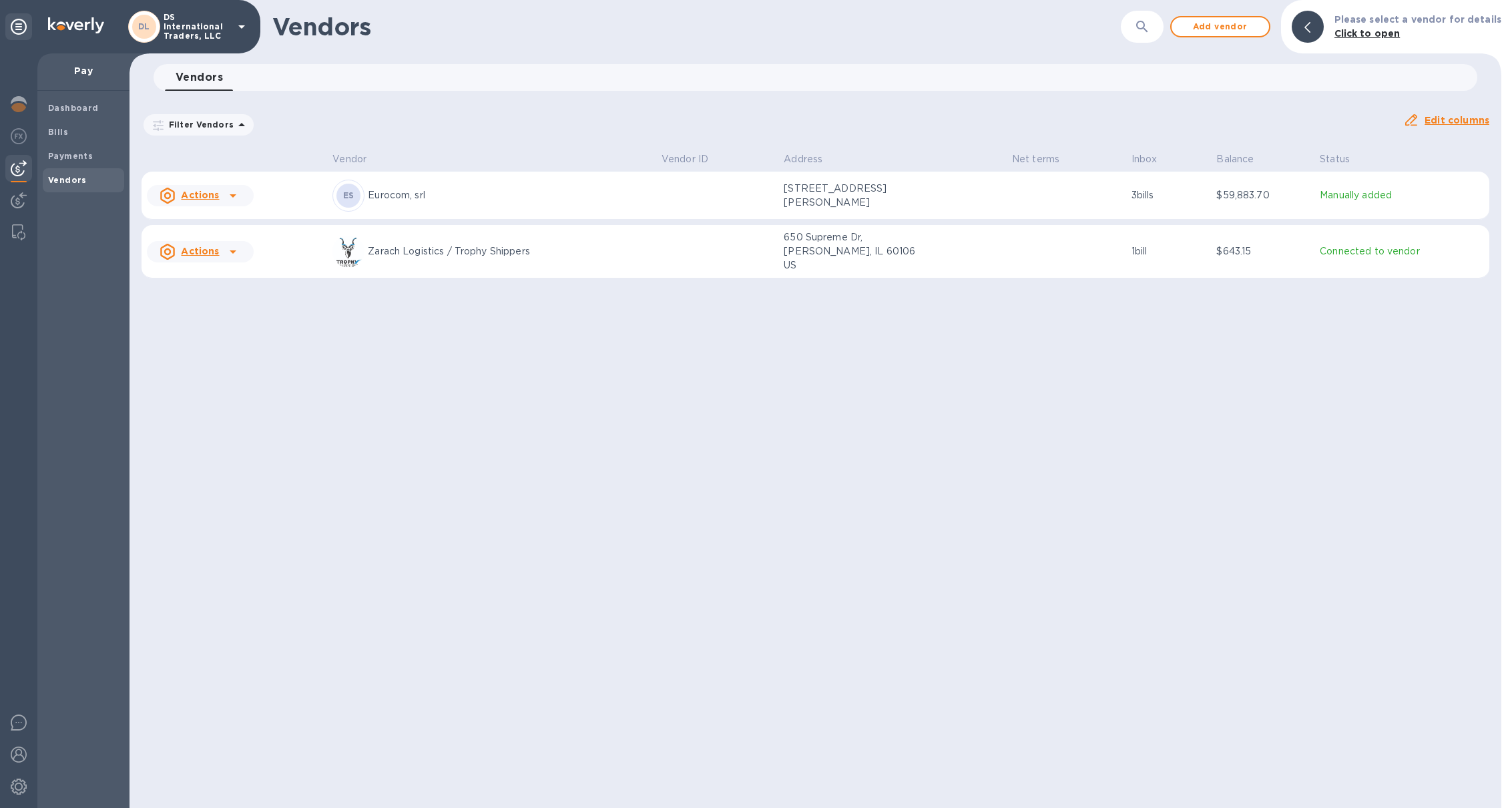
click at [563, 187] on div "ES Eurocom, srl" at bounding box center [492, 196] width 318 height 32
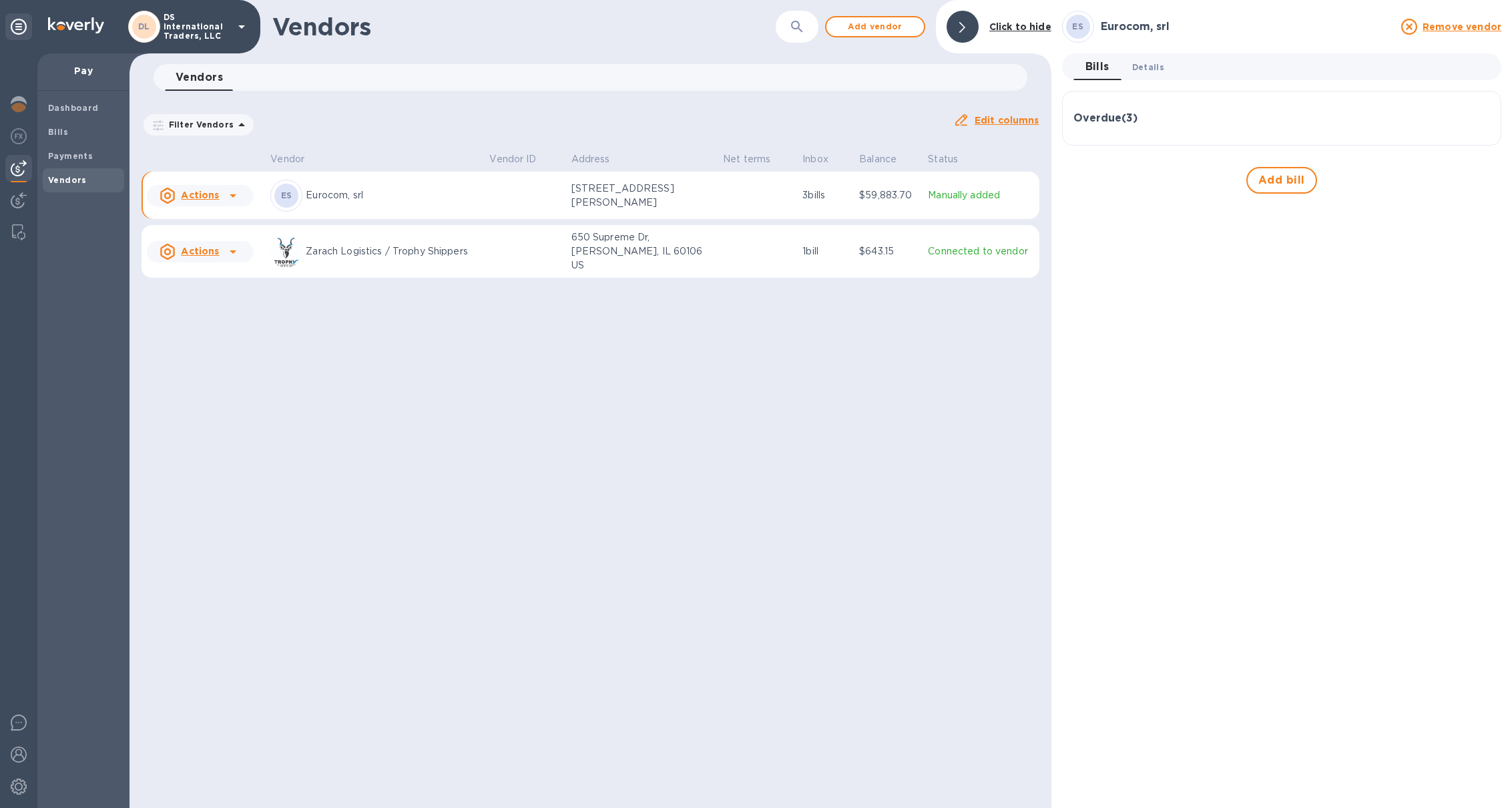
click at [1159, 74] on span "Details 0" at bounding box center [1148, 67] width 32 height 14
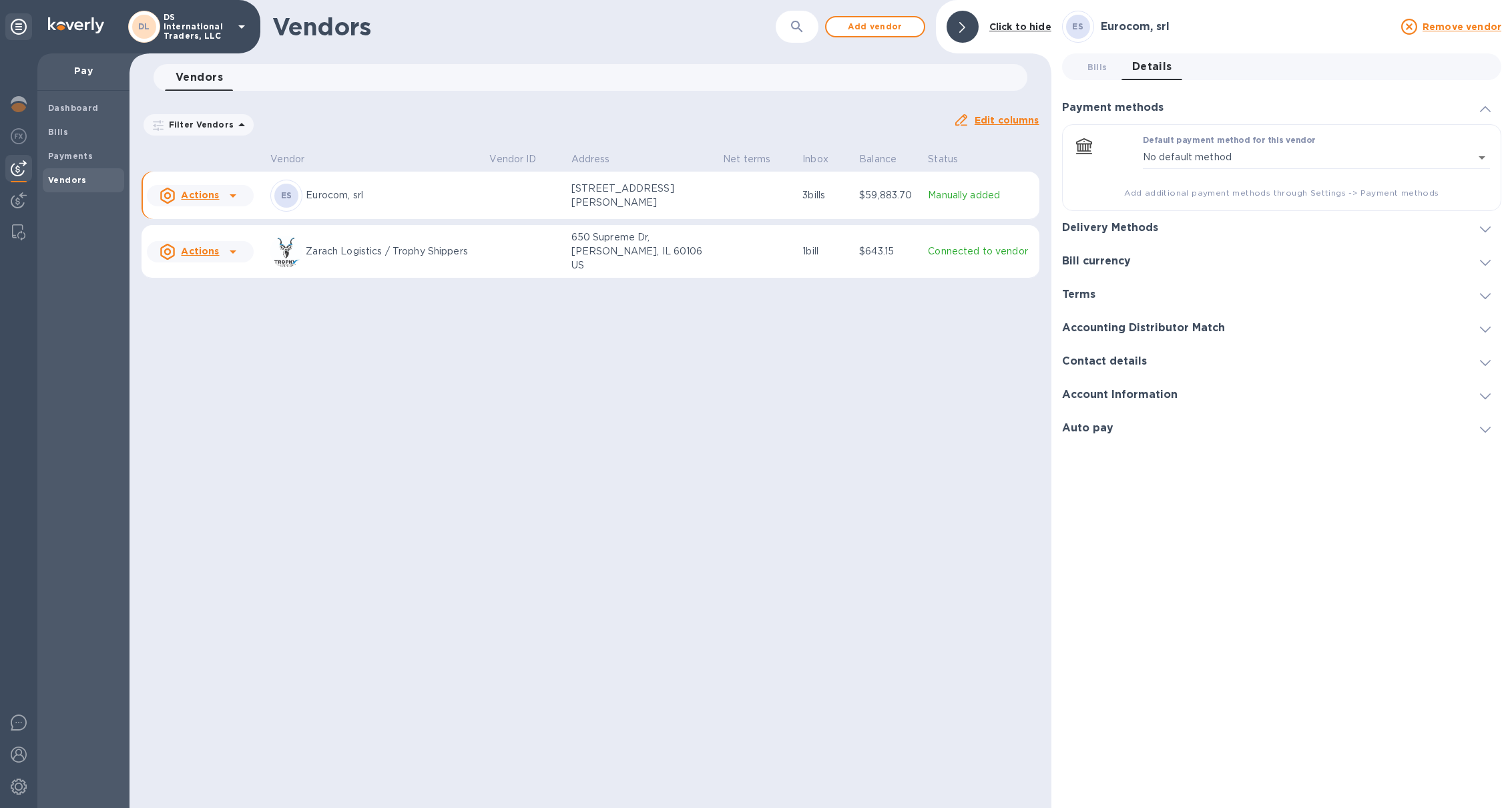
click at [1142, 242] on div "Delivery Methods" at bounding box center [1281, 228] width 439 height 34
